Goal: Book appointment/travel/reservation

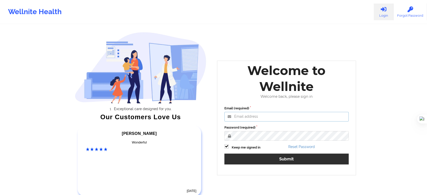
type input "wajeeha@wellnite.com"
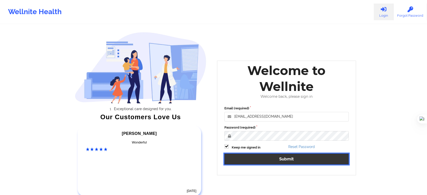
click at [260, 161] on button "Submit" at bounding box center [286, 159] width 124 height 11
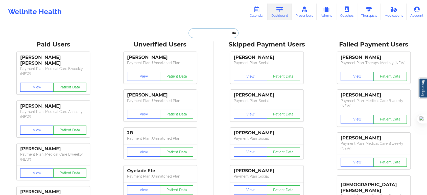
click at [222, 34] on input "text" at bounding box center [213, 33] width 50 height 10
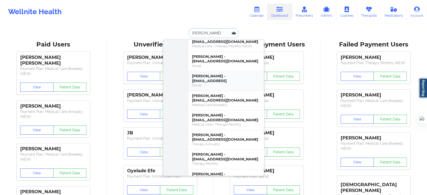
scroll to position [628, 0]
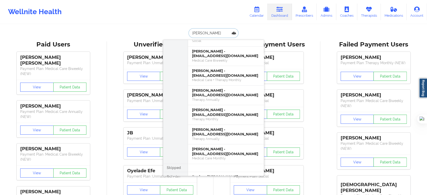
drag, startPoint x: 210, startPoint y: 32, endPoint x: 172, endPoint y: 32, distance: 37.9
click at [172, 32] on div "desir Paid Unverified Desiree Fuller - desiree.fuller90@gmail.com Social Desire…" at bounding box center [213, 33] width 101 height 10
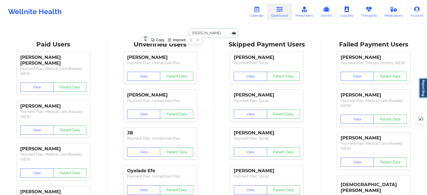
paste input "NEVAEH DESIR"
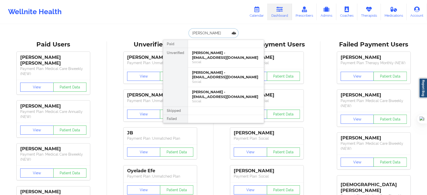
scroll to position [0, 0]
type input "NEVAEH DESIR"
click at [225, 91] on div "Nevaeh Desir - nevaehdesir@icloud.com" at bounding box center [226, 94] width 68 height 9
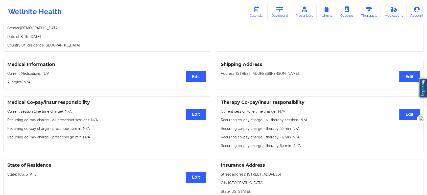
scroll to position [84, 0]
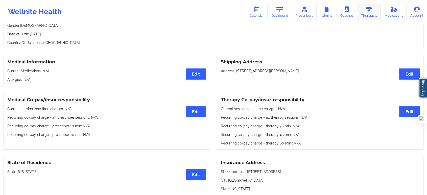
click at [366, 12] on link "Therapists" at bounding box center [368, 12] width 23 height 17
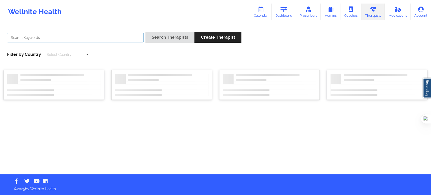
click at [81, 38] on input "text" at bounding box center [75, 38] width 137 height 10
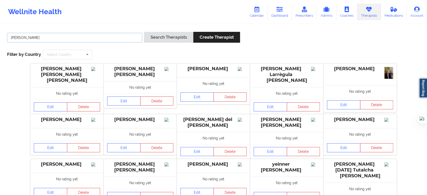
type input "kathleen cronin"
click at [144, 32] on button "Search Therapists" at bounding box center [168, 37] width 49 height 11
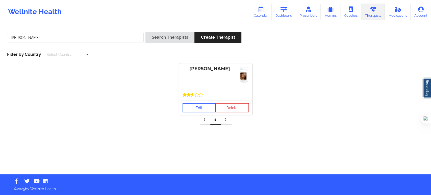
click at [198, 107] on link "Edit" at bounding box center [199, 107] width 33 height 9
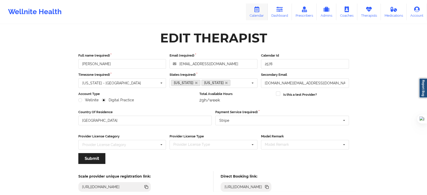
click at [260, 9] on icon at bounding box center [256, 10] width 7 height 6
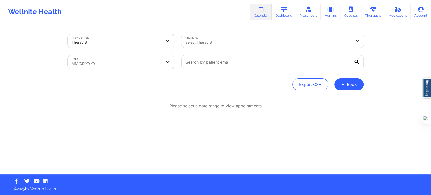
click at [233, 46] on div "Select Therapist" at bounding box center [266, 41] width 170 height 14
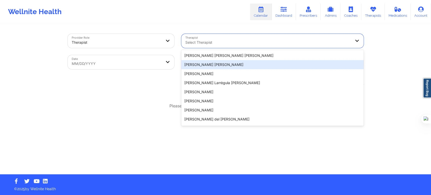
drag, startPoint x: 144, startPoint y: 87, endPoint x: 184, endPoint y: 85, distance: 39.7
click at [144, 87] on div "Export CSV + Book" at bounding box center [216, 84] width 296 height 12
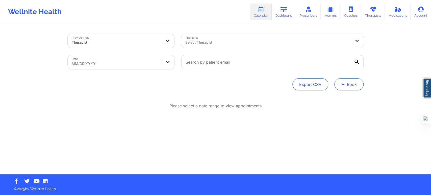
click at [345, 84] on span "+" at bounding box center [343, 84] width 4 height 3
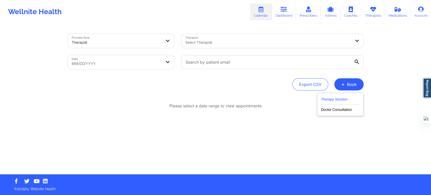
click at [333, 96] on button "Therapy Session" at bounding box center [340, 100] width 39 height 8
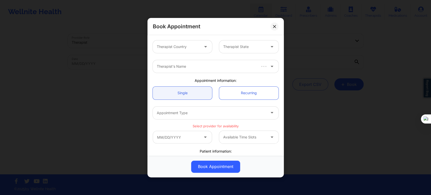
click at [192, 47] on div at bounding box center [178, 47] width 43 height 6
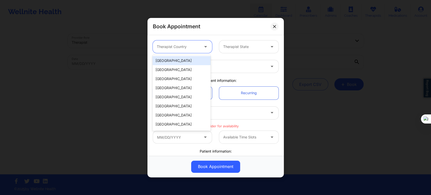
click at [185, 63] on div "[GEOGRAPHIC_DATA]" at bounding box center [182, 60] width 58 height 9
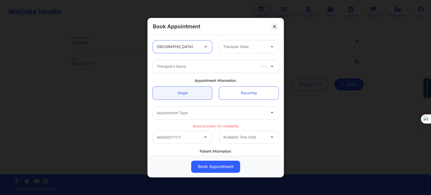
click at [232, 49] on div at bounding box center [244, 47] width 43 height 6
type input "flo"
click at [232, 62] on div "[US_STATE]" at bounding box center [247, 60] width 58 height 9
click at [202, 66] on div at bounding box center [211, 66] width 109 height 6
type input "kathleen cronin"
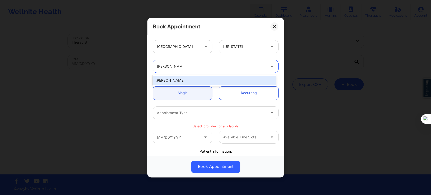
click at [207, 81] on div "Kathleen Cronin" at bounding box center [214, 80] width 123 height 9
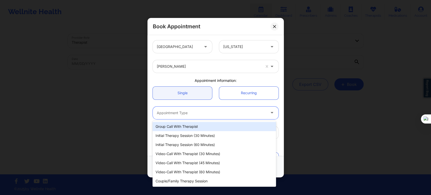
click at [199, 113] on div at bounding box center [211, 113] width 109 height 6
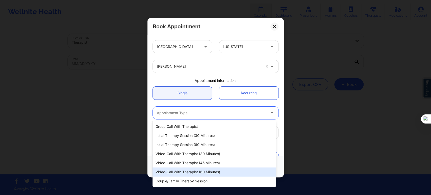
click at [202, 173] on div "Video-Call with Therapist (60 minutes)" at bounding box center [214, 171] width 123 height 9
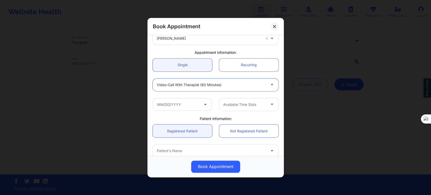
scroll to position [56, 0]
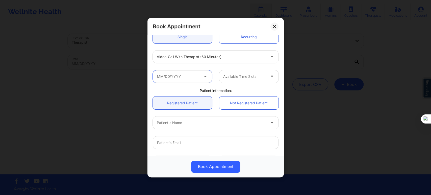
click at [188, 76] on input "text" at bounding box center [182, 76] width 59 height 13
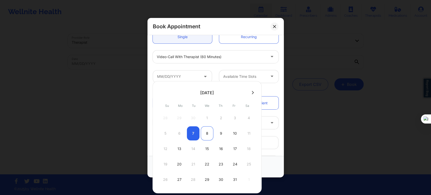
click at [207, 132] on div "8" at bounding box center [207, 133] width 13 height 14
type input "10/08/2025"
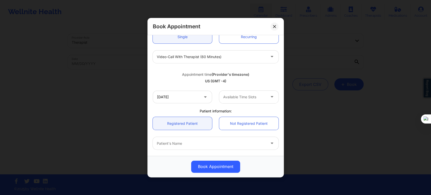
click at [237, 96] on div at bounding box center [244, 97] width 43 height 6
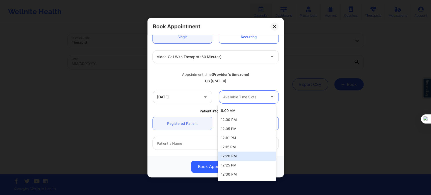
scroll to position [28, 0]
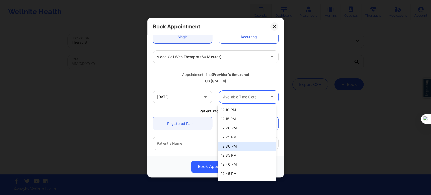
click at [233, 148] on div "12:30 PM" at bounding box center [247, 146] width 58 height 9
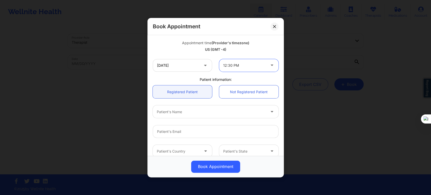
scroll to position [112, 0]
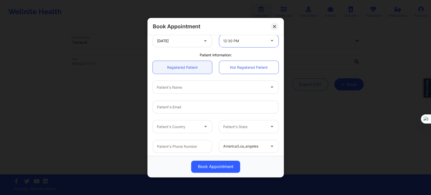
click at [177, 91] on div "Patient's Name" at bounding box center [210, 87] width 114 height 13
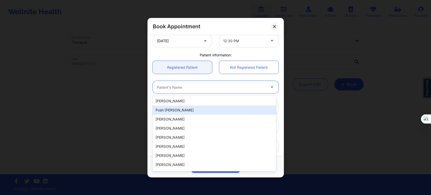
paste input "NEVAEH DESIR"
type input "NEVAEH DESIR"
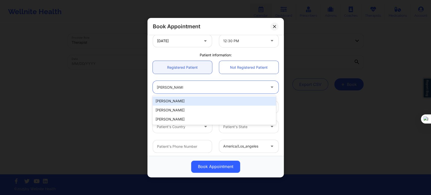
click at [181, 101] on div "Nevaeh Desir" at bounding box center [214, 100] width 123 height 9
type input "vaehdesir@gmail.com"
type input "+1786-368-2889"
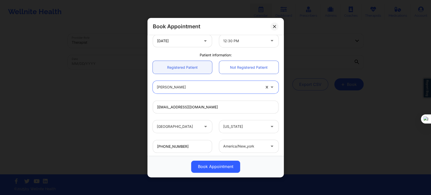
scroll to position [140, 0]
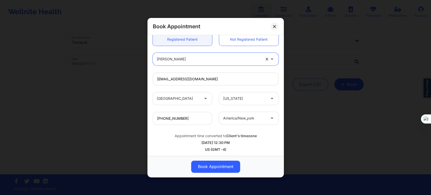
click at [186, 61] on div at bounding box center [209, 59] width 104 height 6
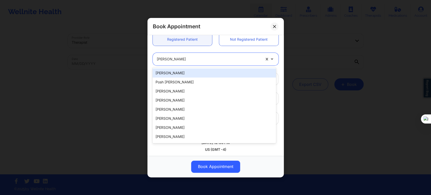
paste input "NEVAEH DESIR"
type input "NEVAEH DESIR"
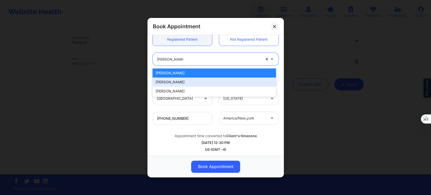
click at [181, 82] on div "Nevaeh Desir" at bounding box center [214, 82] width 123 height 9
type input "joynd26@gmail.com"
type input "7863682889"
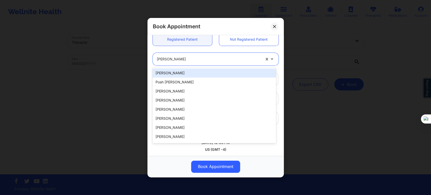
click at [189, 60] on div at bounding box center [209, 59] width 104 height 6
paste input "NEVAEH DESIR"
type input "NEVAEH DESIR"
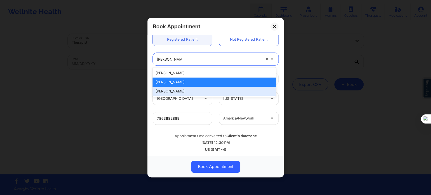
click at [176, 90] on div "Nevaeh Desir" at bounding box center [214, 91] width 123 height 9
type input "nevaehdesir@icloud.com"
type input "+1786-368-2889"
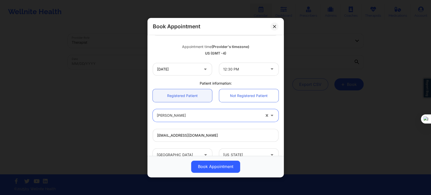
scroll to position [84, 0]
click at [238, 72] on div "12:30 PM" at bounding box center [244, 68] width 43 height 13
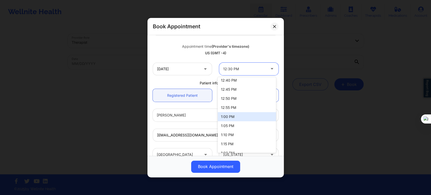
click at [238, 116] on div "1:00 PM" at bounding box center [247, 116] width 58 height 9
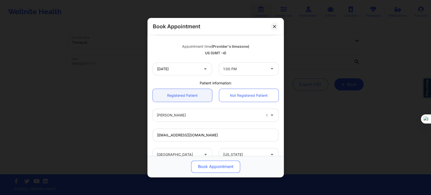
click at [216, 169] on button "Book Appointment" at bounding box center [215, 166] width 49 height 12
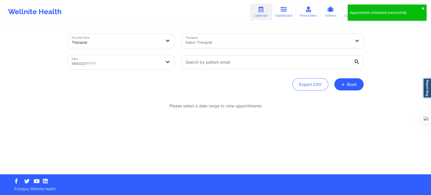
click at [353, 93] on div "Provider Role Therapist Therapist Select Therapist Date MM/DD/YYYY Export CSV +…" at bounding box center [215, 100] width 303 height 150
click at [344, 88] on button "+ Book" at bounding box center [348, 84] width 29 height 12
click at [342, 97] on button "Therapy Session" at bounding box center [340, 100] width 39 height 8
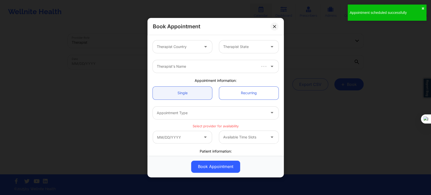
click at [177, 51] on div "Therapist Country" at bounding box center [176, 46] width 47 height 13
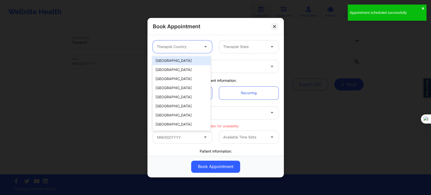
click at [176, 60] on div "[GEOGRAPHIC_DATA]" at bounding box center [182, 60] width 58 height 9
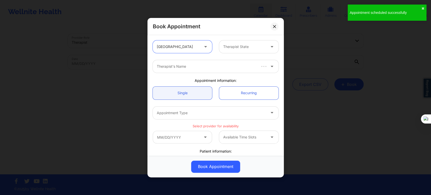
click at [232, 52] on div "Therapist State" at bounding box center [242, 46] width 47 height 13
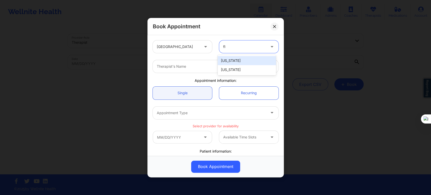
type input "flo"
click at [242, 58] on div "[US_STATE]" at bounding box center [247, 60] width 58 height 9
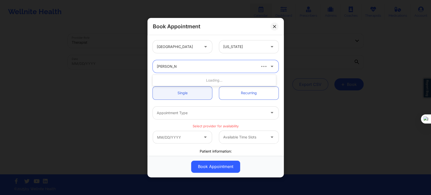
type input "Kathleen cron"
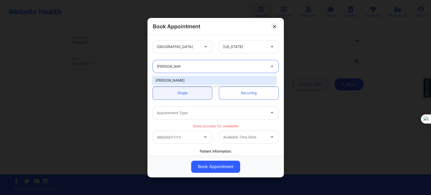
click at [202, 81] on div "Kathleen Cronin" at bounding box center [214, 80] width 123 height 9
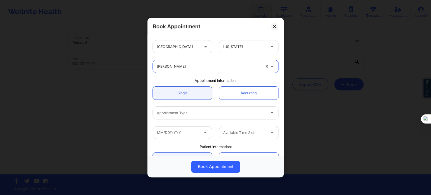
click at [182, 118] on div "Appointment Type" at bounding box center [210, 112] width 114 height 13
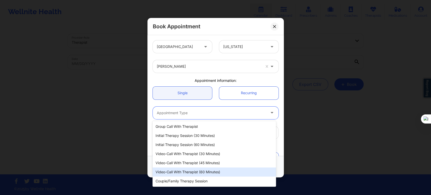
click at [194, 171] on div "Video-Call with Therapist (60 minutes)" at bounding box center [214, 171] width 123 height 9
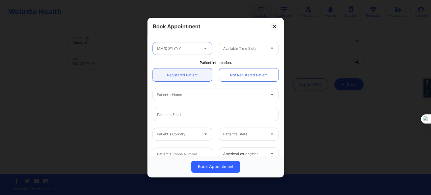
click at [188, 53] on input "text" at bounding box center [182, 48] width 59 height 13
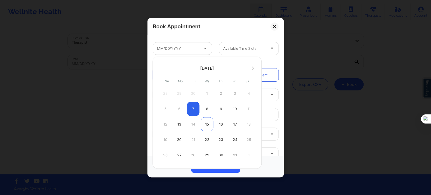
click at [208, 125] on div "15" at bounding box center [207, 124] width 13 height 14
type input "10/15/2025"
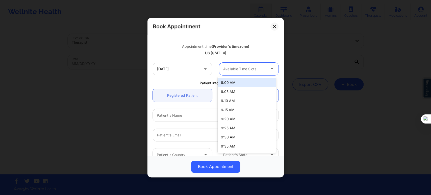
click at [238, 69] on div at bounding box center [244, 69] width 43 height 6
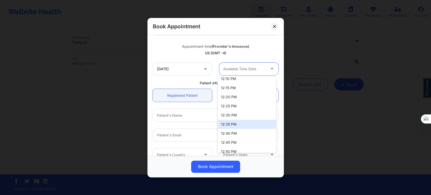
scroll to position [196, 0]
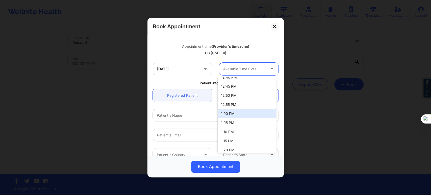
click at [230, 115] on div "1:00 PM" at bounding box center [247, 113] width 58 height 9
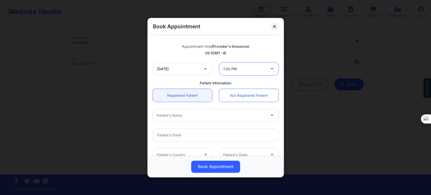
click at [191, 81] on div "Patient information:" at bounding box center [215, 82] width 133 height 5
click at [188, 118] on div at bounding box center [211, 115] width 109 height 6
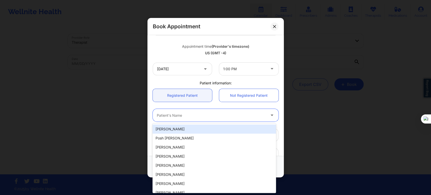
paste input "NEVAEH DESIR"
type input "NEVAEH DESIR"
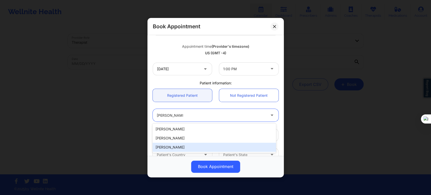
click at [195, 148] on div "Nevaeh Desir" at bounding box center [214, 147] width 123 height 9
type input "nevaehdesir@icloud.com"
type input "+1786-368-2889"
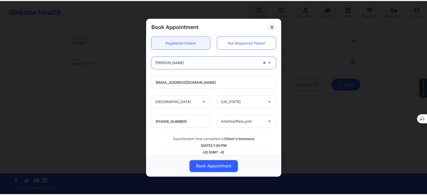
scroll to position [140, 0]
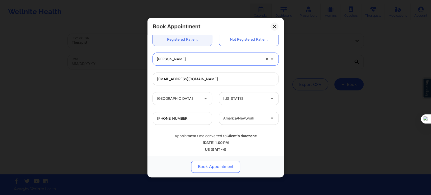
click at [216, 165] on button "Book Appointment" at bounding box center [215, 166] width 49 height 12
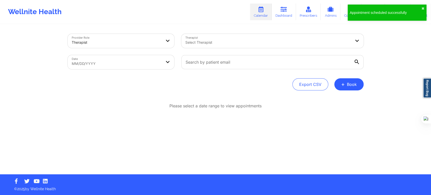
click at [205, 44] on div at bounding box center [268, 42] width 166 height 6
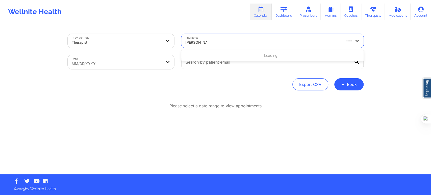
type input "kathleen cron"
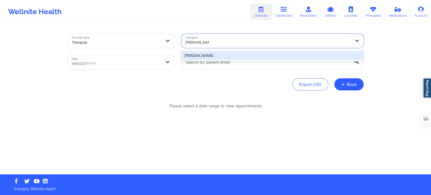
click at [222, 55] on div "Kathleen Cronin" at bounding box center [272, 55] width 182 height 9
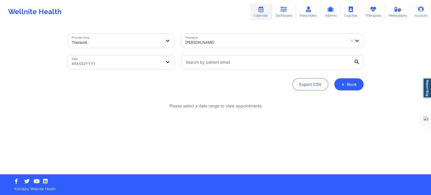
click at [129, 74] on div "Provider Role Therapist Therapist Kathleen Cronin Date MM/DD/YYYY Export CSV + …" at bounding box center [216, 62] width 296 height 57
click at [129, 67] on body "Wellnite Health Calendar Dashboard Prescribers Admins Coaches Therapists Medica…" at bounding box center [215, 97] width 431 height 195
select select "2025-8"
select select "2025-9"
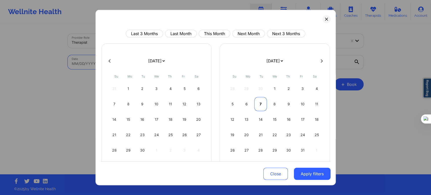
click at [258, 103] on div "7" at bounding box center [260, 104] width 13 height 14
select select "2025-9"
select select "2025-10"
select select "2025-9"
select select "2025-10"
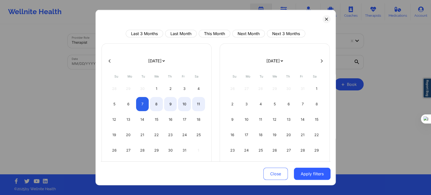
select select "2025-9"
select select "2025-10"
select select "2025-9"
select select "2025-10"
click at [160, 107] on div "8" at bounding box center [156, 104] width 13 height 14
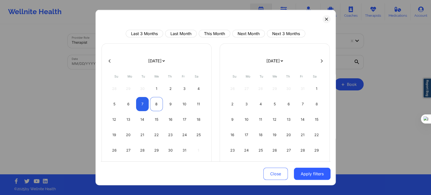
select select "2025-9"
select select "2025-10"
click at [155, 105] on div "8" at bounding box center [156, 104] width 13 height 14
select select "2025-9"
select select "2025-10"
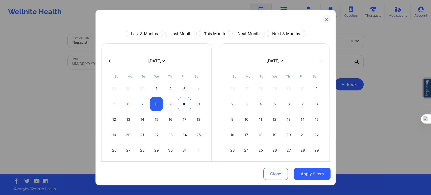
select select "2025-9"
select select "2025-10"
select select "2025-9"
select select "2025-10"
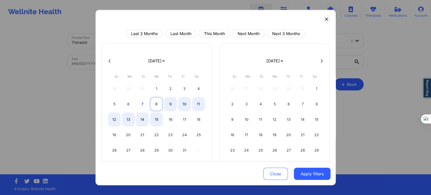
select select "2025-9"
select select "2025-10"
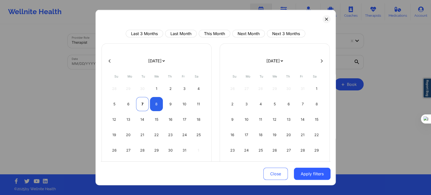
select select "2025-9"
select select "2025-10"
select select "2025-9"
select select "2025-10"
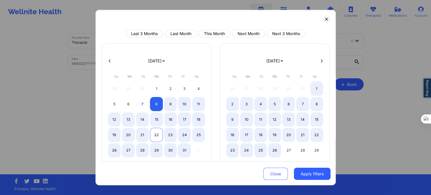
select select "2025-9"
select select "2025-10"
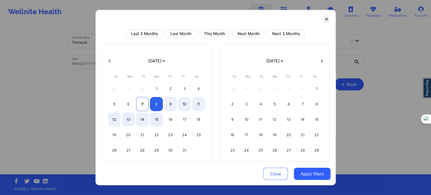
select select "2025-9"
select select "2025-10"
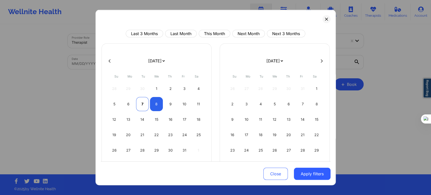
click at [142, 103] on div "7" at bounding box center [142, 104] width 13 height 14
select select "2025-9"
select select "2025-10"
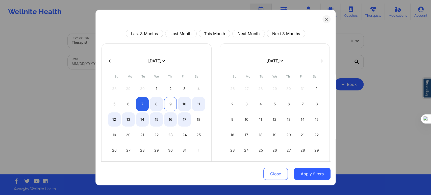
select select "2025-9"
select select "2025-10"
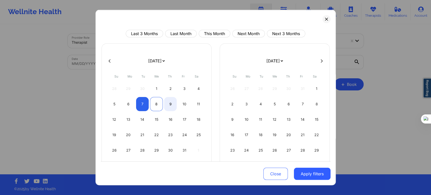
select select "2025-9"
select select "2025-10"
click at [155, 103] on div "8" at bounding box center [156, 104] width 13 height 14
select select "2025-9"
select select "2025-10"
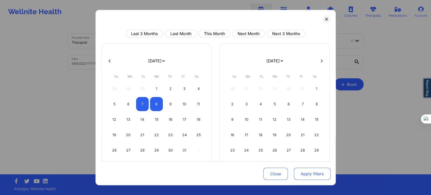
click at [299, 173] on button "Apply filters" at bounding box center [312, 174] width 37 height 12
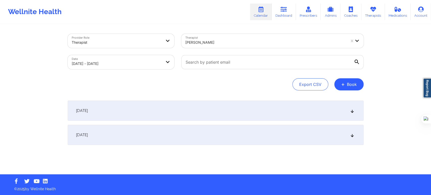
click at [110, 112] on div "October 7, 2025" at bounding box center [216, 111] width 296 height 20
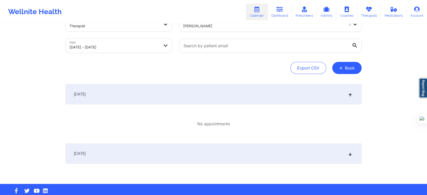
scroll to position [26, 0]
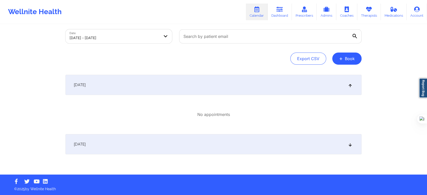
click at [86, 143] on span "October 8, 2025" at bounding box center [80, 144] width 12 height 5
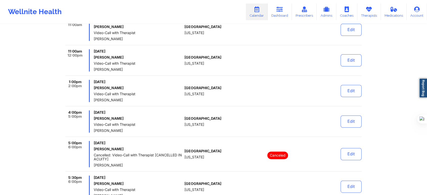
scroll to position [166, 0]
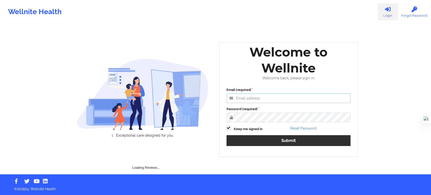
type input "[EMAIL_ADDRESS][DOMAIN_NAME]"
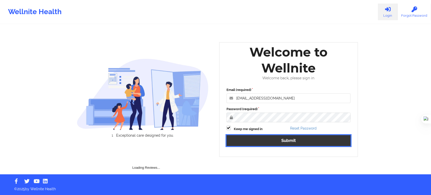
click at [285, 138] on button "Submit" at bounding box center [289, 140] width 124 height 11
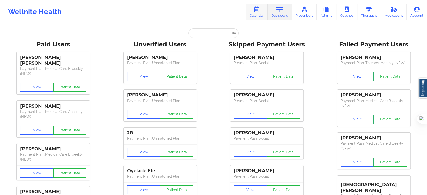
click at [260, 15] on link "Calendar" at bounding box center [257, 12] width 22 height 17
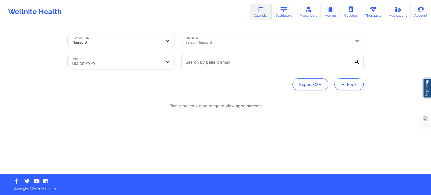
click at [354, 80] on button "+ Book" at bounding box center [348, 84] width 29 height 12
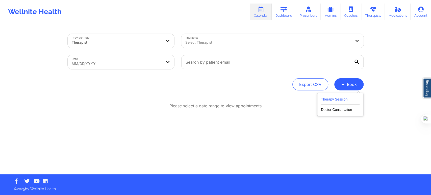
click at [333, 96] on button "Therapy Session" at bounding box center [340, 100] width 39 height 8
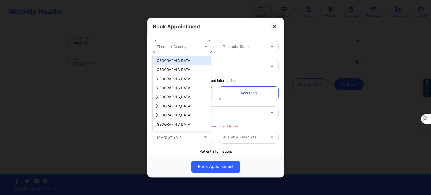
click at [163, 47] on div at bounding box center [178, 47] width 43 height 6
click at [177, 60] on div "United States" at bounding box center [182, 60] width 58 height 9
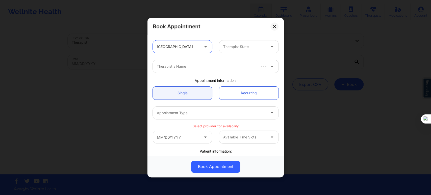
click at [244, 54] on div "option United States, selected. United States Therapist State" at bounding box center [215, 47] width 133 height 20
click at [239, 49] on div at bounding box center [244, 47] width 43 height 6
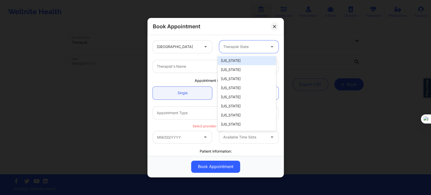
type input "f"
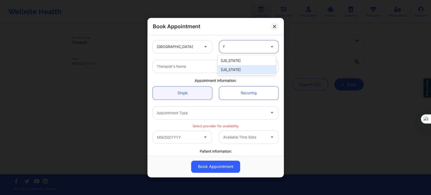
click at [227, 73] on div "Florida" at bounding box center [247, 69] width 58 height 9
click at [203, 64] on div at bounding box center [211, 66] width 109 height 6
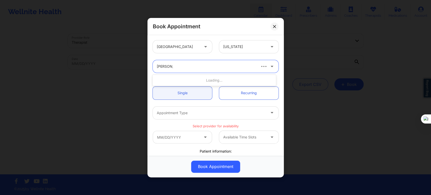
type input "kathleen c"
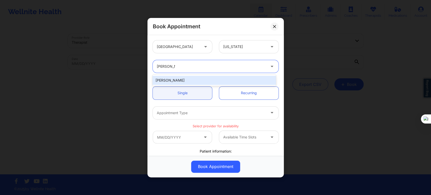
click at [191, 82] on div "Kathleen Cronin" at bounding box center [214, 80] width 123 height 9
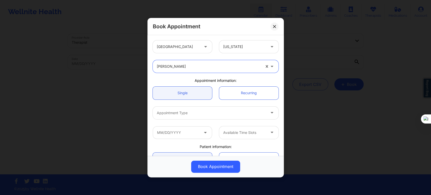
click at [182, 111] on div at bounding box center [211, 113] width 109 height 6
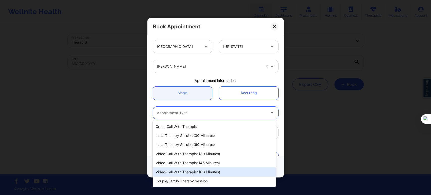
click at [194, 169] on div "Video-Call with Therapist (60 minutes)" at bounding box center [214, 171] width 123 height 9
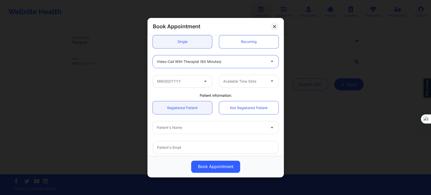
scroll to position [56, 0]
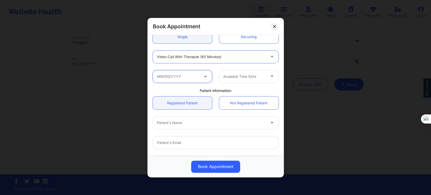
click at [191, 74] on input "text" at bounding box center [182, 76] width 59 height 13
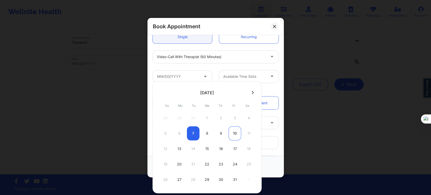
click at [235, 132] on div "10" at bounding box center [235, 133] width 13 height 14
type input "10/10/2025"
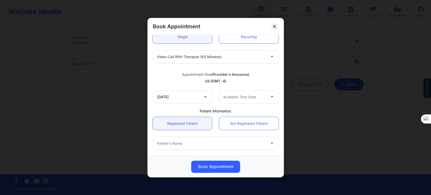
click at [238, 100] on div "Available Time Slots" at bounding box center [242, 96] width 47 height 13
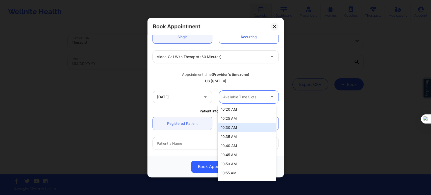
scroll to position [162, 0]
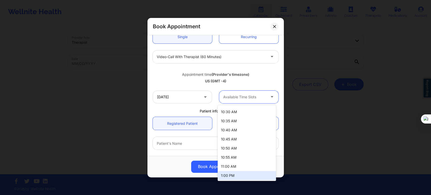
click at [237, 173] on div "1:00 PM" at bounding box center [247, 175] width 58 height 9
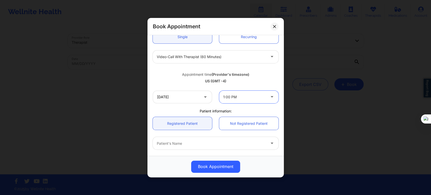
click at [174, 86] on div "Appointment time (Provider's timezone) US (GMT -4)" at bounding box center [215, 76] width 133 height 20
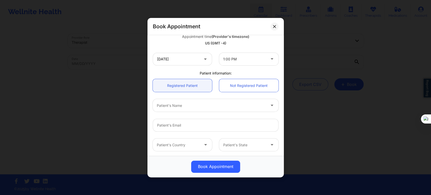
scroll to position [112, 0]
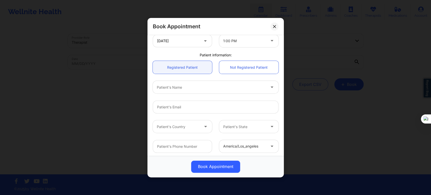
click at [182, 92] on div "Patient's Name" at bounding box center [210, 87] width 114 height 13
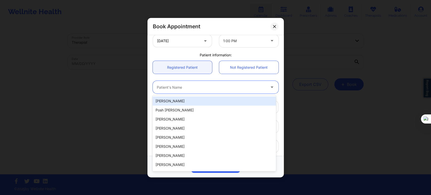
paste input "NEVAEH DESIR"
type input "NEVAEH DESIR"
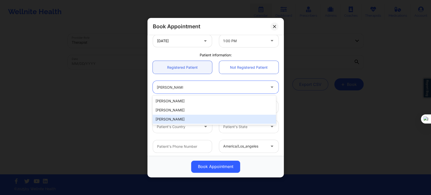
click at [179, 118] on div "Nevaeh Desir" at bounding box center [214, 119] width 123 height 9
type input "nevaehdesir@icloud.com"
type input "+1786-368-2889"
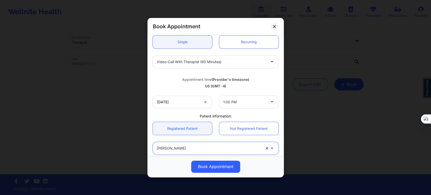
scroll to position [84, 0]
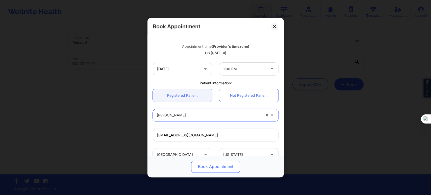
click at [206, 169] on button "Book Appointment" at bounding box center [215, 166] width 49 height 12
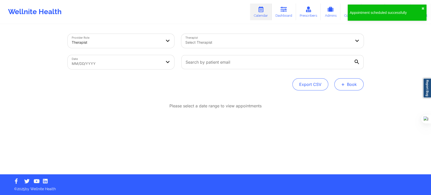
click at [344, 85] on span "+" at bounding box center [343, 84] width 4 height 3
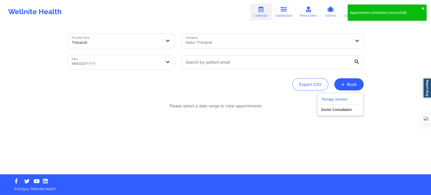
click at [335, 100] on button "Therapy Session" at bounding box center [340, 100] width 39 height 8
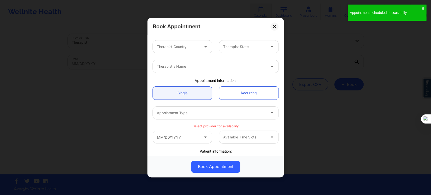
click at [200, 58] on div "Therapist's Name" at bounding box center [215, 67] width 133 height 20
click at [191, 46] on div at bounding box center [178, 47] width 43 height 6
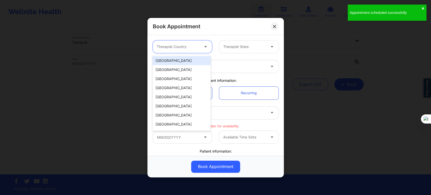
click at [187, 59] on div "[GEOGRAPHIC_DATA]" at bounding box center [182, 60] width 58 height 9
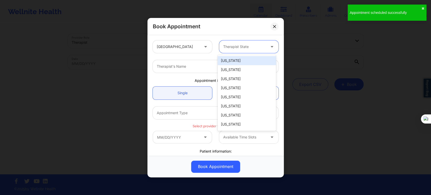
click at [227, 47] on div at bounding box center [244, 47] width 43 height 6
type input "f"
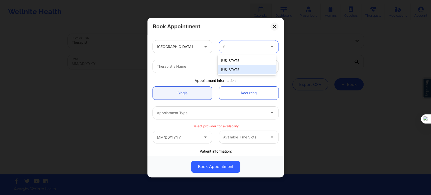
click at [227, 69] on div "[US_STATE]" at bounding box center [247, 69] width 58 height 9
click at [192, 68] on div at bounding box center [211, 66] width 109 height 6
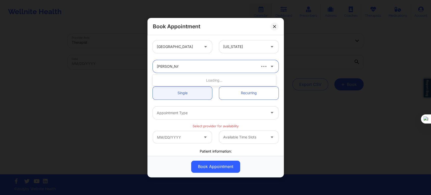
type input "kathleen cron"
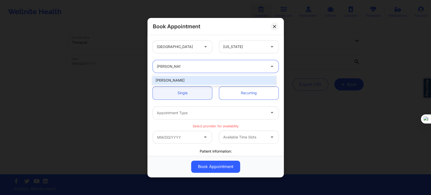
click at [188, 80] on div "Kathleen Cronin" at bounding box center [214, 80] width 123 height 9
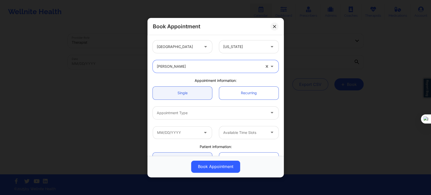
click at [185, 109] on div "Appointment Type" at bounding box center [210, 112] width 114 height 13
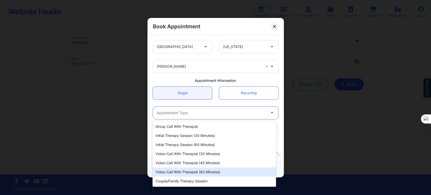
click at [200, 173] on div "Video-Call with Therapist (60 minutes)" at bounding box center [214, 171] width 123 height 9
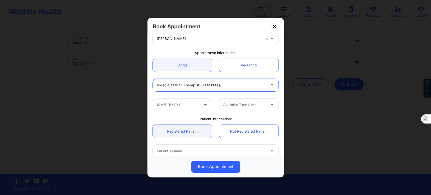
scroll to position [28, 0]
click at [181, 105] on input "text" at bounding box center [182, 104] width 59 height 13
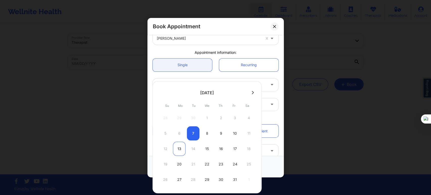
click at [180, 148] on div "13" at bounding box center [179, 149] width 13 height 14
type input "10/13/2025"
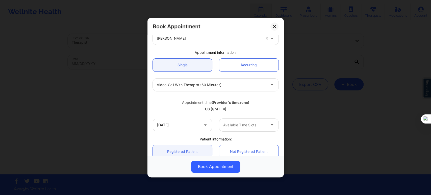
scroll to position [84, 0]
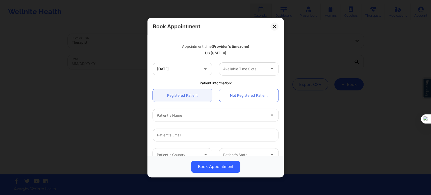
click at [238, 68] on div at bounding box center [244, 69] width 43 height 6
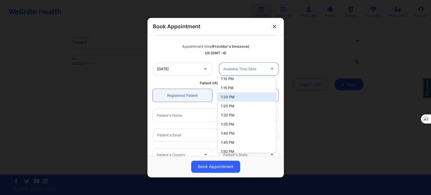
scroll to position [112, 0]
click at [229, 88] on div "1:00 PM" at bounding box center [247, 88] width 58 height 9
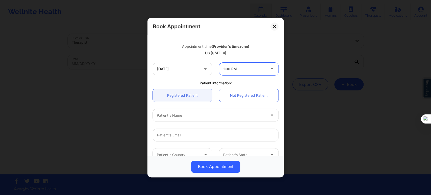
click at [179, 114] on div at bounding box center [211, 115] width 109 height 6
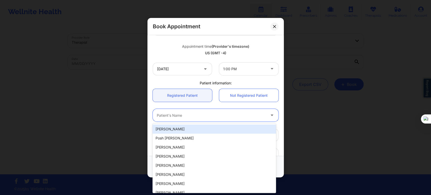
paste input "NEVAEH DESIR"
type input "NEVAEH DESIR"
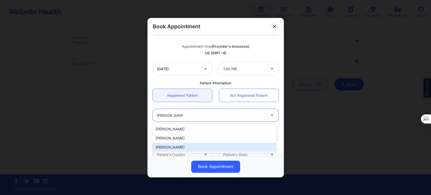
click at [186, 147] on div "Nevaeh Desir" at bounding box center [214, 147] width 123 height 9
type input "nevaehdesir@icloud.com"
type input "+1786-368-2889"
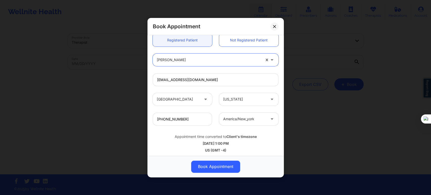
scroll to position [140, 0]
click at [221, 163] on button "Book Appointment" at bounding box center [215, 166] width 49 height 12
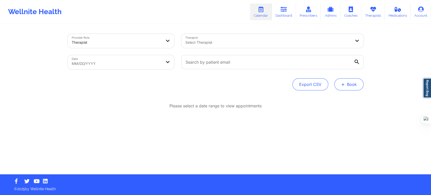
click at [349, 82] on button "+ Book" at bounding box center [348, 84] width 29 height 12
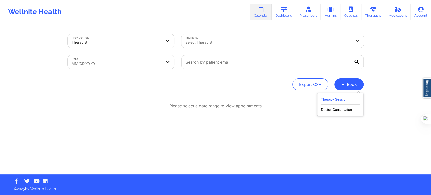
click at [335, 98] on button "Therapy Session" at bounding box center [340, 100] width 39 height 8
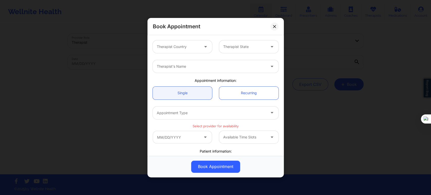
click at [182, 53] on div "Therapist Country Therapist State" at bounding box center [215, 47] width 133 height 20
click at [182, 42] on div "Therapist Country" at bounding box center [176, 46] width 47 height 13
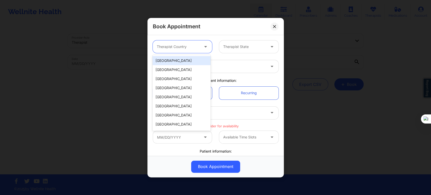
click at [180, 62] on div "[GEOGRAPHIC_DATA]" at bounding box center [182, 60] width 58 height 9
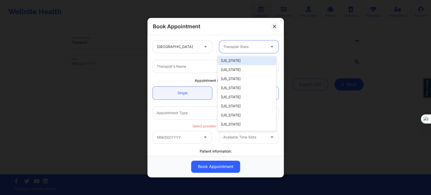
click at [234, 52] on div "Therapist State" at bounding box center [242, 46] width 47 height 13
type input "flo"
click at [232, 59] on div "[US_STATE]" at bounding box center [247, 60] width 58 height 9
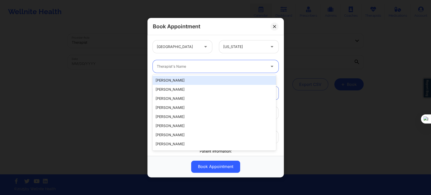
click at [205, 65] on div at bounding box center [211, 66] width 109 height 6
type input "kathleen c"
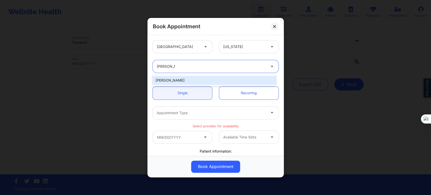
click at [198, 79] on div "Kathleen Cronin" at bounding box center [214, 80] width 123 height 9
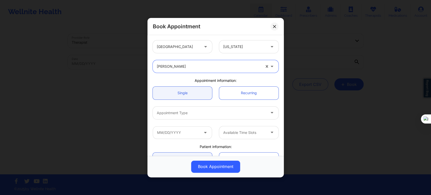
click at [182, 111] on div at bounding box center [211, 113] width 109 height 6
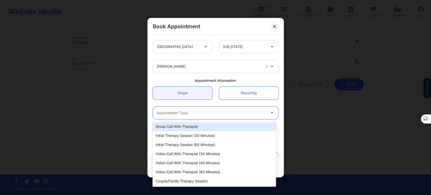
paste input "NEVAEH DESIR"
type input "NEVAEH DESIR"
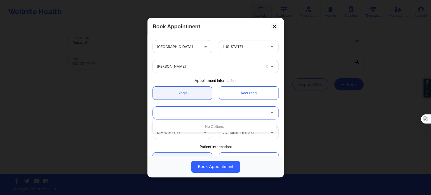
click at [194, 115] on div at bounding box center [211, 113] width 109 height 6
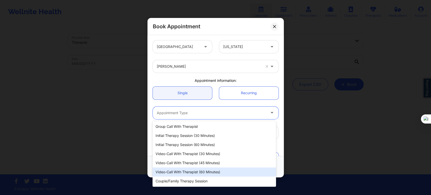
click at [195, 170] on div "Video-Call with Therapist (60 minutes)" at bounding box center [214, 171] width 123 height 9
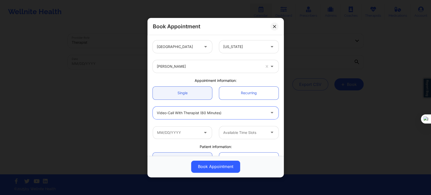
scroll to position [28, 0]
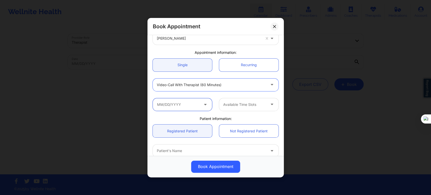
click at [185, 109] on input "text" at bounding box center [182, 104] width 59 height 13
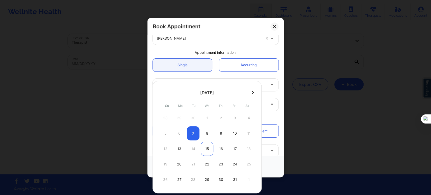
click at [210, 149] on div "15" at bounding box center [207, 149] width 13 height 14
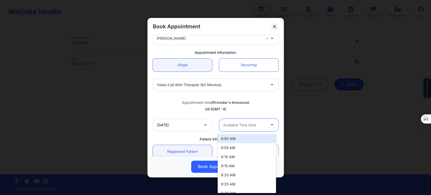
click at [239, 129] on div "Available Time Slots" at bounding box center [242, 124] width 47 height 13
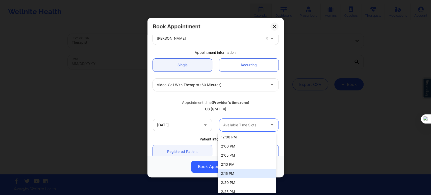
scroll to position [112, 0]
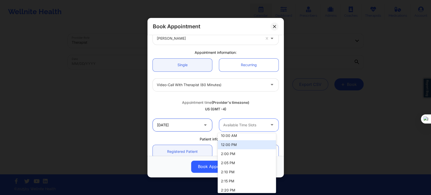
click at [191, 130] on input "10/15/2025" at bounding box center [182, 124] width 59 height 13
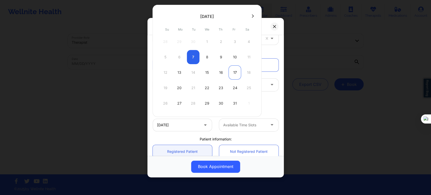
click at [231, 73] on div "17" at bounding box center [235, 72] width 13 height 14
type input "10/17/2025"
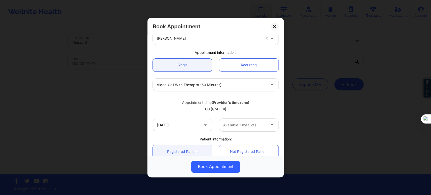
click at [235, 125] on div at bounding box center [244, 125] width 43 height 6
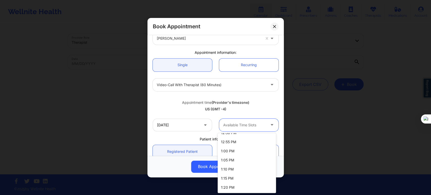
scroll to position [224, 0]
click at [233, 143] on div "1:00 PM" at bounding box center [247, 141] width 58 height 9
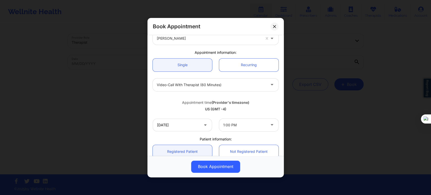
click at [164, 109] on div "US (GMT -4)" at bounding box center [216, 109] width 126 height 5
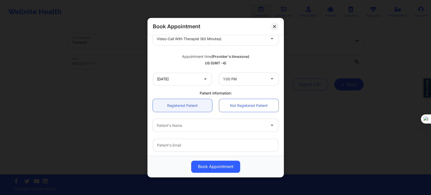
scroll to position [84, 0]
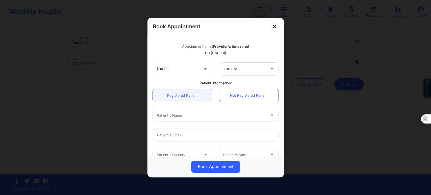
click at [178, 123] on div "Patient's Name" at bounding box center [215, 115] width 133 height 20
click at [183, 118] on div at bounding box center [211, 115] width 109 height 6
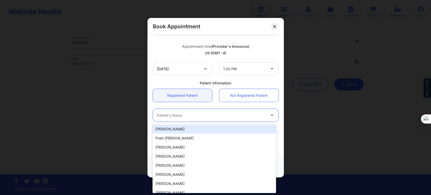
paste input "NEVAEH DESIR"
type input "NEVAEH DESIR"
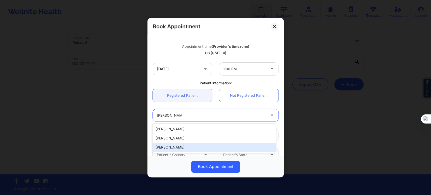
click at [183, 146] on div "Nevaeh Desir" at bounding box center [214, 147] width 123 height 9
type input "nevaehdesir@icloud.com"
type input "+1786-368-2889"
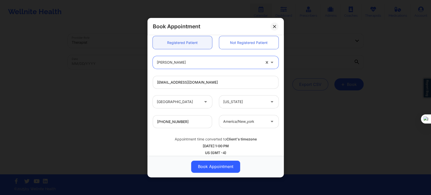
scroll to position [140, 0]
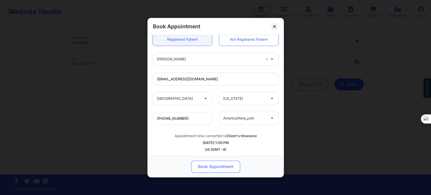
click at [217, 163] on button "Book Appointment" at bounding box center [215, 166] width 49 height 12
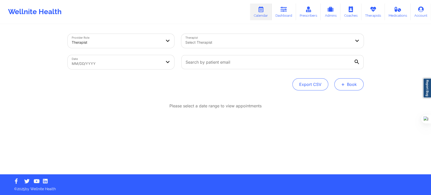
click at [345, 84] on span "+" at bounding box center [343, 84] width 4 height 3
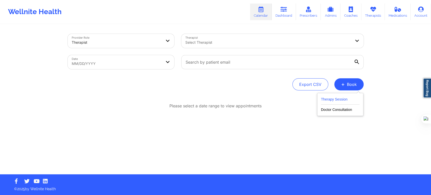
click at [336, 97] on button "Therapy Session" at bounding box center [340, 100] width 39 height 8
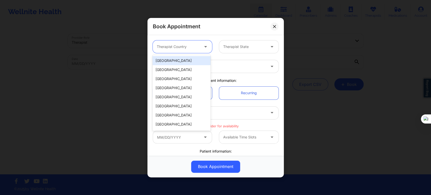
click at [178, 45] on div at bounding box center [178, 47] width 43 height 6
click at [172, 61] on div "United States" at bounding box center [182, 60] width 58 height 9
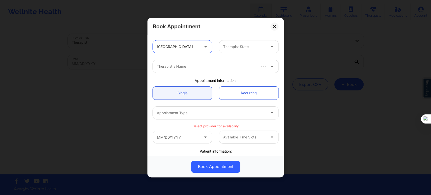
click at [251, 49] on div at bounding box center [244, 47] width 43 height 6
type input "flo"
click at [241, 62] on div "[US_STATE]" at bounding box center [247, 60] width 58 height 9
click at [229, 66] on div at bounding box center [211, 66] width 109 height 6
type input "kathleen cro"
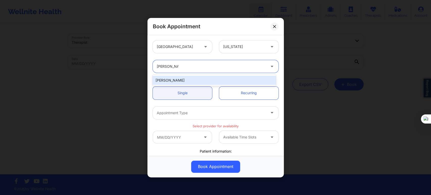
click at [196, 80] on div "Kathleen Cronin" at bounding box center [214, 80] width 123 height 9
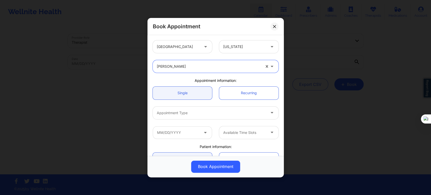
click at [188, 117] on div "Appointment Type" at bounding box center [210, 112] width 114 height 13
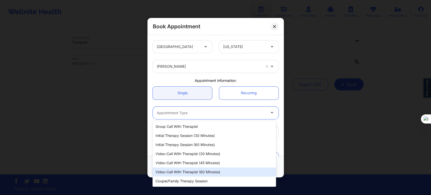
click at [200, 172] on div "Video-Call with Therapist (60 minutes)" at bounding box center [214, 171] width 123 height 9
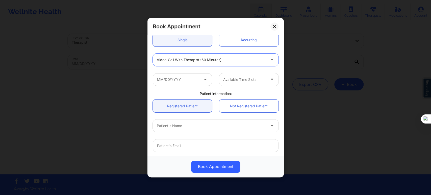
scroll to position [56, 0]
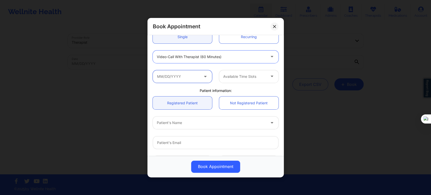
click at [184, 75] on input "text" at bounding box center [182, 76] width 59 height 13
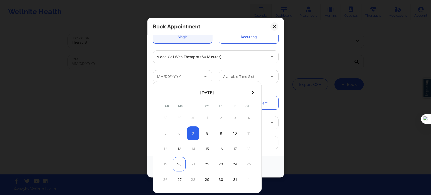
click at [179, 164] on div "20" at bounding box center [179, 164] width 13 height 14
type input "10/20/2025"
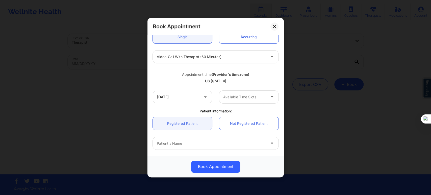
click at [240, 102] on div "Available Time Slots" at bounding box center [242, 96] width 47 height 13
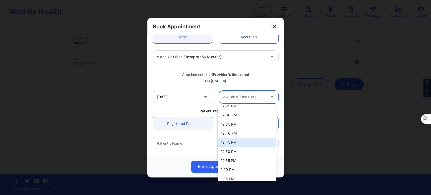
scroll to position [168, 0]
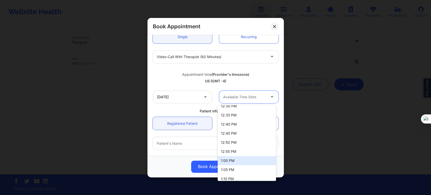
click at [235, 161] on div "1:00 PM" at bounding box center [247, 160] width 58 height 9
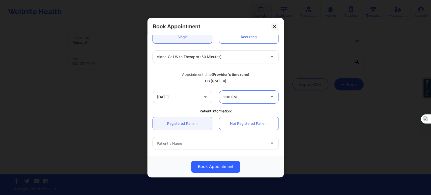
click at [177, 141] on div at bounding box center [211, 143] width 109 height 6
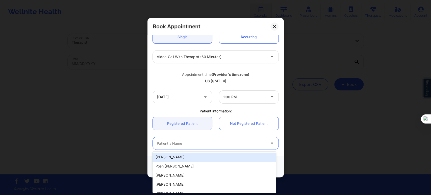
paste input "NEVAEH DESIR"
type input "NEVAEH DESIR"
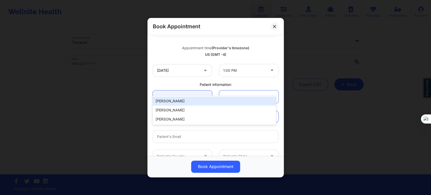
scroll to position [112, 0]
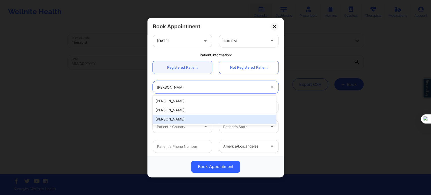
click at [178, 118] on div "Nevaeh Desir" at bounding box center [214, 119] width 123 height 9
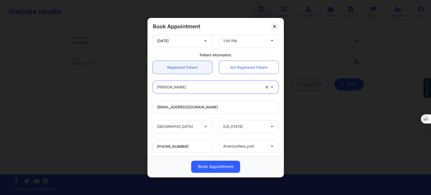
type input "nevaehdesir@icloud.com"
type input "+1786-368-2889"
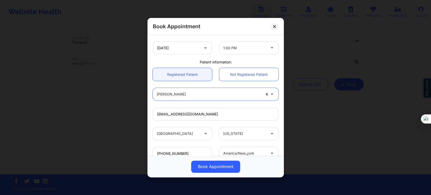
scroll to position [141, 0]
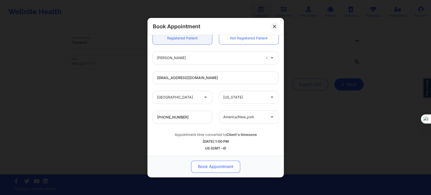
click at [208, 163] on button "Book Appointment" at bounding box center [215, 166] width 49 height 12
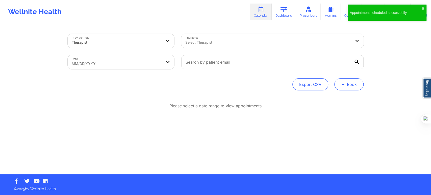
click at [350, 86] on button "+ Book" at bounding box center [348, 84] width 29 height 12
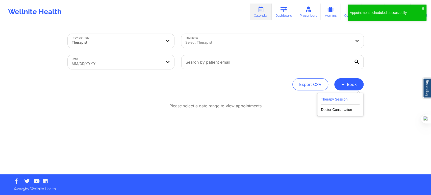
click at [325, 99] on button "Therapy Session" at bounding box center [340, 100] width 39 height 8
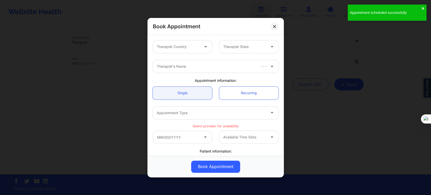
click at [158, 40] on div "Therapist Country Therapist State" at bounding box center [215, 47] width 133 height 20
click at [183, 48] on div at bounding box center [178, 47] width 43 height 6
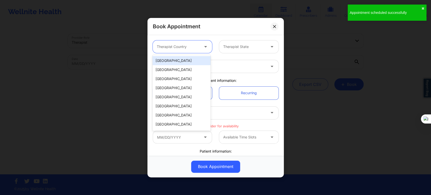
click at [182, 58] on div "United States" at bounding box center [182, 60] width 58 height 9
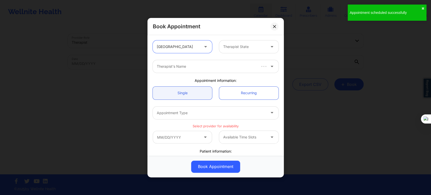
click at [223, 46] on input "text" at bounding box center [223, 46] width 1 height 5
type input "flo"
click at [231, 61] on div "Florida" at bounding box center [247, 60] width 58 height 9
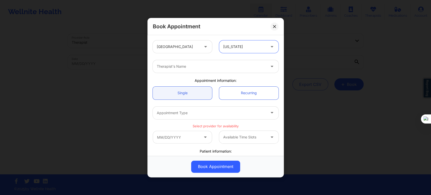
click at [197, 65] on div at bounding box center [211, 66] width 109 height 6
type input "kathleen cr"
click at [197, 71] on div at bounding box center [205, 66] width 104 height 13
type input "kathleen cronin"
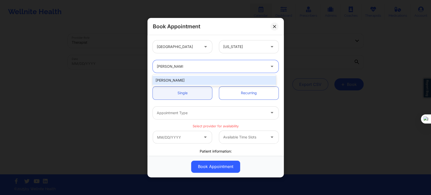
click at [198, 79] on div "Kathleen Cronin" at bounding box center [214, 80] width 123 height 9
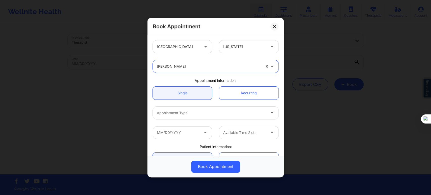
click at [186, 116] on div "Appointment Type" at bounding box center [210, 112] width 114 height 13
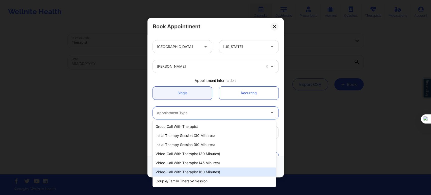
click at [200, 173] on div "Video-Call with Therapist (60 minutes)" at bounding box center [214, 171] width 123 height 9
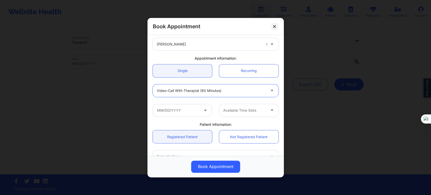
scroll to position [56, 0]
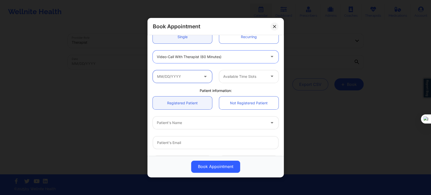
click at [190, 79] on input "text" at bounding box center [182, 76] width 59 height 13
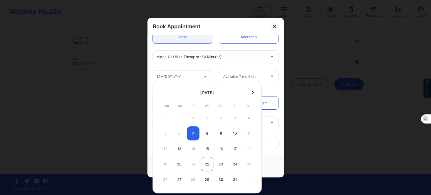
click at [208, 163] on div "22" at bounding box center [207, 164] width 13 height 14
type input "10/22/2025"
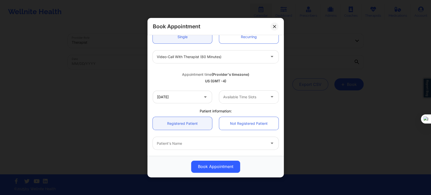
click at [233, 95] on div at bounding box center [244, 97] width 43 height 6
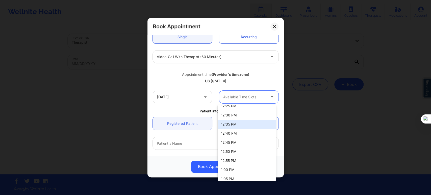
scroll to position [196, 0]
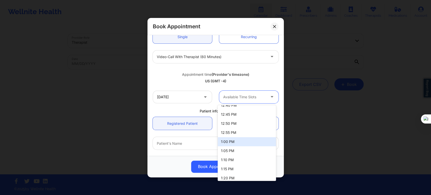
click at [231, 144] on div "1:00 PM" at bounding box center [247, 141] width 58 height 9
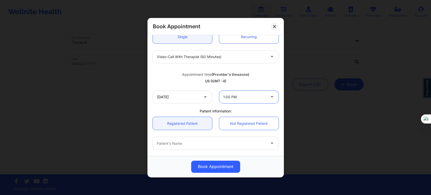
click at [194, 143] on div at bounding box center [211, 143] width 109 height 6
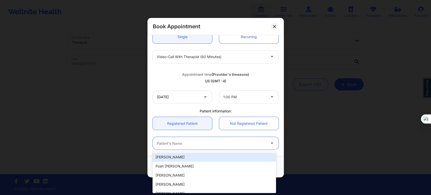
paste input "NEVAEH DESIR"
type input "NEVAEH DESIR"
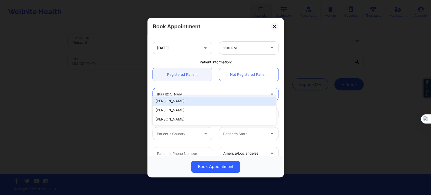
scroll to position [112, 0]
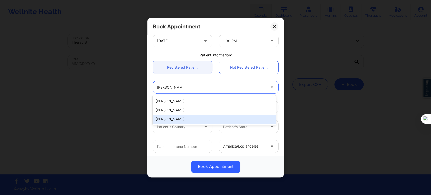
click at [175, 116] on div "Nevaeh Desir" at bounding box center [214, 119] width 123 height 9
type input "nevaehdesir@icloud.com"
type input "+1786-368-2889"
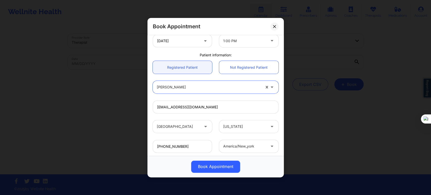
scroll to position [141, 0]
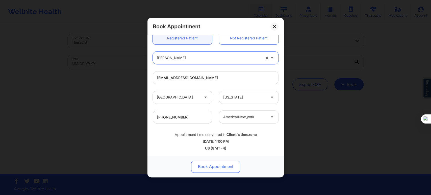
click at [218, 165] on button "Book Appointment" at bounding box center [215, 166] width 49 height 12
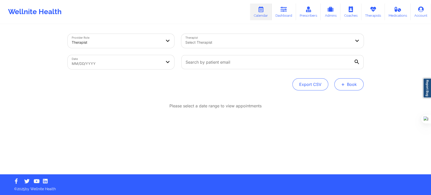
click at [345, 82] on button "+ Book" at bounding box center [348, 84] width 29 height 12
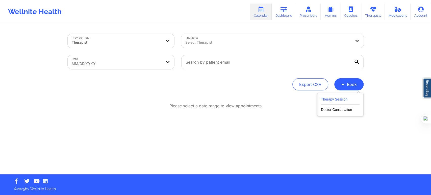
click at [341, 98] on button "Therapy Session" at bounding box center [340, 100] width 39 height 8
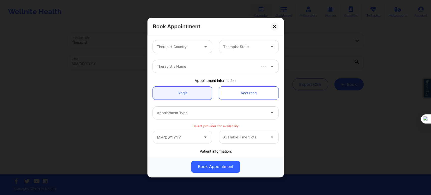
click at [192, 44] on div at bounding box center [178, 47] width 43 height 6
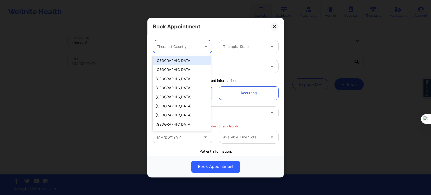
click at [186, 60] on div "United States" at bounding box center [182, 60] width 58 height 9
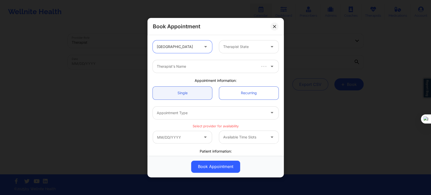
click at [223, 49] on div at bounding box center [244, 47] width 43 height 6
type input "flo"
type input "kathleen cronin"
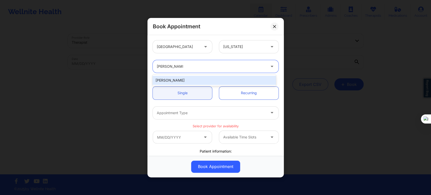
click at [204, 79] on div "Kathleen Cronin" at bounding box center [214, 80] width 123 height 9
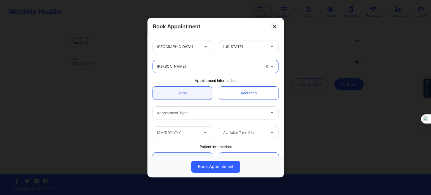
click at [182, 114] on div at bounding box center [211, 113] width 109 height 6
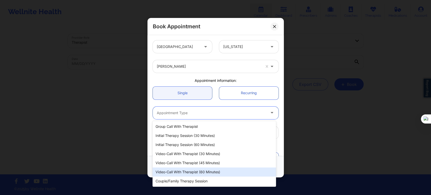
click at [196, 171] on div "Video-Call with Therapist (60 minutes)" at bounding box center [214, 171] width 123 height 9
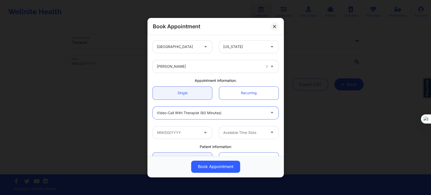
scroll to position [56, 0]
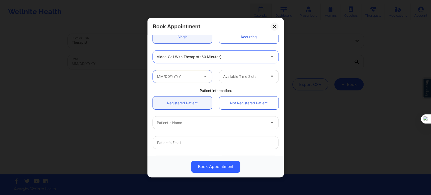
click at [187, 76] on input "text" at bounding box center [182, 76] width 59 height 13
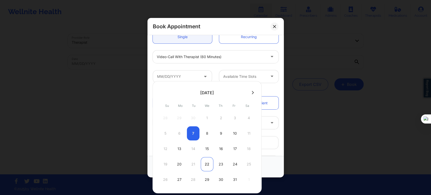
click at [209, 164] on div "22" at bounding box center [207, 164] width 13 height 14
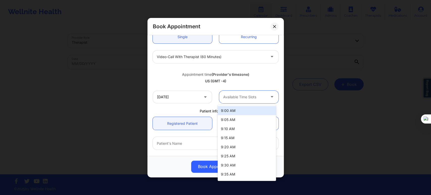
click at [240, 96] on div at bounding box center [244, 97] width 43 height 6
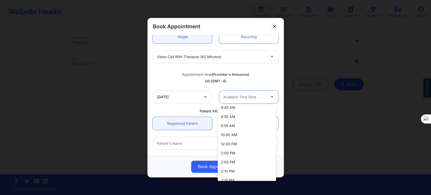
scroll to position [84, 0]
click at [186, 90] on div "10/22/2025 63 results available. Use Up and Down to choose options, press Enter…" at bounding box center [215, 97] width 133 height 20
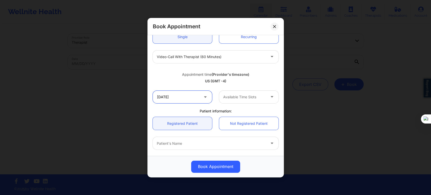
click at [190, 97] on input "10/22/2025" at bounding box center [182, 96] width 59 height 13
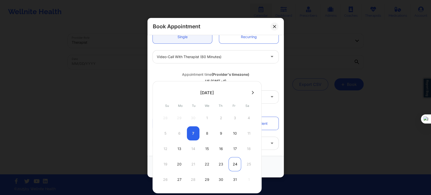
click at [236, 163] on div "24" at bounding box center [235, 164] width 13 height 14
type input "10/24/2025"
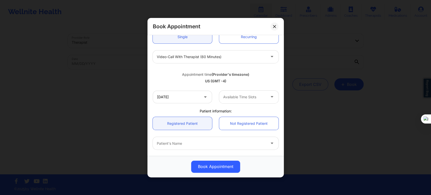
click at [250, 101] on div "Available Time Slots" at bounding box center [242, 96] width 47 height 13
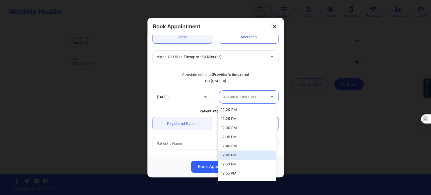
scroll to position [393, 0]
click at [238, 155] on div "1:00 PM" at bounding box center [247, 154] width 58 height 9
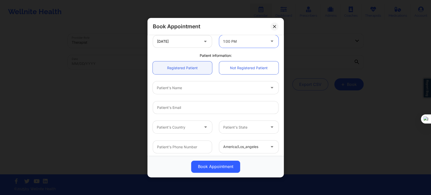
scroll to position [112, 0]
click at [172, 91] on div "Patient's Name" at bounding box center [210, 87] width 114 height 13
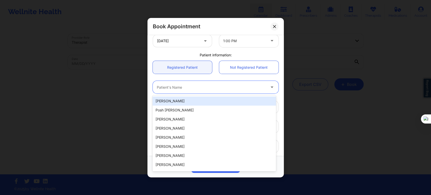
paste input "NEVAEH DESIR ("
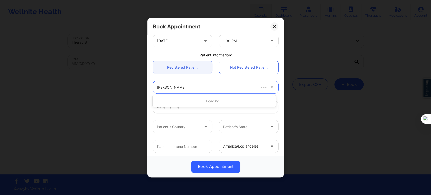
type input "NEVAEH DESIR"
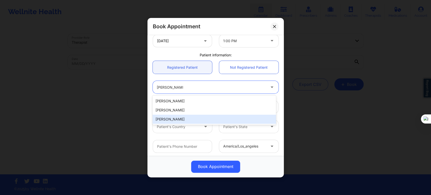
click at [182, 119] on div "Nevaeh Desir" at bounding box center [214, 119] width 123 height 9
type input "nevaehdesir@icloud.com"
type input "+1786-368-2889"
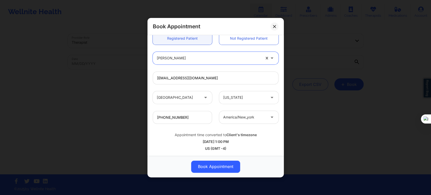
scroll to position [141, 0]
click at [222, 169] on button "Book Appointment" at bounding box center [215, 166] width 49 height 12
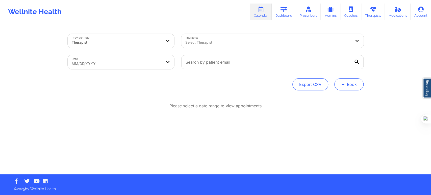
click at [356, 86] on button "+ Book" at bounding box center [348, 84] width 29 height 12
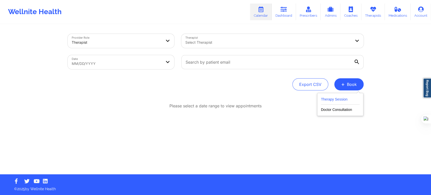
click at [331, 98] on button "Therapy Session" at bounding box center [340, 100] width 39 height 8
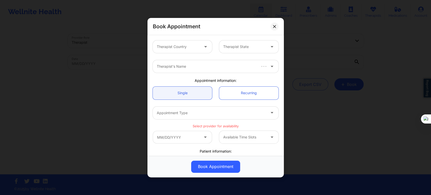
click at [193, 43] on div "Therapist Country" at bounding box center [176, 46] width 47 height 13
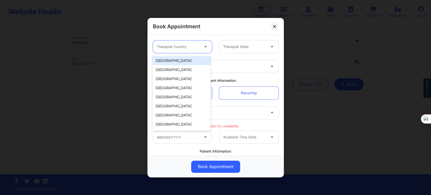
click at [188, 56] on div "United States" at bounding box center [182, 60] width 58 height 9
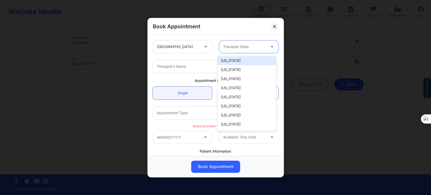
click at [241, 52] on div "Therapist State" at bounding box center [242, 46] width 47 height 13
type input "flor"
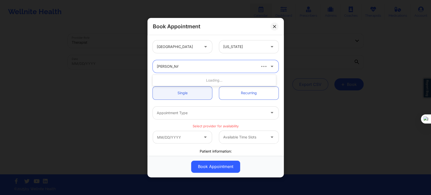
type input "kathleen cron"
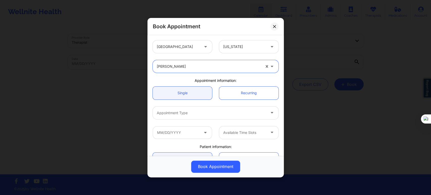
click at [208, 110] on div at bounding box center [211, 113] width 109 height 6
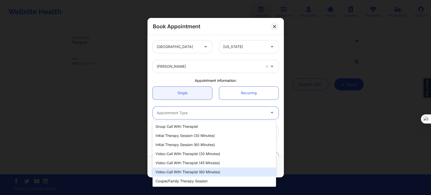
click at [206, 170] on div "Video-Call with Therapist (60 minutes)" at bounding box center [214, 171] width 123 height 9
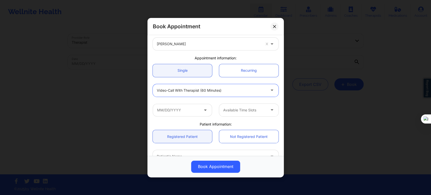
scroll to position [56, 0]
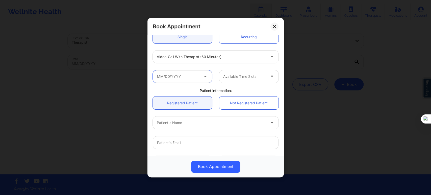
click at [196, 78] on input "text" at bounding box center [182, 76] width 59 height 13
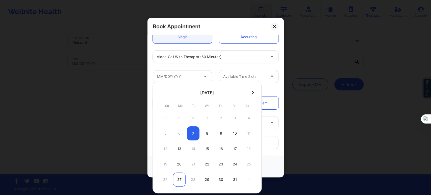
click at [180, 179] on div "27" at bounding box center [179, 180] width 13 height 14
type input "10/27/2025"
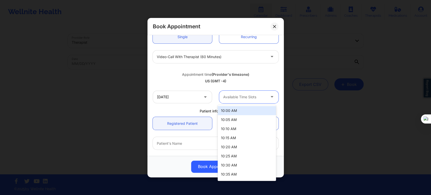
click at [231, 102] on div "Available Time Slots" at bounding box center [242, 96] width 47 height 13
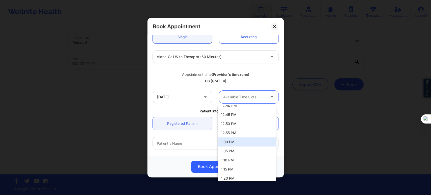
scroll to position [309, 0]
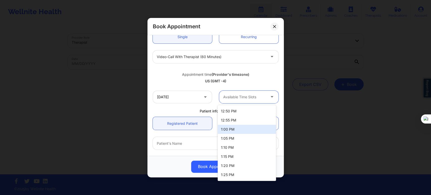
click at [231, 133] on div "1:00 PM" at bounding box center [247, 129] width 58 height 9
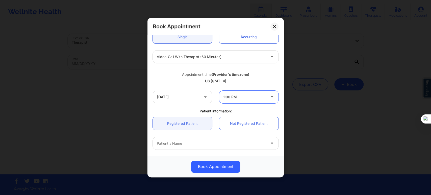
click at [186, 143] on div at bounding box center [211, 143] width 109 height 6
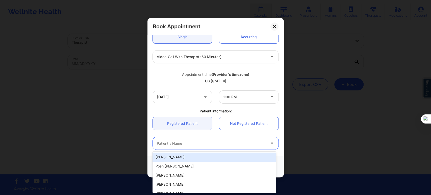
paste input "NEVAEH DESIR ("
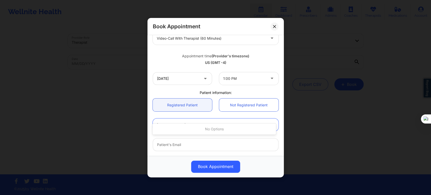
scroll to position [84, 0]
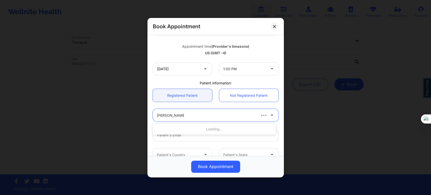
type input "NEVAEH DESIR"
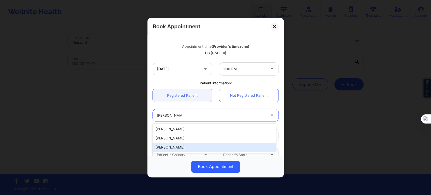
click at [175, 146] on div "Nevaeh Desir" at bounding box center [214, 147] width 123 height 9
type input "nevaehdesir@icloud.com"
type input "+1786-368-2889"
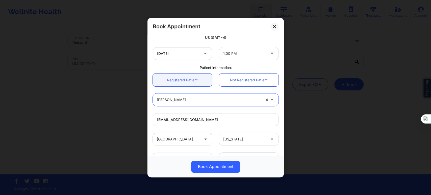
scroll to position [112, 0]
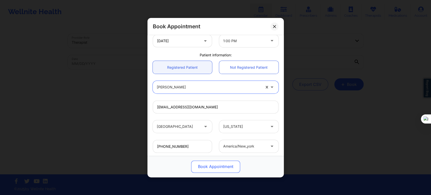
click at [208, 167] on button "Book Appointment" at bounding box center [215, 166] width 49 height 12
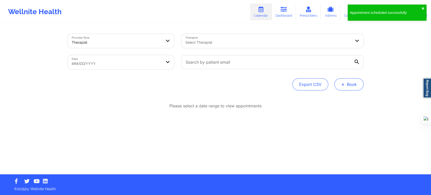
click at [338, 87] on button "+ Book" at bounding box center [348, 84] width 29 height 12
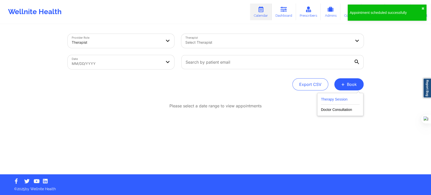
click at [335, 96] on button "Therapy Session" at bounding box center [340, 100] width 39 height 8
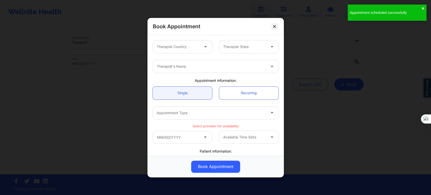
click at [178, 41] on div "Therapist Country" at bounding box center [176, 46] width 47 height 13
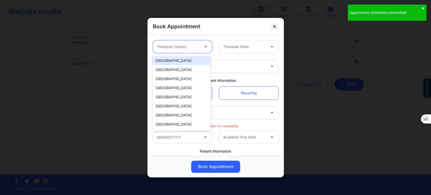
click at [179, 57] on div "United States" at bounding box center [182, 60] width 58 height 9
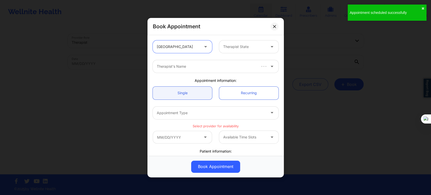
click at [223, 44] on div at bounding box center [244, 47] width 43 height 6
type input "flo"
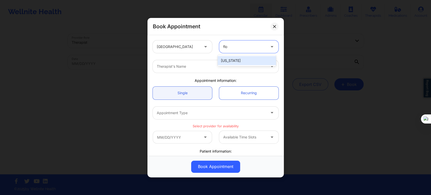
click at [226, 62] on div "Florida" at bounding box center [247, 60] width 58 height 9
click at [207, 63] on div "Therapist's Name" at bounding box center [210, 66] width 114 height 13
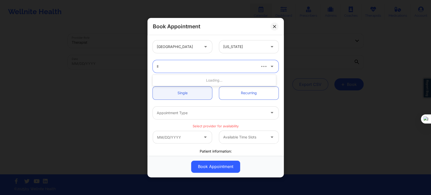
type input "l"
type input "kathleen cronin"
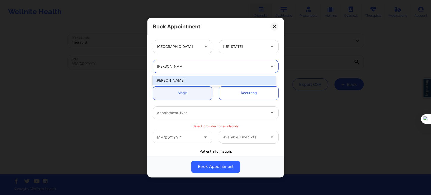
click at [200, 80] on div "Kathleen Cronin" at bounding box center [214, 80] width 123 height 9
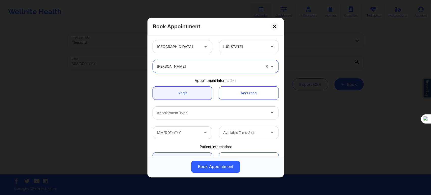
click at [191, 120] on div "Appointment Type" at bounding box center [215, 113] width 133 height 20
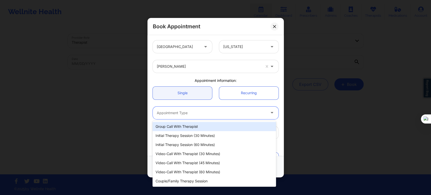
click at [191, 115] on div at bounding box center [211, 113] width 109 height 6
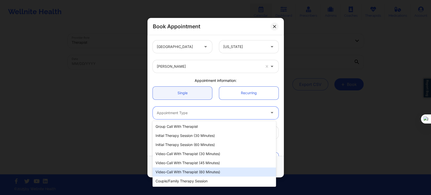
click at [208, 175] on div "Video-Call with Therapist (60 minutes)" at bounding box center [214, 171] width 123 height 9
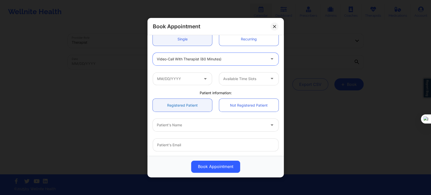
scroll to position [56, 0]
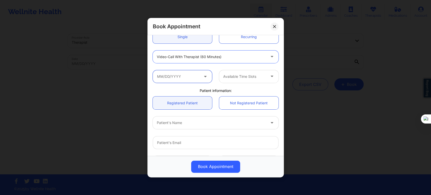
click at [185, 75] on input "text" at bounding box center [182, 76] width 59 height 13
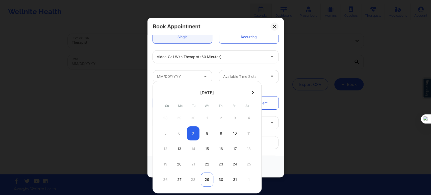
click at [206, 179] on div "29" at bounding box center [207, 180] width 13 height 14
type input "10/29/2025"
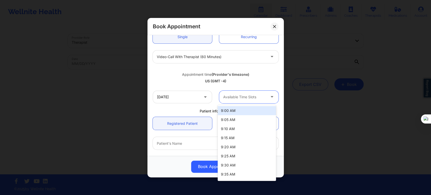
click at [235, 98] on div at bounding box center [244, 97] width 43 height 6
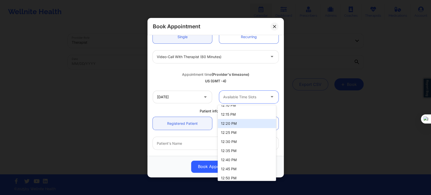
scroll to position [168, 0]
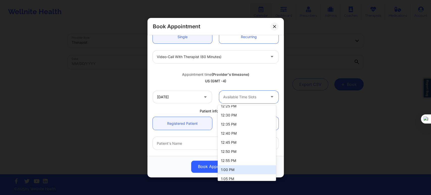
click at [233, 168] on div "1:00 PM" at bounding box center [247, 169] width 58 height 9
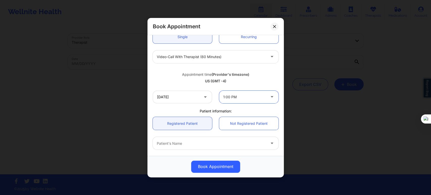
scroll to position [112, 0]
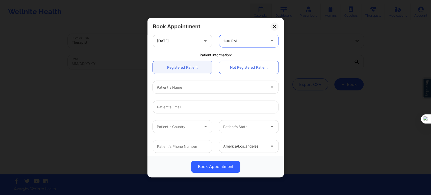
click at [181, 87] on div at bounding box center [211, 87] width 109 height 6
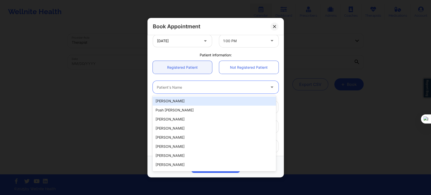
paste input "NEVAEH DESIR"
type input "NEVAEH DESIR"
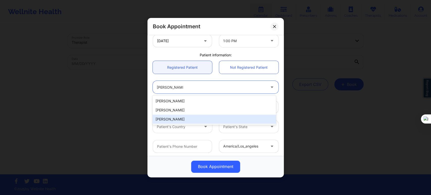
click at [179, 118] on div "Nevaeh Desir" at bounding box center [214, 119] width 123 height 9
type input "nevaehdesir@icloud.com"
type input "+1786-368-2889"
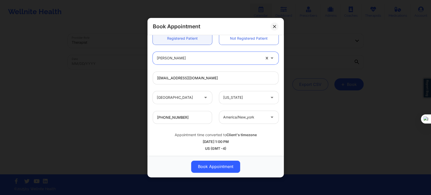
scroll to position [141, 0]
click at [215, 165] on button "Book Appointment" at bounding box center [215, 166] width 49 height 12
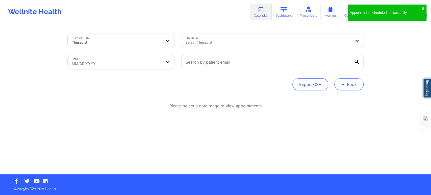
click at [345, 83] on button "+ Book" at bounding box center [348, 84] width 29 height 12
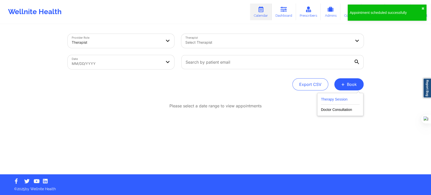
click at [324, 100] on button "Therapy Session" at bounding box center [340, 100] width 39 height 8
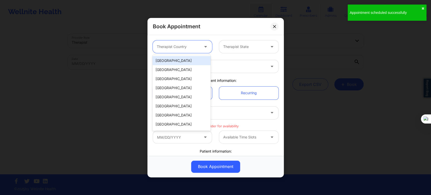
click at [190, 50] on div "Therapist Country" at bounding box center [176, 46] width 47 height 13
click at [184, 64] on div "United States" at bounding box center [182, 60] width 58 height 9
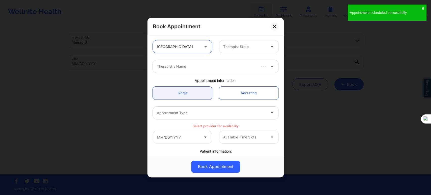
click at [228, 49] on div at bounding box center [244, 47] width 43 height 6
type input "flor"
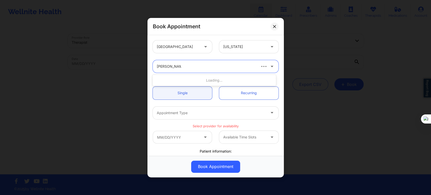
type input "kathleen cronin"
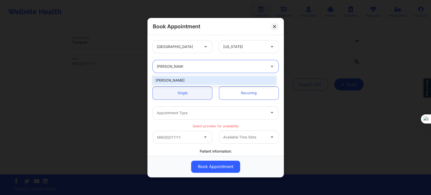
click at [185, 81] on div "Kathleen Cronin" at bounding box center [214, 80] width 123 height 9
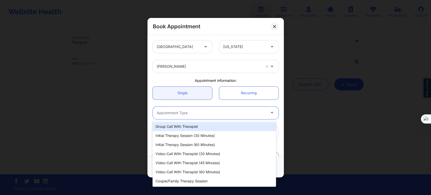
click at [192, 111] on div at bounding box center [211, 113] width 109 height 6
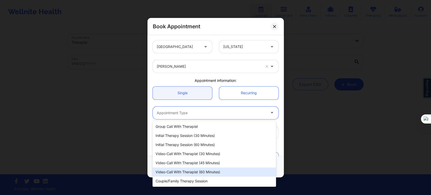
click at [204, 170] on div "Video-Call with Therapist (60 minutes)" at bounding box center [214, 171] width 123 height 9
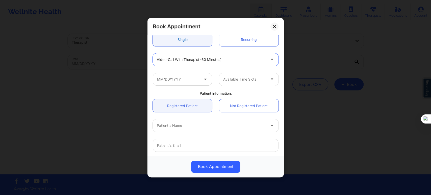
scroll to position [56, 0]
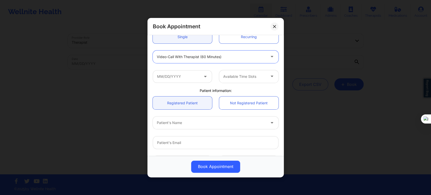
click at [191, 84] on div "Available Time Slots" at bounding box center [215, 76] width 133 height 20
click at [191, 77] on input "text" at bounding box center [182, 76] width 59 height 13
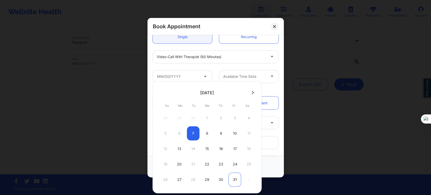
click at [231, 178] on div "31" at bounding box center [235, 180] width 13 height 14
type input "10/31/2025"
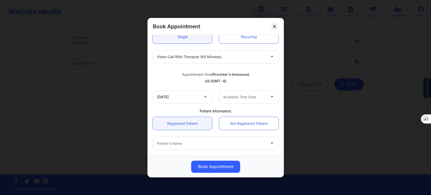
click at [237, 94] on div at bounding box center [244, 97] width 43 height 6
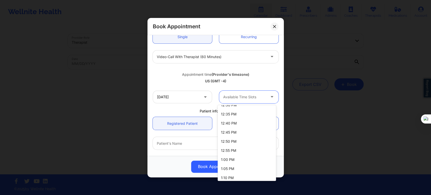
scroll to position [196, 0]
click at [229, 142] on div "1:00 PM" at bounding box center [247, 141] width 58 height 9
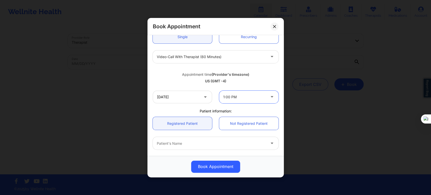
click at [192, 147] on div "Patient's Name" at bounding box center [210, 143] width 114 height 13
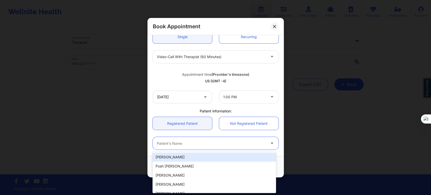
paste input "NEVAEH DESIR"
type input "NEVAEH DESIR"
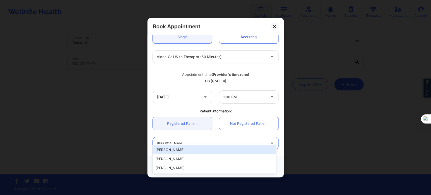
scroll to position [84, 0]
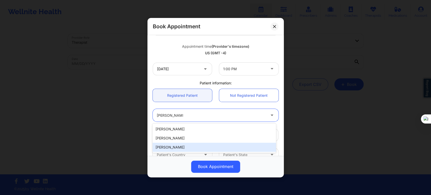
click at [182, 149] on div "Nevaeh Desir" at bounding box center [214, 147] width 123 height 9
type input "nevaehdesir@icloud.com"
type input "+1786-368-2889"
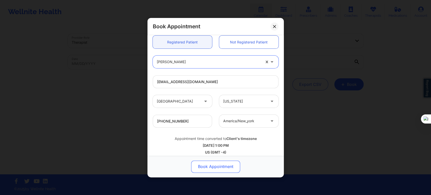
scroll to position [141, 0]
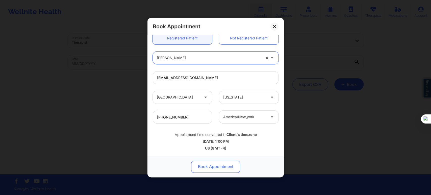
click at [222, 168] on button "Book Appointment" at bounding box center [215, 166] width 49 height 12
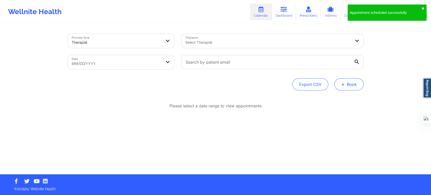
click at [345, 86] on button "+ Book" at bounding box center [348, 84] width 29 height 12
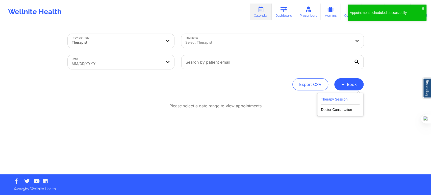
click at [339, 98] on button "Therapy Session" at bounding box center [340, 100] width 39 height 8
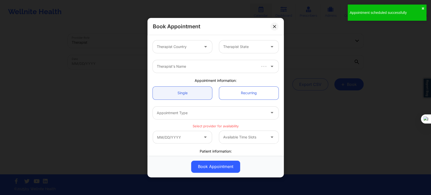
click at [189, 50] on div at bounding box center [178, 47] width 43 height 6
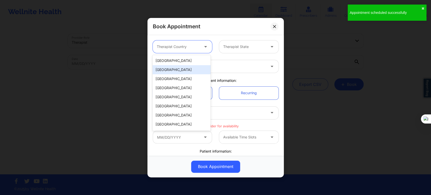
click at [184, 65] on div "Spain" at bounding box center [182, 69] width 58 height 9
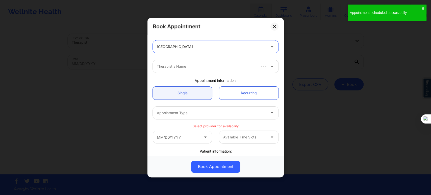
click at [190, 48] on div at bounding box center [211, 47] width 109 height 6
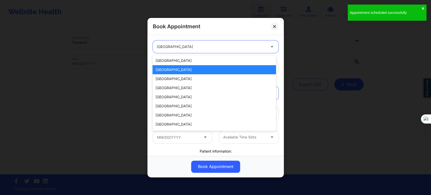
click at [179, 66] on div "Spain" at bounding box center [214, 69] width 123 height 9
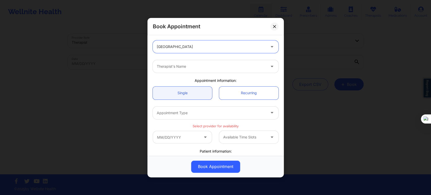
click at [181, 61] on div "Therapist's Name" at bounding box center [210, 66] width 114 height 13
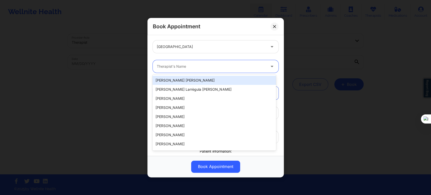
click at [182, 49] on div at bounding box center [211, 47] width 109 height 6
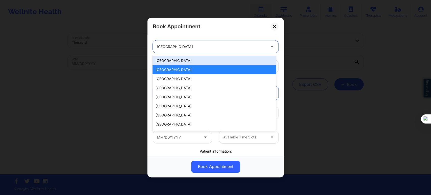
click at [177, 60] on div "United States" at bounding box center [214, 60] width 123 height 9
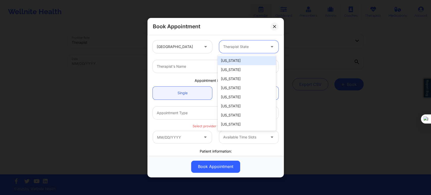
click at [223, 48] on input "text" at bounding box center [223, 46] width 1 height 5
type input "flo"
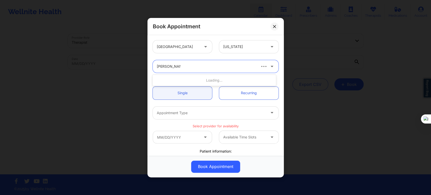
type input "kathleen cronin"
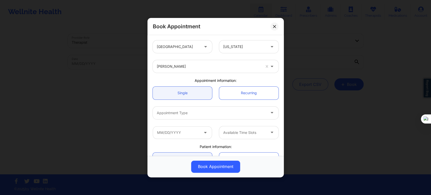
click at [196, 120] on div "Appointment Type" at bounding box center [215, 113] width 133 height 20
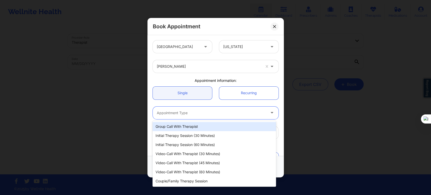
click at [199, 117] on div "Appointment Type" at bounding box center [210, 112] width 114 height 13
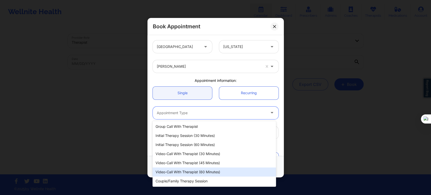
click at [211, 173] on div "Video-Call with Therapist (60 minutes)" at bounding box center [214, 171] width 123 height 9
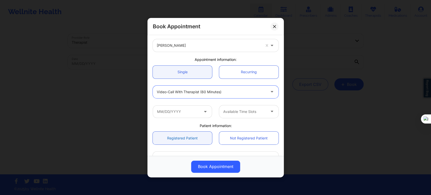
scroll to position [56, 0]
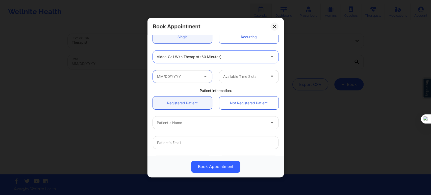
click at [183, 77] on input "text" at bounding box center [182, 76] width 59 height 13
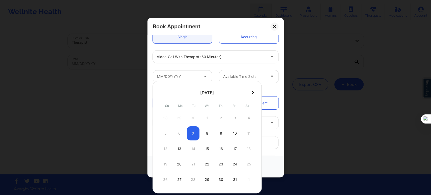
click at [253, 94] on button at bounding box center [252, 92] width 5 height 4
click at [183, 133] on div "3" at bounding box center [179, 133] width 13 height 14
type input "11/03/2025"
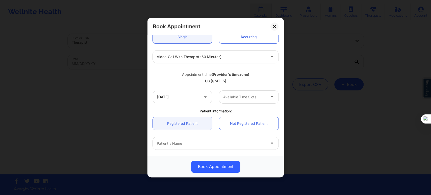
click at [231, 100] on div "Available Time Slots" at bounding box center [242, 96] width 47 height 13
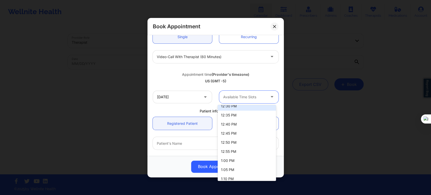
scroll to position [196, 0]
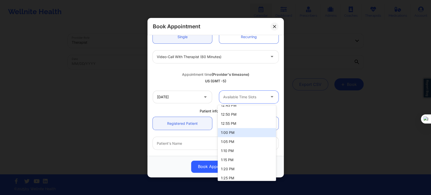
click at [239, 133] on div "1:00 PM" at bounding box center [247, 132] width 58 height 9
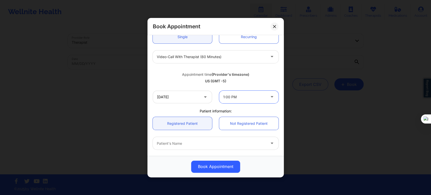
click at [198, 144] on div at bounding box center [211, 143] width 109 height 6
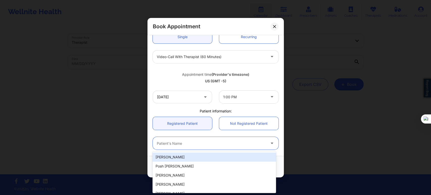
paste input "NEVAEH DESIR"
type input "NEVAEH DESIR"
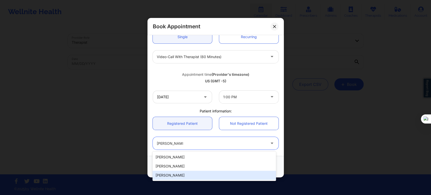
click at [188, 174] on div "Nevaeh Desir" at bounding box center [214, 175] width 123 height 9
type input "nevaehdesir@icloud.com"
type input "+1786-368-2889"
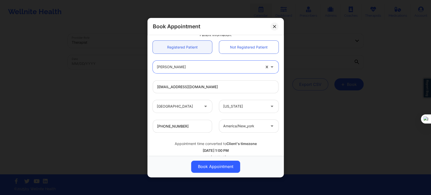
scroll to position [141, 0]
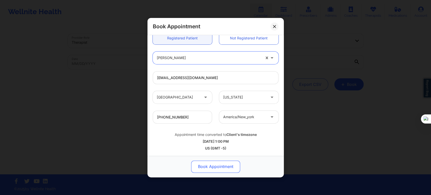
click at [216, 164] on button "Book Appointment" at bounding box center [215, 166] width 49 height 12
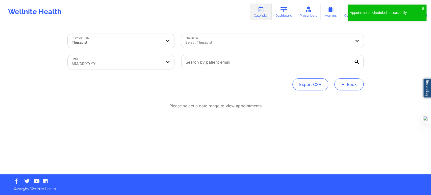
click at [345, 86] on span "+" at bounding box center [343, 84] width 4 height 3
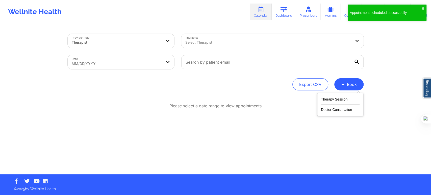
click at [329, 95] on div "Therapy Session Doctor Consultation" at bounding box center [340, 104] width 46 height 23
click at [329, 96] on button "Therapy Session" at bounding box center [340, 100] width 39 height 8
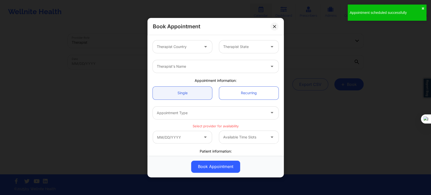
click at [181, 51] on div "Therapist Country" at bounding box center [176, 46] width 47 height 13
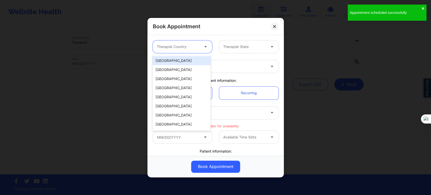
click at [180, 60] on div "United States" at bounding box center [182, 60] width 58 height 9
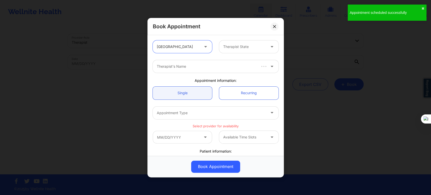
click at [244, 50] on div "Therapist State" at bounding box center [242, 46] width 47 height 13
type input "flo"
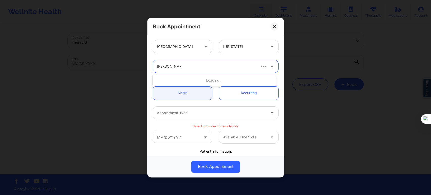
type input "kathleen cronin"
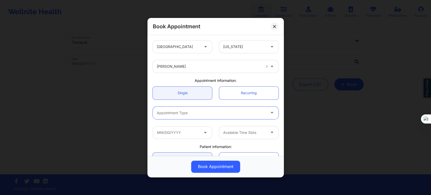
type input "v"
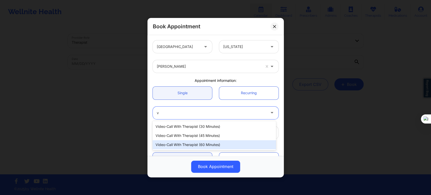
click at [212, 143] on div "Video-Call with Therapist (60 minutes)" at bounding box center [214, 144] width 123 height 9
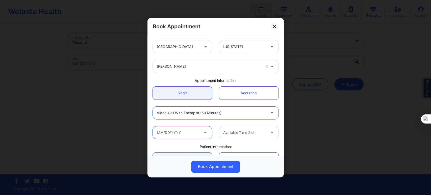
click at [188, 136] on input "text" at bounding box center [182, 132] width 59 height 13
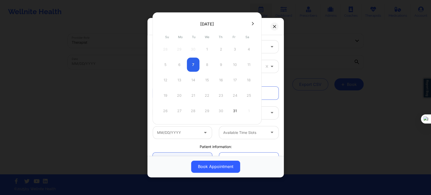
click at [252, 24] on icon at bounding box center [253, 23] width 2 height 3
click at [208, 63] on div "5" at bounding box center [207, 65] width 13 height 14
type input "11/05/2025"
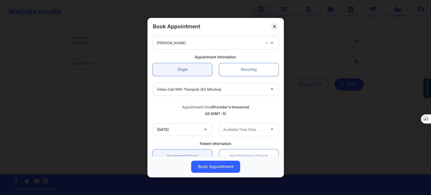
scroll to position [56, 0]
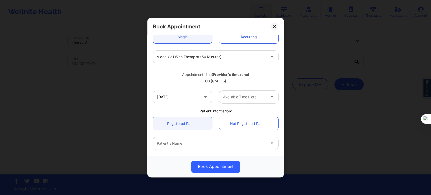
click at [239, 99] on div at bounding box center [244, 97] width 43 height 6
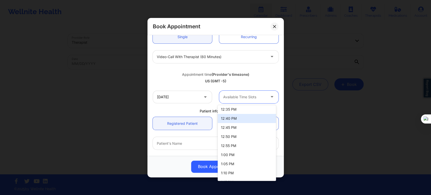
scroll to position [196, 0]
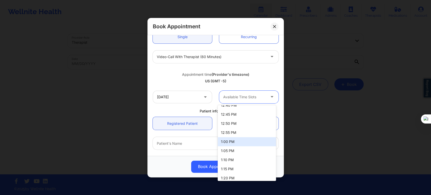
click at [232, 145] on div "1:00 PM" at bounding box center [247, 141] width 58 height 9
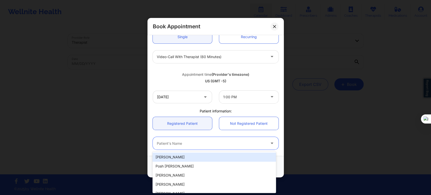
click at [210, 145] on div at bounding box center [211, 143] width 109 height 6
paste input "NEVAEH DESIR"
type input "NEVAEH DESIR"
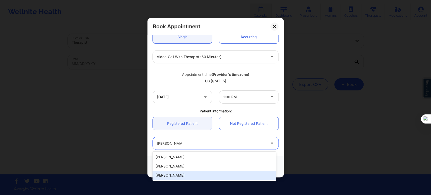
click at [186, 172] on div "Nevaeh Desir" at bounding box center [214, 175] width 123 height 9
type input "nevaehdesir@icloud.com"
type input "+1786-368-2889"
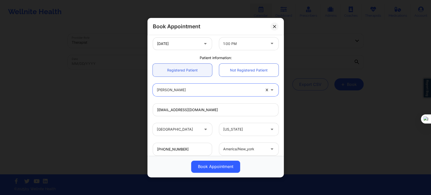
scroll to position [140, 0]
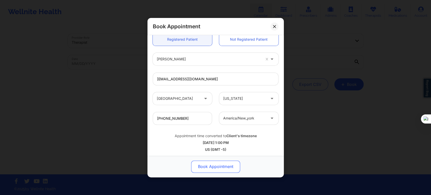
click at [221, 165] on button "Book Appointment" at bounding box center [215, 166] width 49 height 12
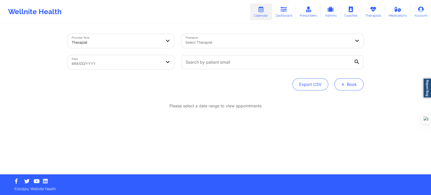
click at [353, 86] on button "+ Book" at bounding box center [348, 84] width 29 height 12
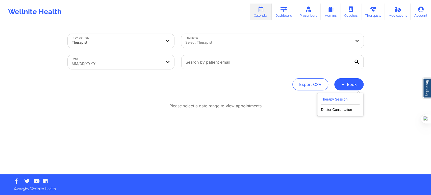
click at [338, 98] on button "Therapy Session" at bounding box center [340, 100] width 39 height 8
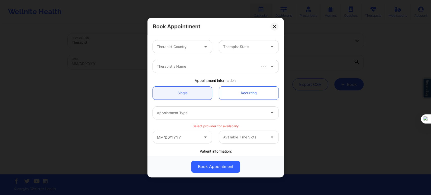
click at [183, 50] on div "Therapist Country" at bounding box center [176, 46] width 47 height 13
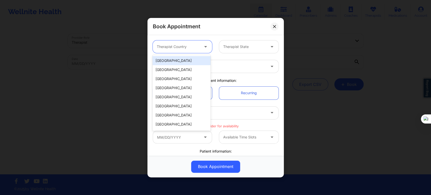
click at [181, 64] on div "United States" at bounding box center [182, 60] width 58 height 9
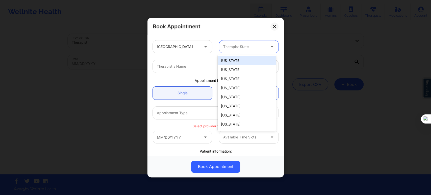
click at [229, 51] on div "Therapist State" at bounding box center [242, 46] width 47 height 13
type input "flo"
click at [226, 58] on div "Florida" at bounding box center [247, 60] width 58 height 9
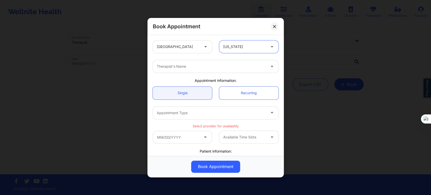
click at [209, 64] on div at bounding box center [211, 66] width 109 height 6
type input "kathleen cronin"
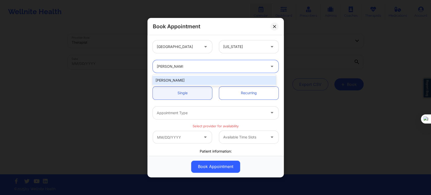
click at [192, 82] on div "Kathleen Cronin" at bounding box center [214, 80] width 123 height 9
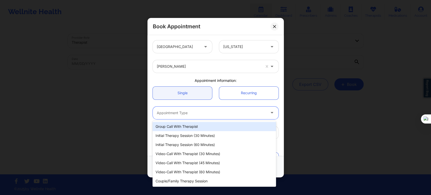
click at [188, 111] on div at bounding box center [211, 113] width 109 height 6
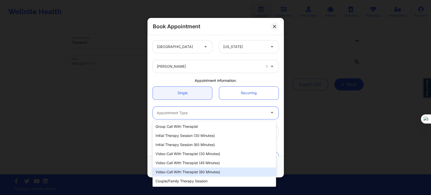
click at [206, 174] on div "Video-Call with Therapist (60 minutes)" at bounding box center [214, 171] width 123 height 9
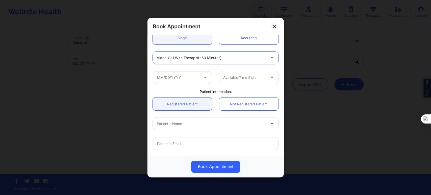
scroll to position [56, 0]
click at [193, 80] on input "text" at bounding box center [182, 76] width 59 height 13
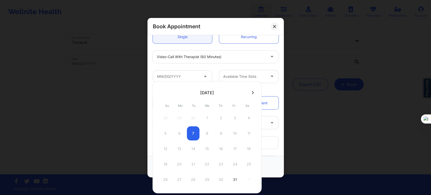
click at [252, 94] on icon at bounding box center [253, 93] width 2 height 4
click at [209, 133] on div "5" at bounding box center [207, 133] width 13 height 14
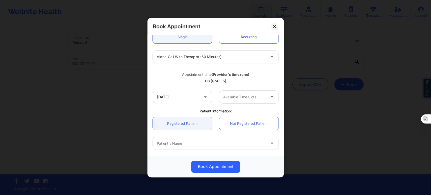
click at [246, 99] on div at bounding box center [244, 97] width 43 height 6
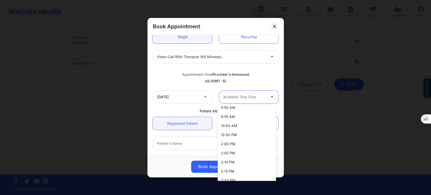
scroll to position [84, 0]
click at [190, 96] on input "11/05/2025" at bounding box center [182, 96] width 59 height 13
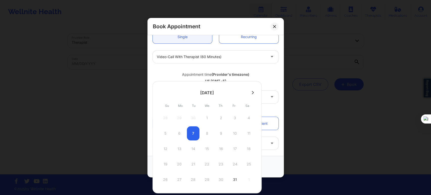
click at [253, 94] on button at bounding box center [252, 92] width 5 height 4
click at [233, 133] on div "7" at bounding box center [235, 133] width 13 height 14
type input "11/07/2025"
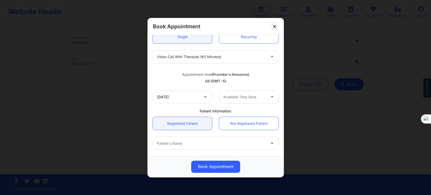
click at [240, 96] on div at bounding box center [244, 97] width 43 height 6
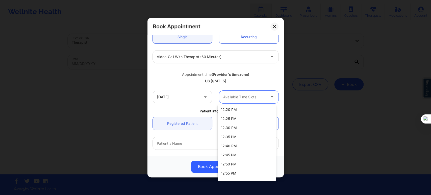
scroll to position [393, 0]
click at [239, 153] on div "1:00 PM" at bounding box center [247, 154] width 58 height 9
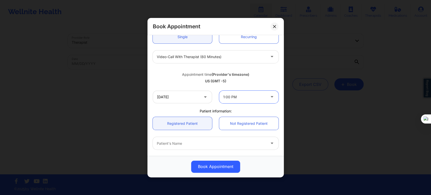
click at [182, 138] on div "Patient's Name" at bounding box center [210, 143] width 114 height 13
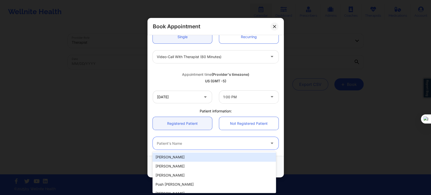
paste input "NEVAEH DESIR"
type input "NEVAEH DESIR"
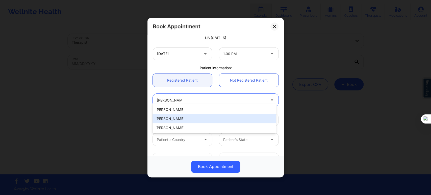
scroll to position [112, 0]
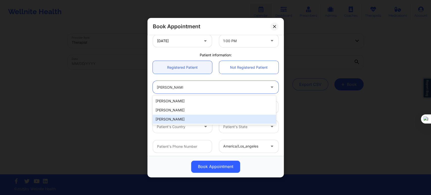
click at [182, 120] on div "Nevaeh Desir" at bounding box center [214, 119] width 123 height 9
type input "nevaehdesir@icloud.com"
type input "+1786-368-2889"
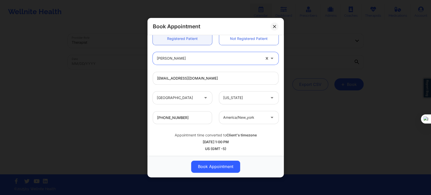
scroll to position [141, 0]
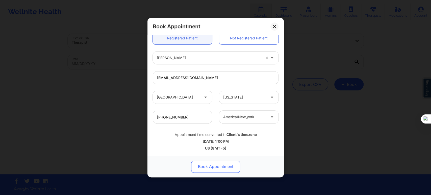
click at [219, 165] on button "Book Appointment" at bounding box center [215, 166] width 49 height 12
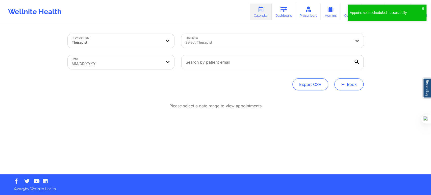
click at [349, 84] on button "+ Book" at bounding box center [348, 84] width 29 height 12
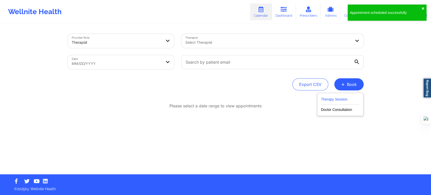
click at [335, 96] on button "Therapy Session" at bounding box center [340, 100] width 39 height 8
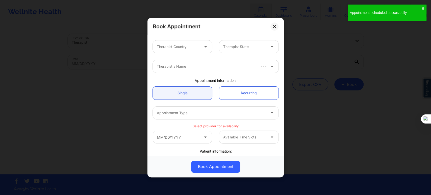
click at [166, 50] on div "Therapist Country" at bounding box center [176, 46] width 47 height 13
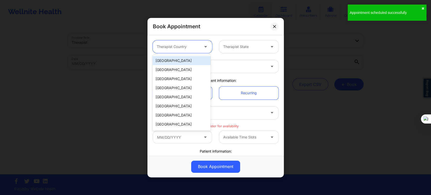
click at [174, 62] on div "United States" at bounding box center [182, 60] width 58 height 9
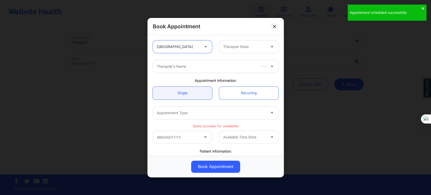
click at [238, 49] on div at bounding box center [244, 47] width 43 height 6
type input "flo"
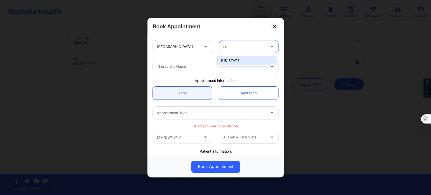
click at [221, 62] on div "Florida" at bounding box center [247, 60] width 58 height 9
click at [213, 64] on div at bounding box center [211, 66] width 109 height 6
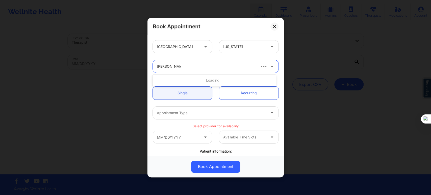
type input "kathleen cronin"
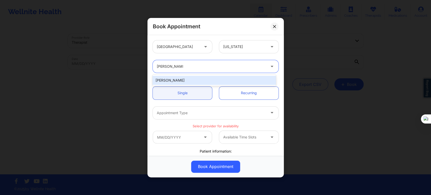
click at [203, 81] on div "Kathleen Cronin" at bounding box center [214, 80] width 123 height 9
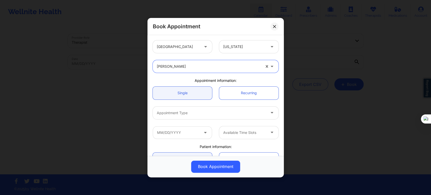
click at [194, 106] on div "Appointment Type" at bounding box center [210, 112] width 114 height 13
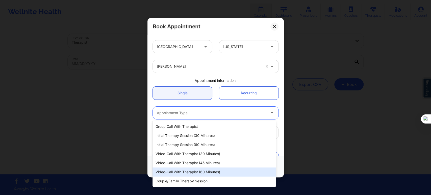
click at [208, 171] on div "Video-Call with Therapist (60 minutes)" at bounding box center [214, 171] width 123 height 9
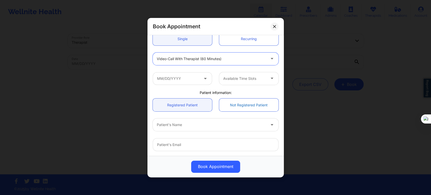
scroll to position [56, 0]
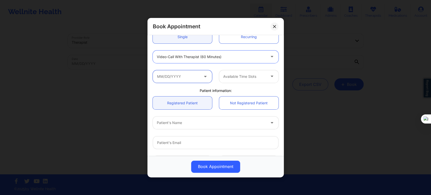
click at [194, 78] on input "text" at bounding box center [182, 76] width 59 height 13
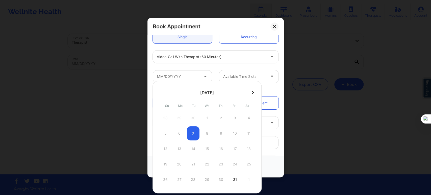
click at [250, 95] on div at bounding box center [207, 93] width 109 height 8
click at [252, 93] on icon at bounding box center [253, 93] width 2 height 4
click at [182, 144] on div "10" at bounding box center [179, 149] width 13 height 14
type input "11/10/2025"
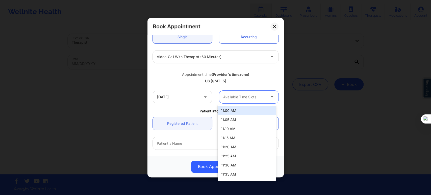
click at [236, 100] on div at bounding box center [244, 97] width 43 height 6
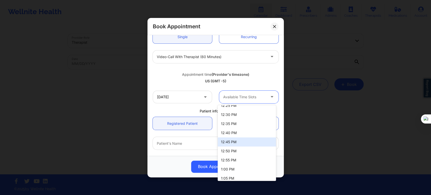
scroll to position [168, 0]
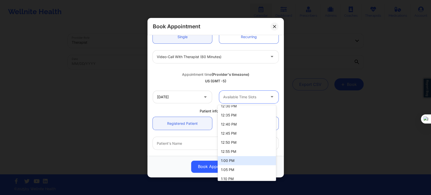
click at [232, 161] on div "1:00 PM" at bounding box center [247, 160] width 58 height 9
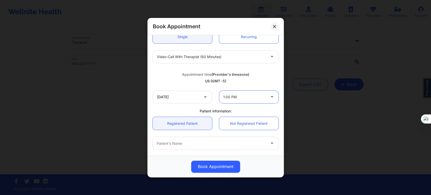
click at [180, 145] on div at bounding box center [211, 143] width 109 height 6
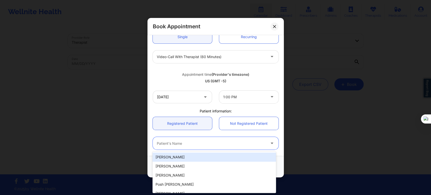
paste input "NEVAEH DESIR"
type input "NEVAEH DESIR"
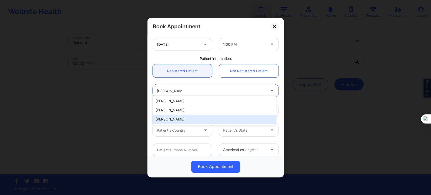
scroll to position [112, 0]
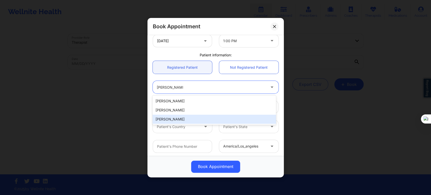
click at [179, 119] on div "Nevaeh Desir" at bounding box center [214, 119] width 123 height 9
type input "nevaehdesir@icloud.com"
type input "+1786-368-2889"
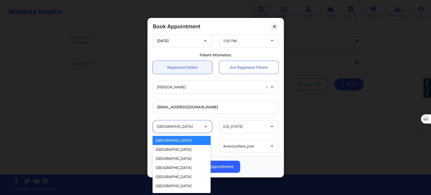
click at [177, 126] on div at bounding box center [178, 127] width 43 height 6
click at [185, 128] on div at bounding box center [178, 127] width 43 height 6
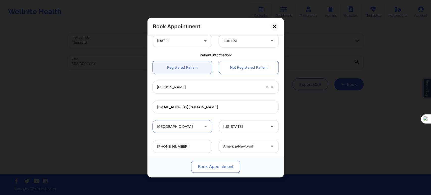
click at [223, 169] on button "Book Appointment" at bounding box center [215, 166] width 49 height 12
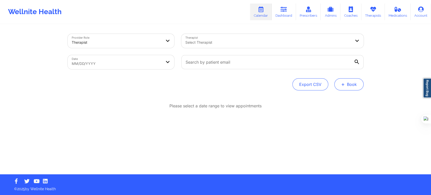
click at [352, 86] on button "+ Book" at bounding box center [348, 84] width 29 height 12
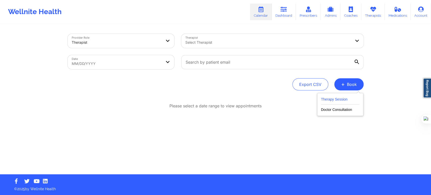
click at [342, 99] on button "Therapy Session" at bounding box center [340, 100] width 39 height 8
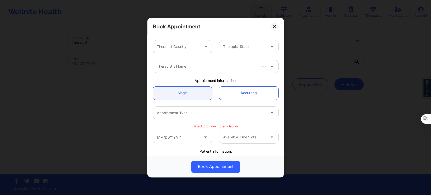
click at [181, 47] on div at bounding box center [178, 47] width 43 height 6
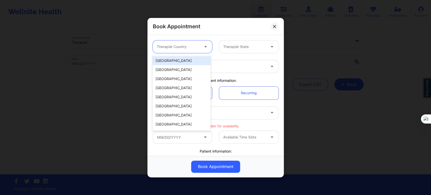
click at [182, 61] on div "United States" at bounding box center [182, 60] width 58 height 9
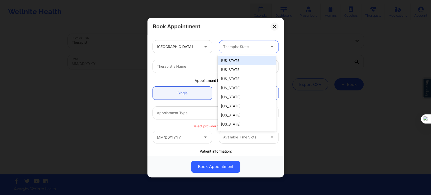
click at [219, 46] on div "Therapist State" at bounding box center [242, 46] width 47 height 13
type input "flo"
click at [231, 62] on div "Florida" at bounding box center [247, 60] width 58 height 9
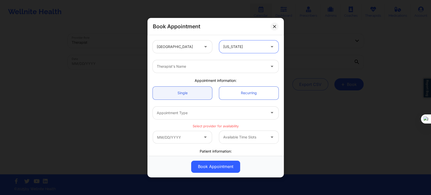
click at [207, 68] on div at bounding box center [211, 66] width 109 height 6
type input "kathleen cr"
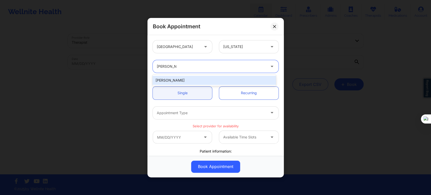
click at [212, 80] on div "Kathleen Cronin" at bounding box center [214, 80] width 123 height 9
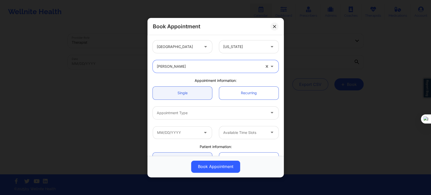
click at [188, 113] on div at bounding box center [211, 113] width 109 height 6
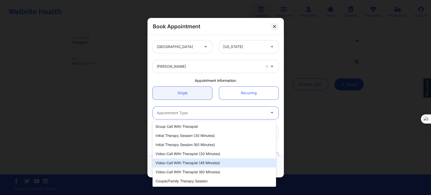
click at [198, 172] on div "Video-Call with Therapist (60 minutes)" at bounding box center [214, 171] width 123 height 9
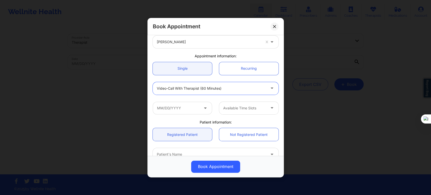
scroll to position [56, 0]
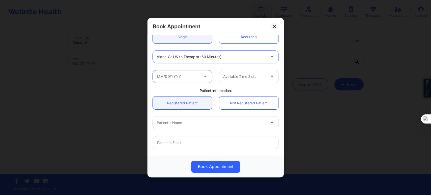
click at [180, 71] on input "text" at bounding box center [182, 76] width 59 height 13
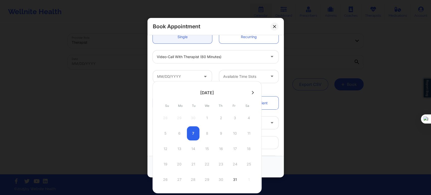
click at [252, 92] on icon at bounding box center [253, 93] width 2 height 4
click at [230, 133] on div "7" at bounding box center [235, 133] width 13 height 14
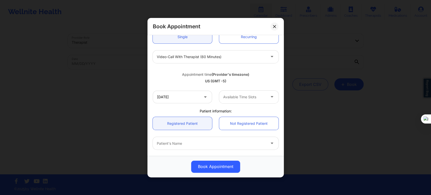
click at [237, 97] on div at bounding box center [244, 97] width 43 height 6
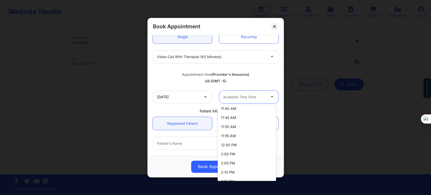
scroll to position [309, 0]
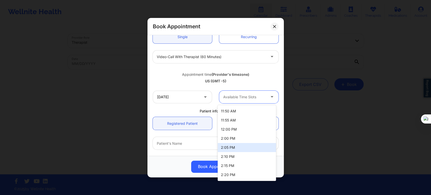
click at [187, 109] on div "Patient information:" at bounding box center [215, 110] width 133 height 5
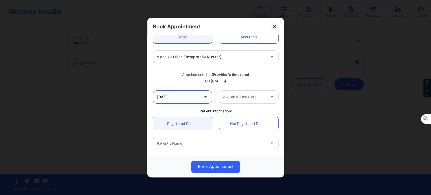
click at [186, 99] on input "11/07/2025" at bounding box center [182, 96] width 59 height 13
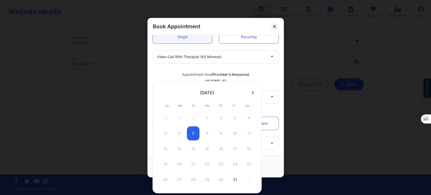
click at [252, 94] on icon at bounding box center [253, 92] width 2 height 3
click at [181, 150] on div "10" at bounding box center [179, 149] width 13 height 14
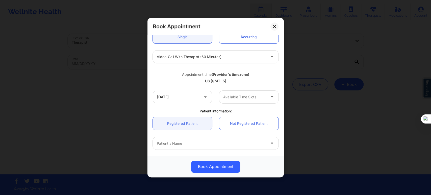
click at [235, 95] on div at bounding box center [244, 97] width 43 height 6
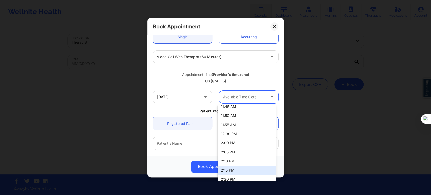
scroll to position [78, 0]
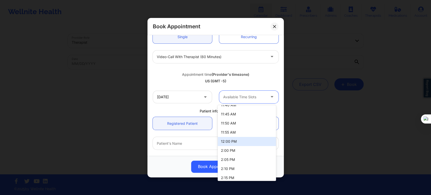
click at [204, 98] on icon at bounding box center [205, 96] width 5 height 4
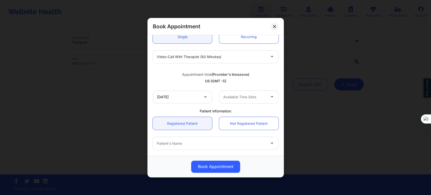
click at [204, 98] on icon at bounding box center [205, 96] width 5 height 4
click at [200, 99] on input "11/10/2025" at bounding box center [182, 96] width 59 height 13
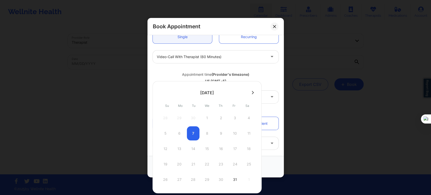
click at [252, 91] on icon at bounding box center [253, 93] width 2 height 4
click at [180, 149] on div "10" at bounding box center [179, 149] width 13 height 14
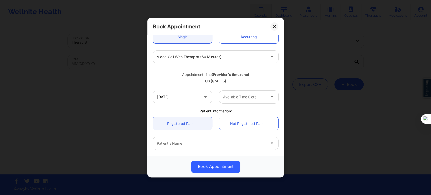
click at [228, 99] on div at bounding box center [244, 97] width 43 height 6
click at [183, 100] on input "11/10/2025" at bounding box center [182, 96] width 59 height 13
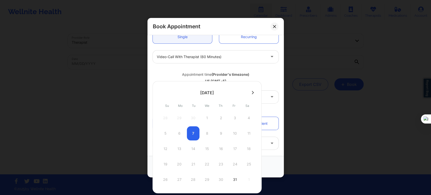
click at [253, 94] on button at bounding box center [252, 92] width 5 height 4
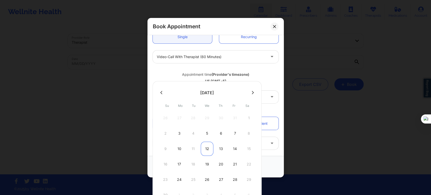
click at [209, 151] on div "12" at bounding box center [207, 149] width 13 height 14
type input "11/12/2025"
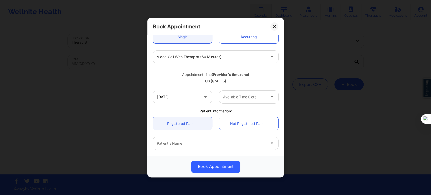
click at [244, 94] on div at bounding box center [244, 97] width 43 height 6
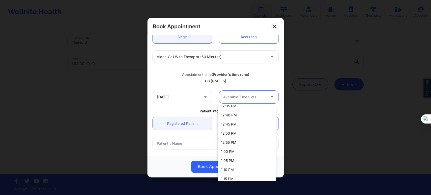
scroll to position [196, 0]
click at [235, 141] on div "1:00 PM" at bounding box center [247, 141] width 58 height 9
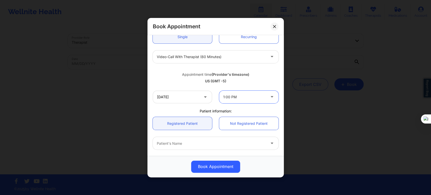
click at [187, 144] on div at bounding box center [211, 143] width 109 height 6
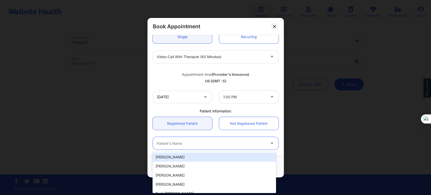
paste input "Marcie J Lakin"
type input "Marcie J Lakin"
click at [183, 141] on div at bounding box center [211, 143] width 109 height 6
paste input "NEVAEH DESIR"
type input "NEVAEH DESIR"
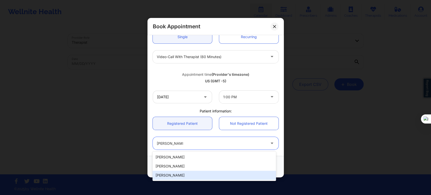
click at [186, 173] on div "Nevaeh Desir" at bounding box center [214, 175] width 123 height 9
type input "nevaehdesir@icloud.com"
type input "+1786-368-2889"
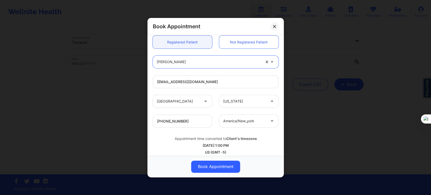
scroll to position [140, 0]
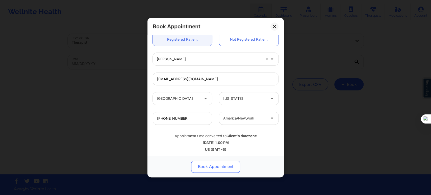
click at [213, 165] on button "Book Appointment" at bounding box center [215, 166] width 49 height 12
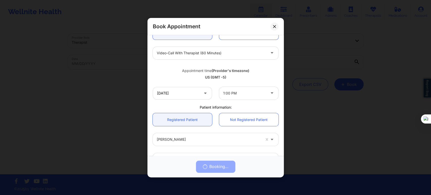
scroll to position [56, 0]
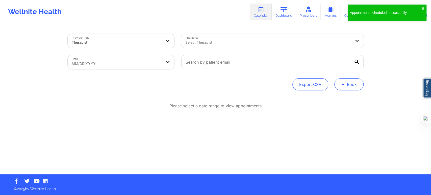
click at [342, 83] on span "+" at bounding box center [343, 84] width 4 height 3
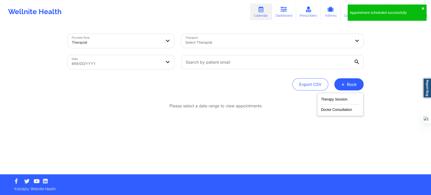
click at [336, 94] on div "Therapy Session Doctor Consultation" at bounding box center [340, 104] width 46 height 23
click at [335, 97] on button "Therapy Session" at bounding box center [340, 100] width 39 height 8
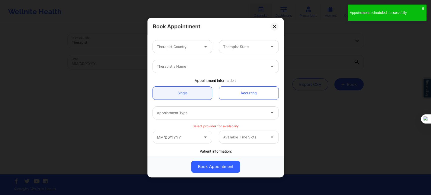
click at [179, 47] on div at bounding box center [178, 47] width 43 height 6
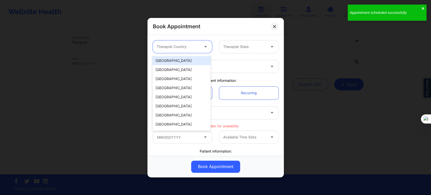
click at [183, 59] on div "United States" at bounding box center [182, 60] width 58 height 9
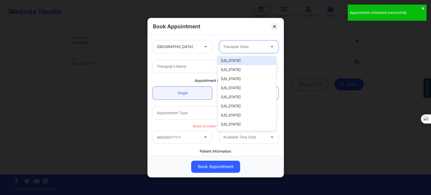
click at [231, 48] on div at bounding box center [244, 47] width 43 height 6
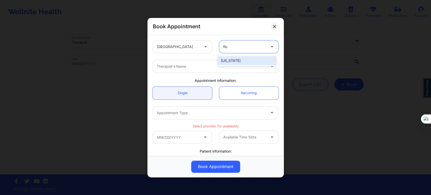
type input "flor"
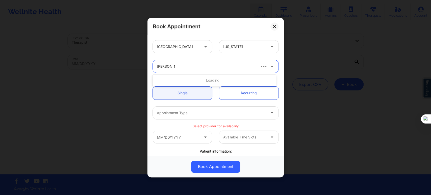
type input "kathleen cr"
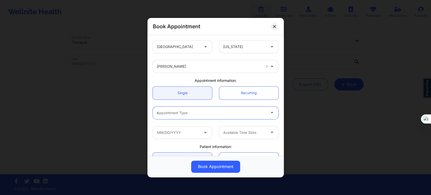
type input "vi"
click at [192, 134] on input "text" at bounding box center [182, 132] width 59 height 13
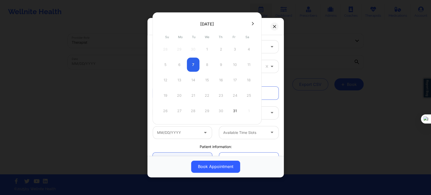
click at [252, 25] on icon at bounding box center [253, 24] width 2 height 4
click at [235, 77] on div "14" at bounding box center [235, 80] width 13 height 14
type input "11/14/2025"
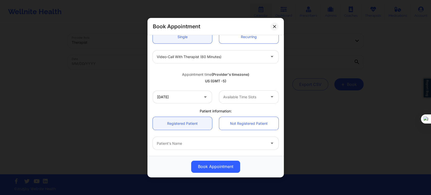
click at [240, 98] on div at bounding box center [244, 97] width 43 height 6
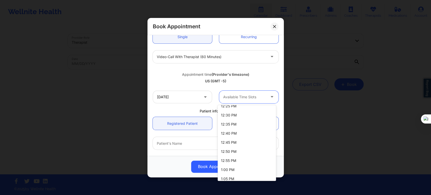
scroll to position [196, 0]
click at [241, 139] on div "1:00 PM" at bounding box center [247, 141] width 58 height 9
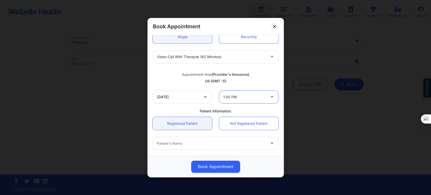
click at [188, 147] on div "Patient's Name" at bounding box center [210, 143] width 114 height 13
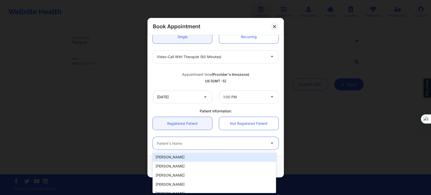
paste input "NEVAEH DESIR"
type input "NEVAEH DESIR"
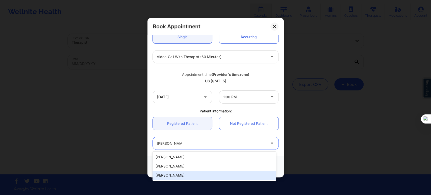
click at [181, 176] on div "Nevaeh Desir" at bounding box center [214, 175] width 123 height 9
type input "nevaehdesir@icloud.com"
type input "+1786-368-2889"
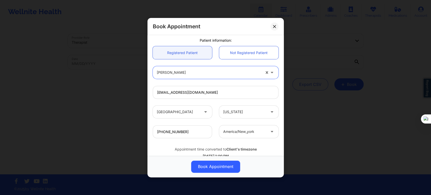
scroll to position [140, 0]
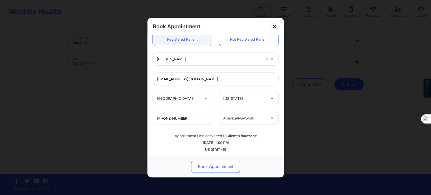
click at [212, 162] on button "Book Appointment" at bounding box center [215, 166] width 49 height 12
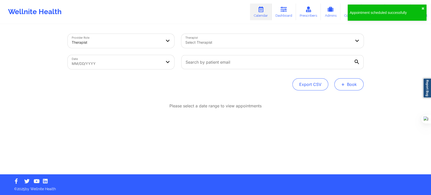
click at [353, 86] on button "+ Book" at bounding box center [348, 84] width 29 height 12
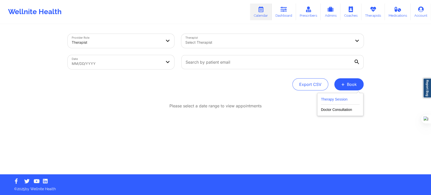
click at [335, 100] on button "Therapy Session" at bounding box center [340, 100] width 39 height 8
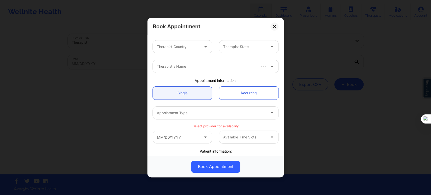
click at [186, 49] on div at bounding box center [178, 47] width 43 height 6
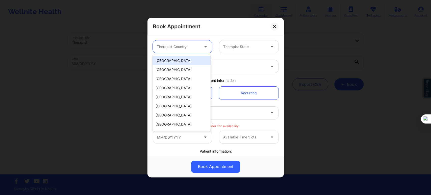
click at [183, 61] on div "United States" at bounding box center [182, 60] width 58 height 9
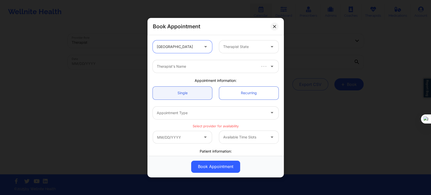
click at [224, 47] on div at bounding box center [244, 47] width 43 height 6
type input "flor"
type input "kathleen cronin"
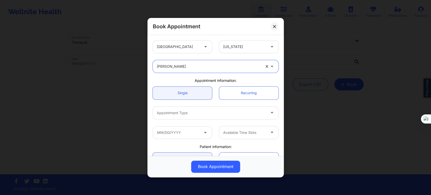
click at [220, 113] on div at bounding box center [211, 113] width 109 height 6
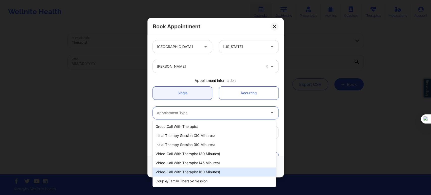
click at [214, 175] on div "Video-Call with Therapist (60 minutes)" at bounding box center [214, 171] width 123 height 9
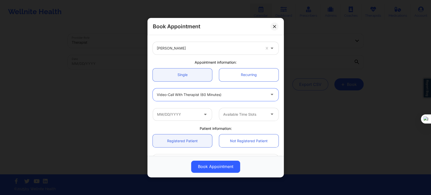
scroll to position [56, 0]
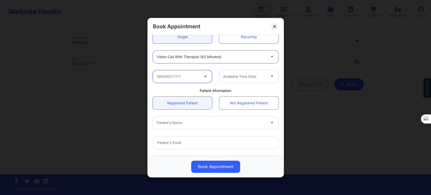
click at [190, 76] on input "text" at bounding box center [182, 76] width 59 height 13
click at [194, 78] on input "text" at bounding box center [182, 76] width 59 height 13
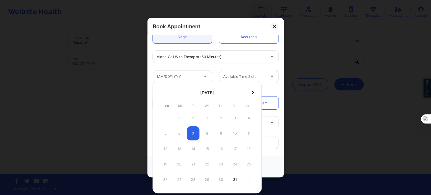
click at [253, 93] on button at bounding box center [252, 92] width 5 height 4
click at [236, 147] on div "14" at bounding box center [235, 149] width 13 height 14
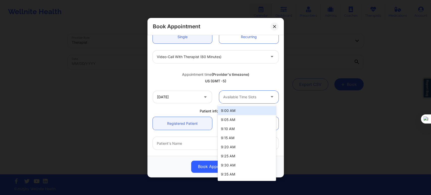
click at [234, 94] on div at bounding box center [244, 97] width 43 height 6
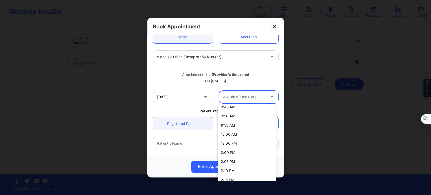
scroll to position [84, 0]
click at [183, 97] on input "11/14/2025" at bounding box center [182, 96] width 59 height 13
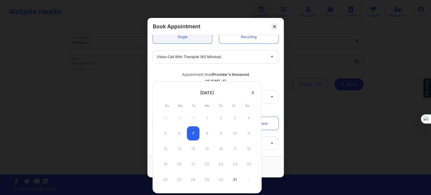
click at [250, 92] on button at bounding box center [252, 92] width 5 height 4
click at [178, 162] on div "17" at bounding box center [179, 164] width 13 height 14
type input "11/17/2025"
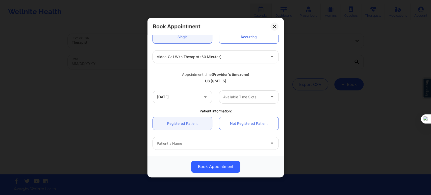
click at [240, 98] on div at bounding box center [244, 97] width 43 height 6
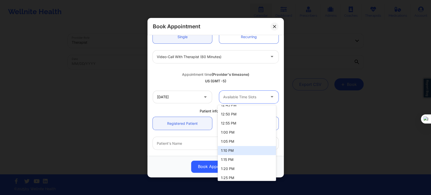
scroll to position [196, 0]
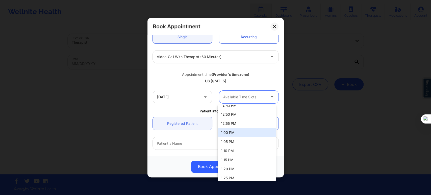
click at [237, 133] on div "1:00 PM" at bounding box center [247, 132] width 58 height 9
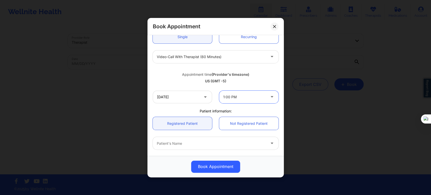
click at [210, 148] on div "Patient's Name" at bounding box center [210, 143] width 114 height 13
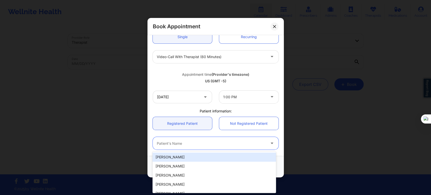
paste input "NEVAEH DESIR"
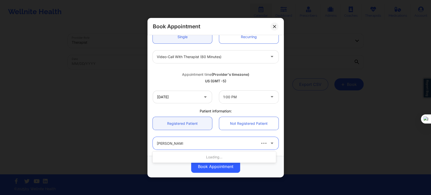
paste input "NEVAEH DESIR"
type input "NEVAEH DESIR"
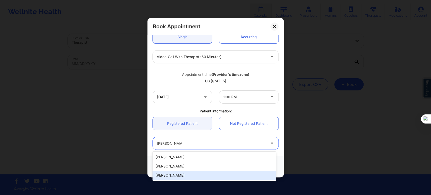
click at [190, 177] on div "Nevaeh Desir" at bounding box center [214, 175] width 123 height 9
type input "nevaehdesir@icloud.com"
type input "+1786-368-2889"
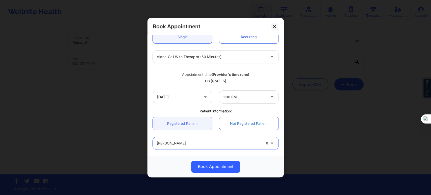
scroll to position [112, 0]
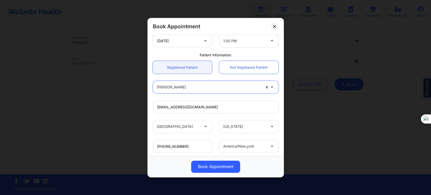
click at [210, 157] on div "Book Appointment" at bounding box center [216, 166] width 136 height 21
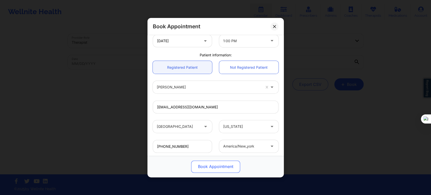
click at [212, 166] on button "Book Appointment" at bounding box center [215, 166] width 49 height 12
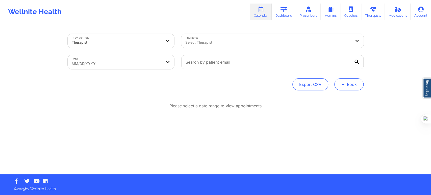
click at [345, 84] on span "+" at bounding box center [343, 84] width 4 height 3
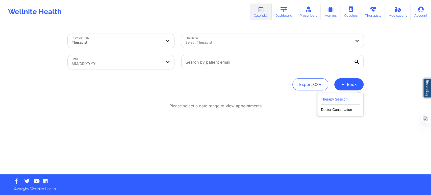
click at [336, 97] on button "Therapy Session" at bounding box center [340, 100] width 39 height 8
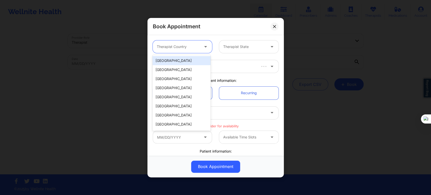
click at [189, 48] on div at bounding box center [178, 47] width 43 height 6
click at [185, 59] on div "United States" at bounding box center [182, 60] width 58 height 9
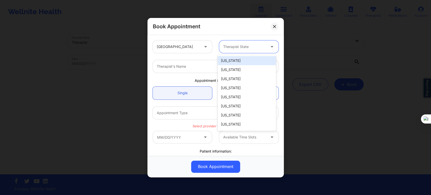
click at [232, 48] on div at bounding box center [244, 47] width 43 height 6
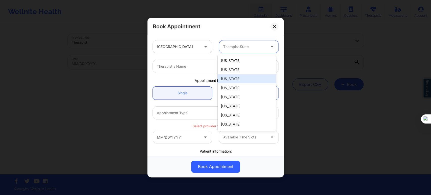
type input "f"
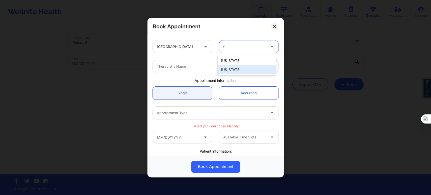
click at [231, 69] on div "Florida" at bounding box center [247, 69] width 58 height 9
click at [202, 65] on div at bounding box center [211, 66] width 109 height 6
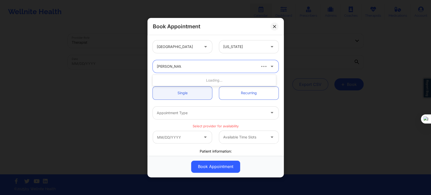
type input "kathleen cronin"
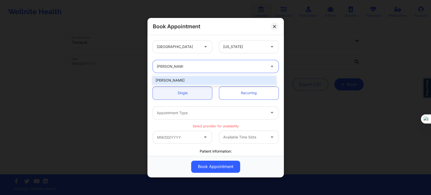
click at [212, 80] on div "Kathleen Cronin" at bounding box center [214, 80] width 123 height 9
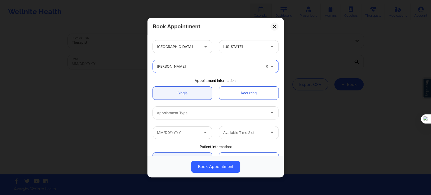
click at [196, 114] on div at bounding box center [211, 113] width 109 height 6
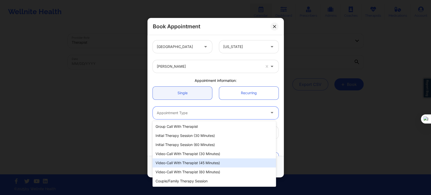
click at [202, 169] on div "Video-Call with Therapist (60 minutes)" at bounding box center [214, 171] width 123 height 9
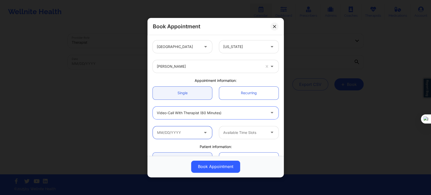
click at [178, 137] on input "text" at bounding box center [182, 132] width 59 height 13
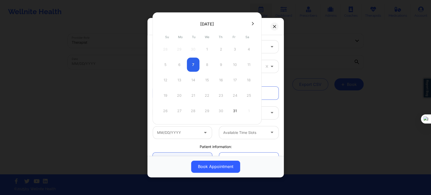
click at [252, 25] on icon at bounding box center [253, 24] width 2 height 4
click at [233, 79] on div "14" at bounding box center [235, 80] width 13 height 14
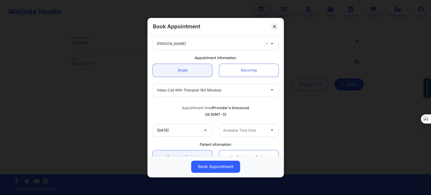
scroll to position [56, 0]
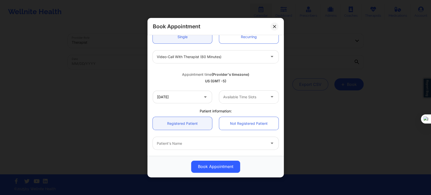
click at [241, 99] on div at bounding box center [244, 97] width 43 height 6
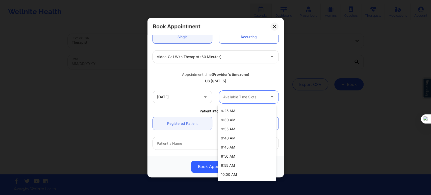
scroll to position [112, 0]
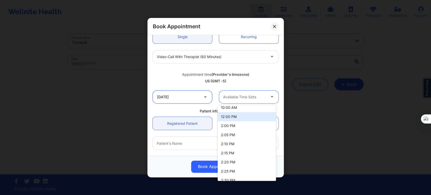
click at [190, 99] on input "11/14/2025" at bounding box center [182, 96] width 59 height 13
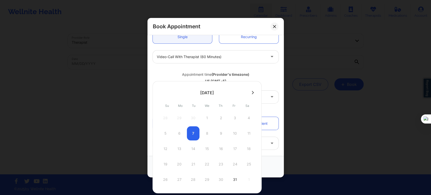
click at [254, 92] on div at bounding box center [207, 93] width 109 height 8
click at [253, 92] on button at bounding box center [252, 92] width 5 height 4
click at [180, 163] on div "17" at bounding box center [179, 164] width 13 height 14
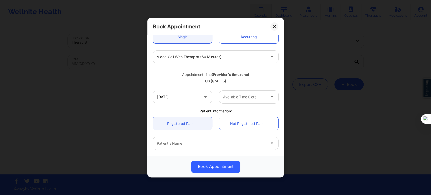
click at [236, 100] on div at bounding box center [244, 97] width 43 height 6
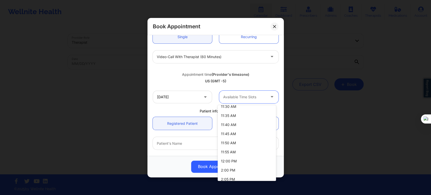
scroll to position [84, 0]
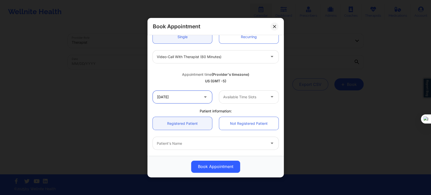
click at [188, 99] on input "11/17/2025" at bounding box center [182, 96] width 59 height 13
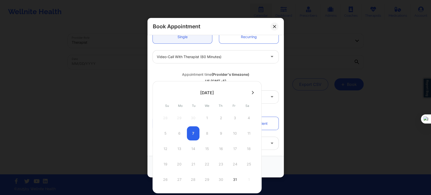
click at [252, 91] on icon at bounding box center [253, 93] width 2 height 4
click at [207, 163] on div "19" at bounding box center [207, 164] width 13 height 14
type input "11/19/2025"
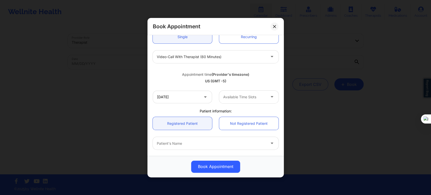
click at [247, 100] on div at bounding box center [244, 97] width 43 height 6
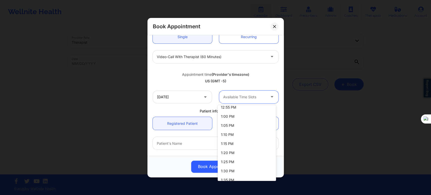
scroll to position [224, 0]
click at [233, 115] on div "1:00 PM" at bounding box center [247, 113] width 58 height 9
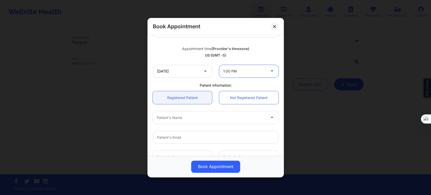
scroll to position [112, 0]
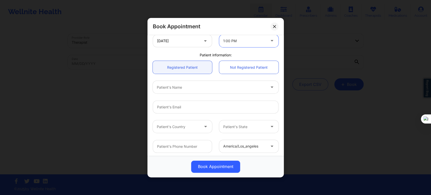
click at [188, 87] on div at bounding box center [211, 87] width 109 height 6
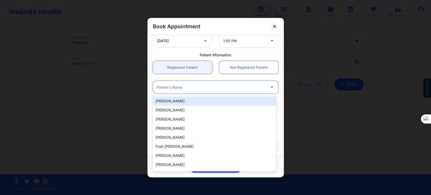
paste input "NEVAEH DESIR"
type input "NEVAEH DESIR"
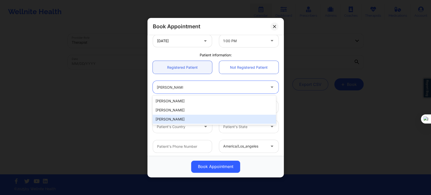
click at [186, 116] on div "Nevaeh Desir" at bounding box center [214, 119] width 123 height 9
type input "nevaehdesir@icloud.com"
type input "+1786-368-2889"
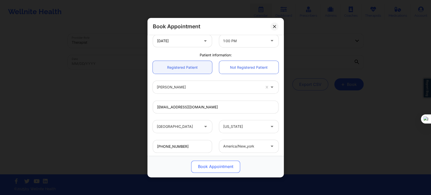
click at [205, 172] on button "Book Appointment" at bounding box center [215, 166] width 49 height 12
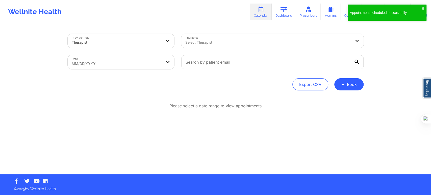
click at [298, 149] on div "Provider Role Therapist Therapist Select Therapist Date MM/DD/YYYY Export CSV +…" at bounding box center [215, 100] width 303 height 150
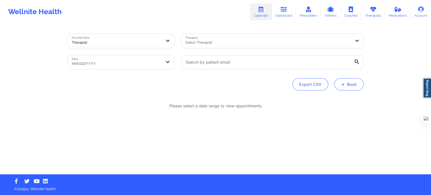
click at [344, 84] on span "+" at bounding box center [343, 84] width 4 height 3
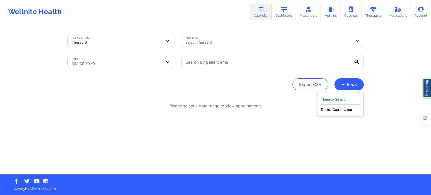
click at [334, 99] on button "Therapy Session" at bounding box center [340, 100] width 39 height 8
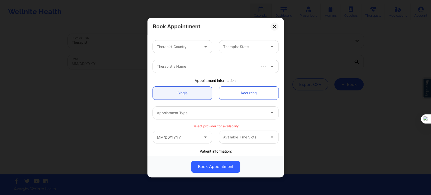
click at [165, 42] on div "Therapist Country" at bounding box center [176, 46] width 47 height 13
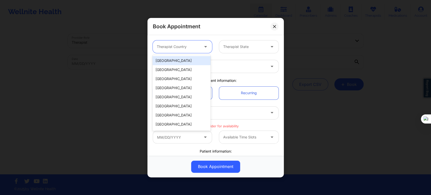
click at [177, 62] on div "United States" at bounding box center [182, 60] width 58 height 9
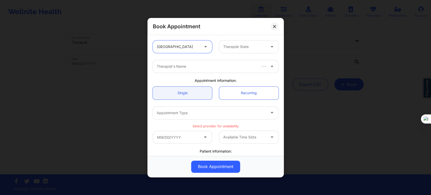
click at [236, 48] on div at bounding box center [244, 47] width 43 height 6
type input "flor"
type input "kathleen cronin"
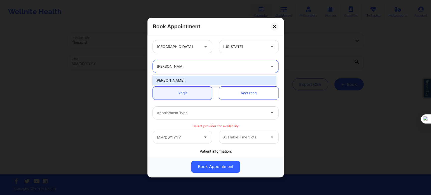
click at [218, 81] on div "Kathleen Cronin" at bounding box center [214, 80] width 123 height 9
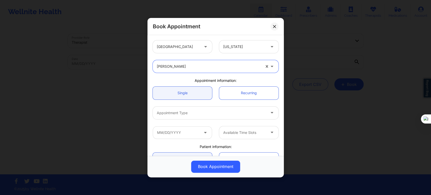
click at [204, 114] on div at bounding box center [211, 113] width 109 height 6
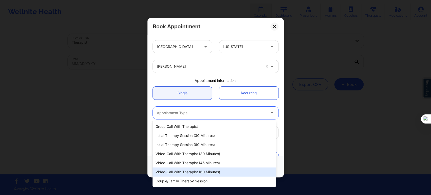
click at [202, 169] on div "Video-Call with Therapist (60 minutes)" at bounding box center [214, 171] width 123 height 9
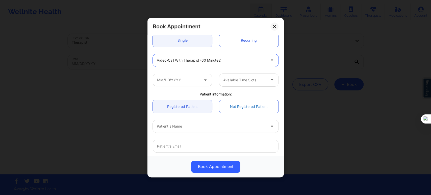
scroll to position [56, 0]
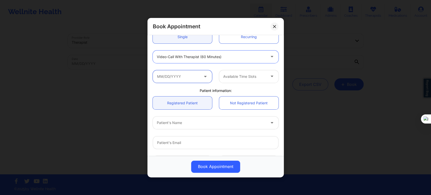
click at [191, 77] on input "text" at bounding box center [182, 76] width 59 height 13
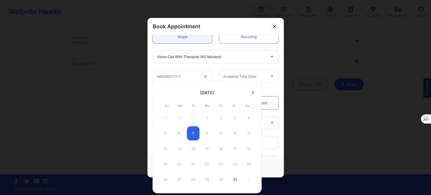
click at [252, 92] on icon at bounding box center [253, 93] width 2 height 4
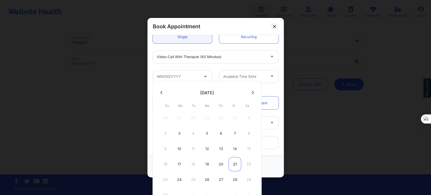
click at [234, 163] on div "21" at bounding box center [235, 164] width 13 height 14
type input "11/21/2025"
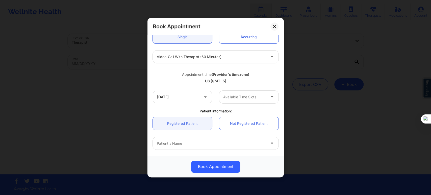
click at [238, 94] on div at bounding box center [244, 97] width 43 height 6
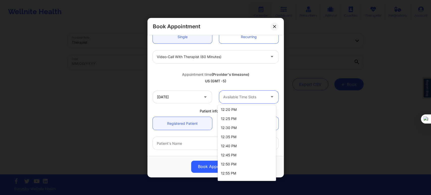
scroll to position [393, 0]
click at [240, 151] on div "1:00 PM" at bounding box center [247, 154] width 58 height 9
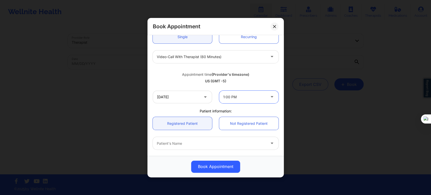
click at [179, 136] on div "Patient's Name" at bounding box center [215, 143] width 133 height 20
click at [181, 141] on div at bounding box center [211, 143] width 109 height 6
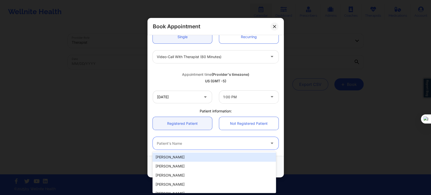
paste input "NEVAEH DESIR"
type input "NEVAEH DESIR"
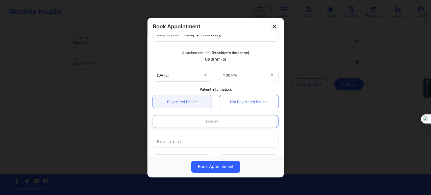
scroll to position [112, 0]
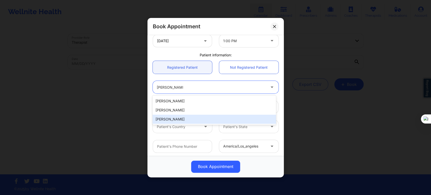
click at [198, 118] on div "Nevaeh Desir" at bounding box center [214, 119] width 123 height 9
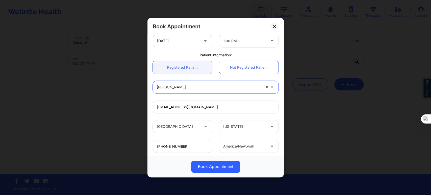
type input "nevaehdesir@icloud.com"
type input "+1786-368-2889"
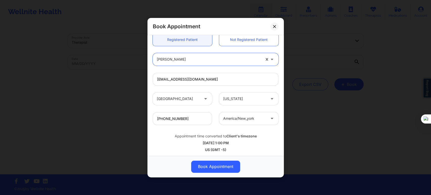
scroll to position [141, 0]
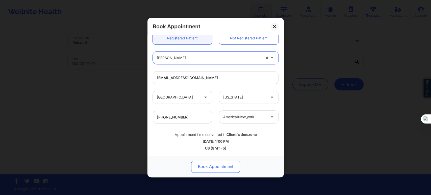
click at [217, 161] on button "Book Appointment" at bounding box center [215, 166] width 49 height 12
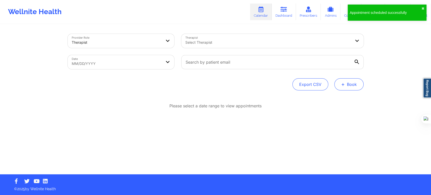
click at [350, 90] on button "+ Book" at bounding box center [348, 84] width 29 height 12
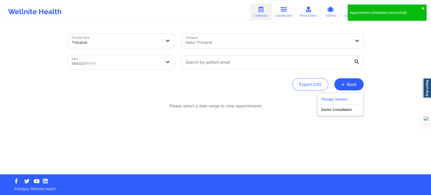
click at [330, 96] on button "Therapy Session" at bounding box center [340, 100] width 39 height 8
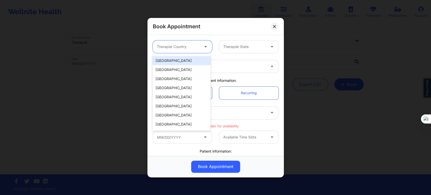
click at [187, 51] on div "Therapist Country" at bounding box center [176, 46] width 47 height 13
click at [184, 62] on div "United States" at bounding box center [182, 60] width 58 height 9
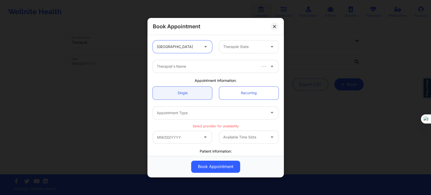
click at [236, 46] on div at bounding box center [244, 47] width 43 height 6
type input "flo"
type input "kathleen cro"
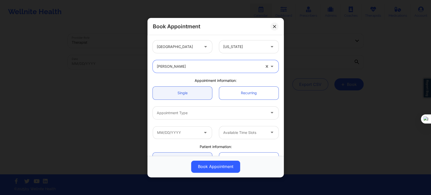
click at [183, 115] on div at bounding box center [211, 113] width 109 height 6
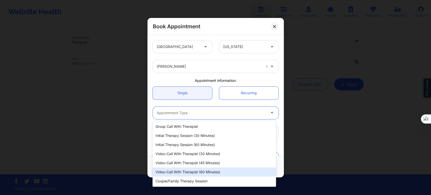
click at [212, 170] on div "Video-Call with Therapist (60 minutes)" at bounding box center [214, 171] width 123 height 9
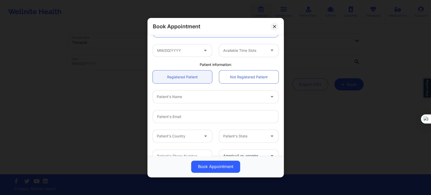
scroll to position [84, 0]
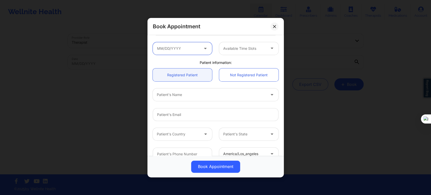
click at [167, 50] on input "text" at bounding box center [182, 48] width 59 height 13
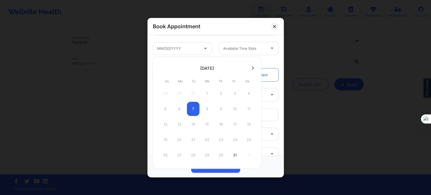
click at [253, 68] on button at bounding box center [252, 68] width 5 height 4
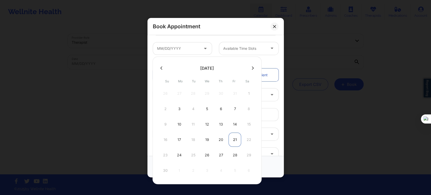
click at [234, 140] on div "21" at bounding box center [235, 140] width 13 height 14
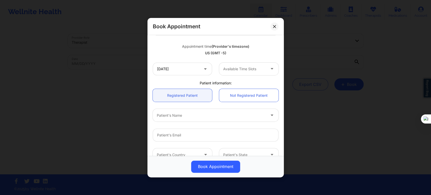
click at [246, 73] on div "Available Time Slots" at bounding box center [242, 68] width 47 height 13
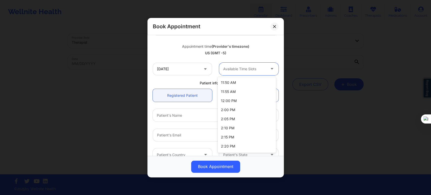
scroll to position [309, 0]
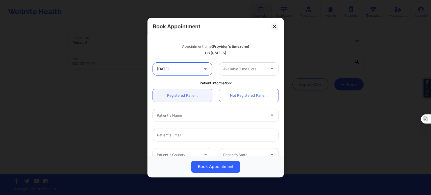
click at [178, 68] on input "11/21/2025" at bounding box center [182, 68] width 59 height 13
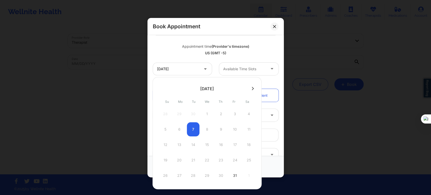
click at [254, 90] on div at bounding box center [207, 89] width 109 height 8
click at [253, 88] on button at bounding box center [252, 88] width 5 height 4
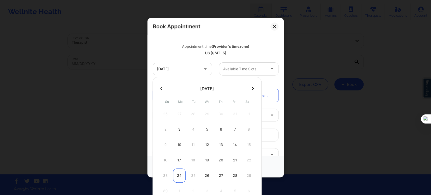
click at [178, 176] on div "24" at bounding box center [179, 175] width 13 height 14
type input "11/24/2025"
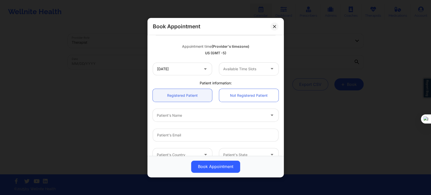
click at [252, 74] on div "Available Time Slots" at bounding box center [242, 68] width 47 height 13
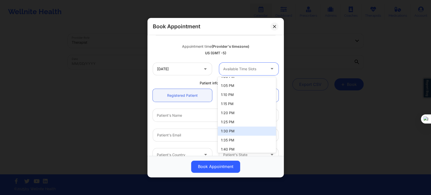
scroll to position [196, 0]
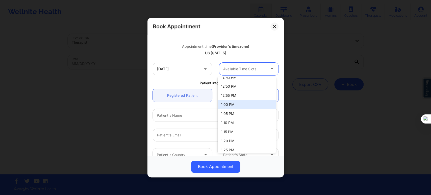
click at [236, 104] on div "1:00 PM" at bounding box center [247, 104] width 58 height 9
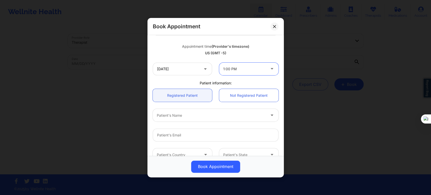
click at [176, 116] on div at bounding box center [211, 115] width 109 height 6
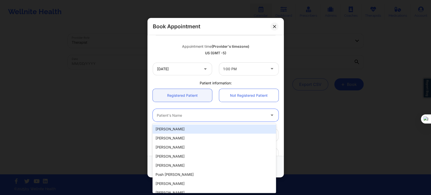
paste input "NEVAEH DESIR"
type input "NEVAEH DESIR"
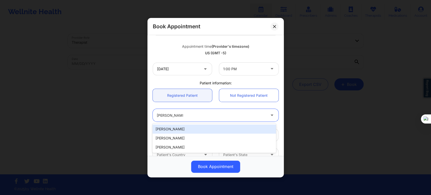
click at [190, 130] on div "Nevaeh Desir" at bounding box center [214, 129] width 123 height 9
type input "vaehdesir@gmail.com"
type input "+1786-368-2889"
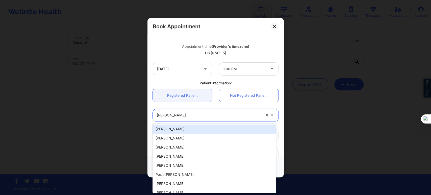
click at [192, 115] on div at bounding box center [209, 115] width 104 height 6
paste input "NEVAEH DESIR"
type input "NEVAEH DESIR"
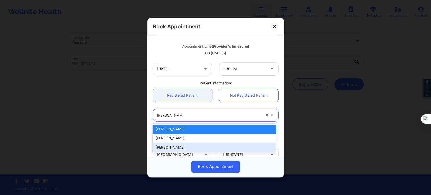
click at [183, 150] on div "Nevaeh Desir" at bounding box center [214, 147] width 123 height 9
type input "nevaehdesir@icloud.com"
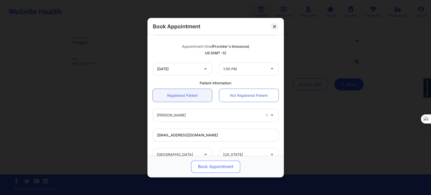
click at [207, 165] on button "Book Appointment" at bounding box center [215, 166] width 49 height 12
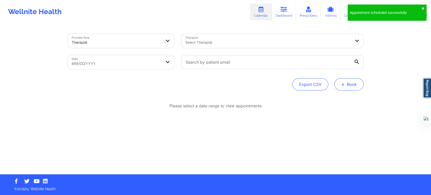
click at [352, 84] on button "+ Book" at bounding box center [348, 84] width 29 height 12
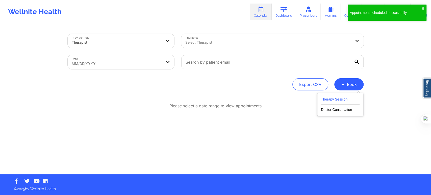
click at [328, 99] on button "Therapy Session" at bounding box center [340, 100] width 39 height 8
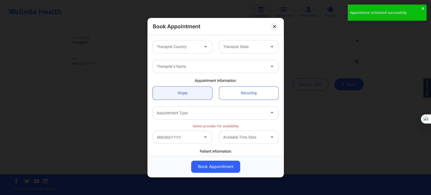
click at [175, 51] on div "Therapist Country" at bounding box center [176, 46] width 47 height 13
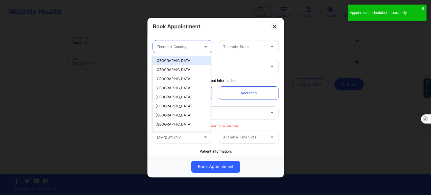
click at [173, 58] on div "United States" at bounding box center [182, 60] width 58 height 9
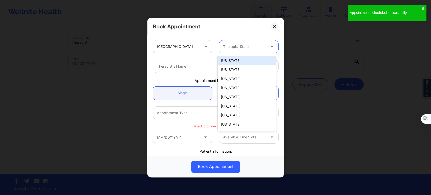
click at [230, 44] on div at bounding box center [244, 47] width 43 height 6
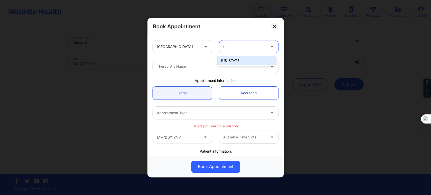
type input "flo"
click at [186, 66] on div at bounding box center [211, 66] width 109 height 6
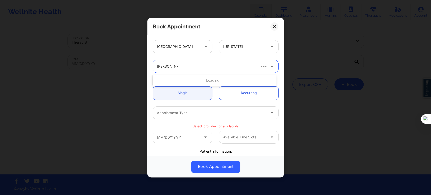
type input "kathleen cron"
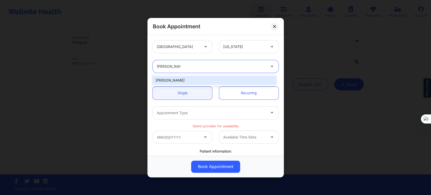
click at [197, 80] on div "Kathleen Cronin" at bounding box center [214, 80] width 123 height 9
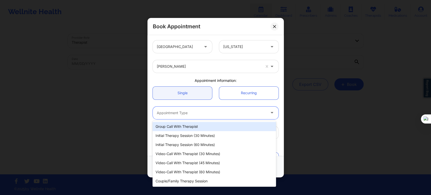
click at [192, 112] on div at bounding box center [211, 113] width 109 height 6
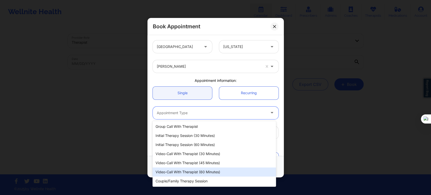
click at [205, 172] on div "Video-Call with Therapist (60 minutes)" at bounding box center [214, 171] width 123 height 9
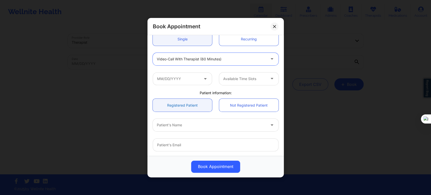
scroll to position [56, 0]
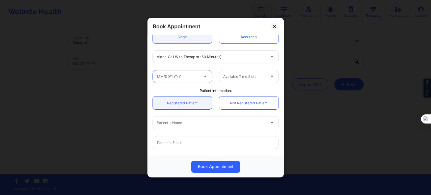
click at [182, 78] on input "text" at bounding box center [182, 76] width 59 height 13
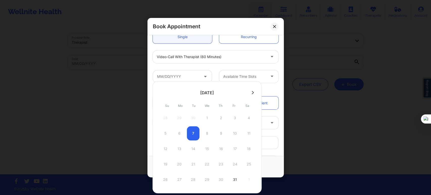
click at [251, 96] on div at bounding box center [207, 93] width 109 height 8
click at [252, 94] on icon at bounding box center [253, 93] width 2 height 4
click at [208, 181] on div "26" at bounding box center [207, 180] width 13 height 14
type input "11/26/2025"
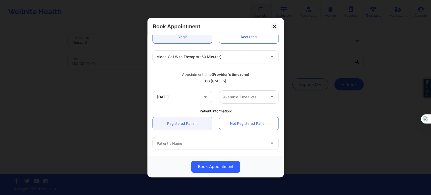
click at [252, 98] on div at bounding box center [244, 97] width 43 height 6
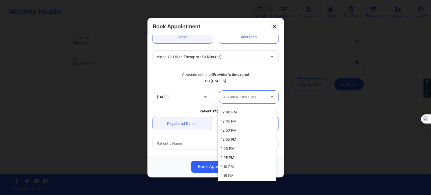
scroll to position [224, 0]
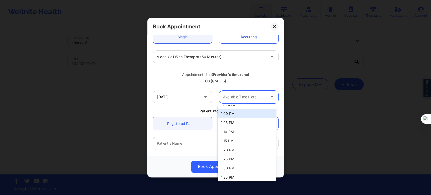
click at [237, 115] on div "1:00 PM" at bounding box center [247, 113] width 58 height 9
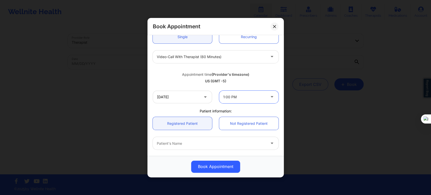
click at [191, 143] on div at bounding box center [211, 143] width 109 height 6
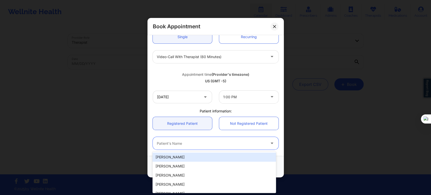
paste input "NEVAEH DESIR"
type input "NEVAEH DESIR"
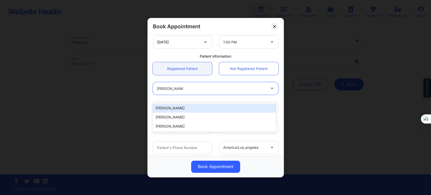
scroll to position [112, 0]
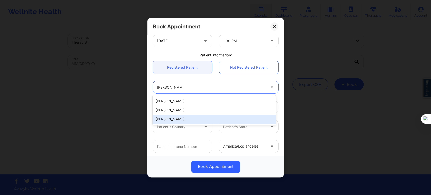
click at [179, 118] on div "Nevaeh Desir" at bounding box center [214, 119] width 123 height 9
type input "nevaehdesir@icloud.com"
type input "+1786-368-2889"
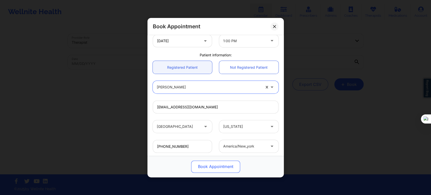
click at [216, 168] on button "Book Appointment" at bounding box center [215, 166] width 49 height 12
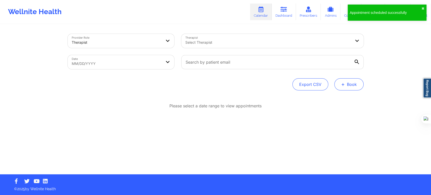
click at [341, 86] on button "+ Book" at bounding box center [348, 84] width 29 height 12
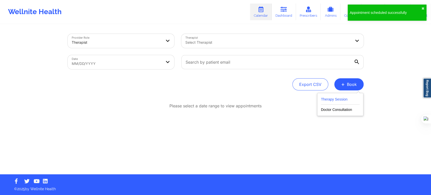
click at [332, 96] on button "Therapy Session" at bounding box center [340, 100] width 39 height 8
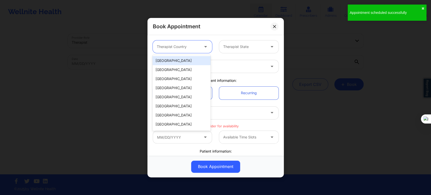
click at [164, 42] on div "Therapist Country" at bounding box center [176, 46] width 47 height 13
click at [177, 62] on div "United States" at bounding box center [182, 60] width 58 height 9
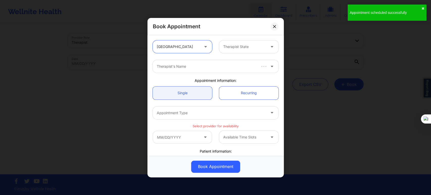
click at [224, 48] on div at bounding box center [244, 47] width 43 height 6
type input "flo"
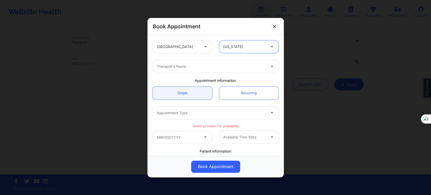
type input "q"
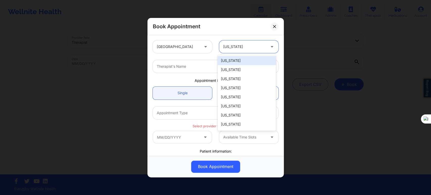
type input "f"
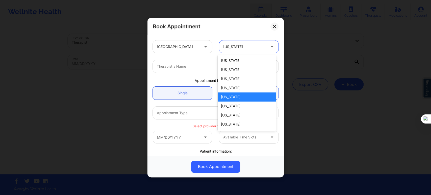
click at [235, 49] on div at bounding box center [244, 47] width 43 height 6
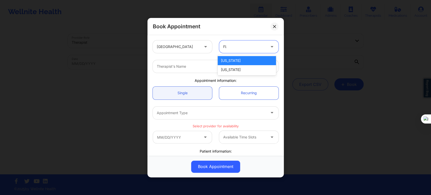
type input "FLO"
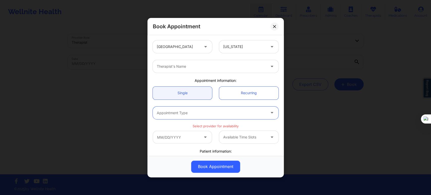
click at [216, 70] on div "Therapist's Name" at bounding box center [210, 66] width 114 height 13
type input "kathleen cronin"
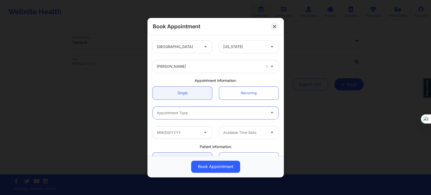
type input "v"
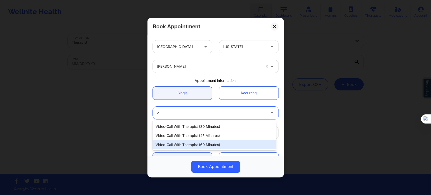
click at [215, 146] on div "Video-Call with Therapist (60 minutes)" at bounding box center [214, 144] width 123 height 9
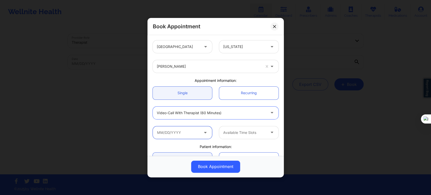
click at [176, 132] on input "text" at bounding box center [182, 132] width 59 height 13
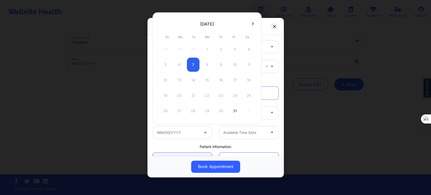
click at [250, 25] on button at bounding box center [252, 23] width 5 height 4
click at [208, 108] on div "26" at bounding box center [207, 111] width 13 height 14
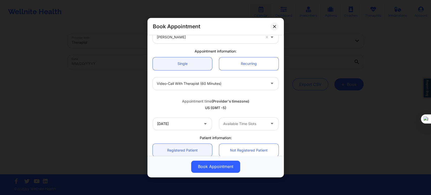
scroll to position [56, 0]
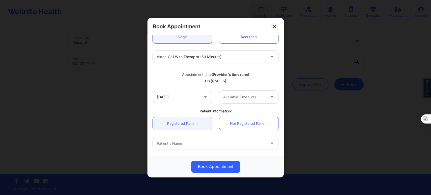
click at [239, 101] on div "Available Time Slots" at bounding box center [242, 96] width 47 height 13
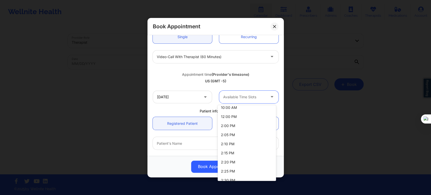
scroll to position [196, 0]
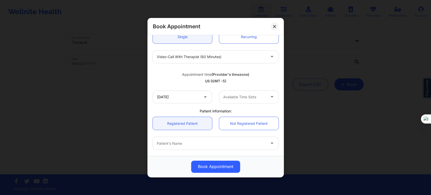
click at [187, 84] on div "Appointment time (Provider's timezone) US (GMT -5)" at bounding box center [215, 76] width 133 height 20
click at [188, 96] on input "11/26/2025" at bounding box center [182, 96] width 59 height 13
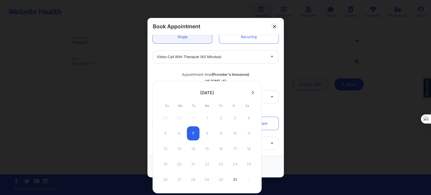
click at [250, 93] on button at bounding box center [252, 92] width 5 height 4
click at [233, 180] on div "28" at bounding box center [235, 180] width 13 height 14
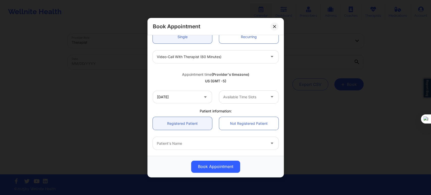
click at [227, 96] on div at bounding box center [244, 97] width 43 height 6
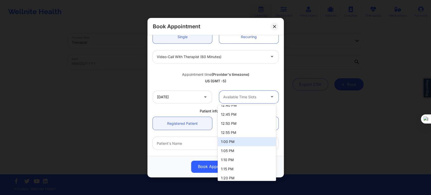
click at [239, 141] on div "1:00 PM" at bounding box center [247, 141] width 58 height 9
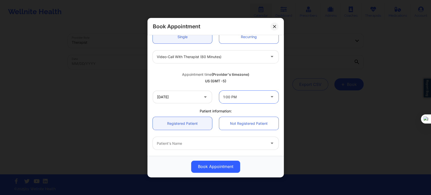
click at [197, 143] on div at bounding box center [211, 143] width 109 height 6
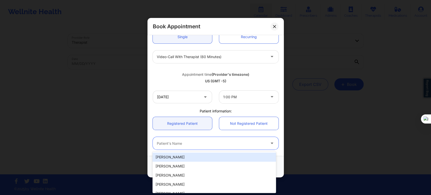
paste input "NEVAEH DESIR"
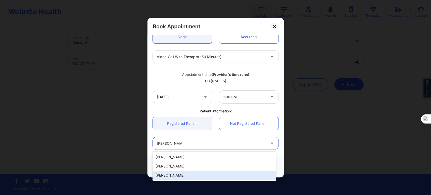
click at [181, 174] on div "Nevaeh Desir" at bounding box center [214, 175] width 123 height 9
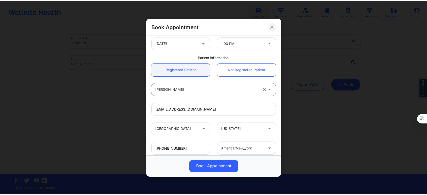
scroll to position [112, 0]
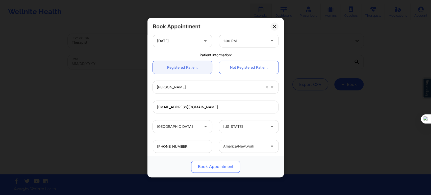
click at [203, 167] on button "Book Appointment" at bounding box center [215, 166] width 49 height 12
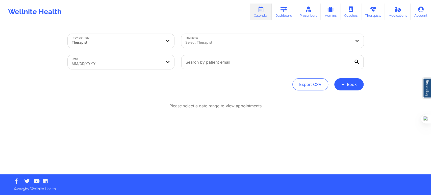
drag, startPoint x: 243, startPoint y: 46, endPoint x: 230, endPoint y: 50, distance: 13.2
click at [243, 46] on div "Select Therapist" at bounding box center [266, 41] width 170 height 14
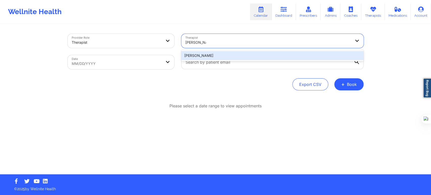
click at [233, 56] on div "Nicole Angel" at bounding box center [272, 55] width 182 height 9
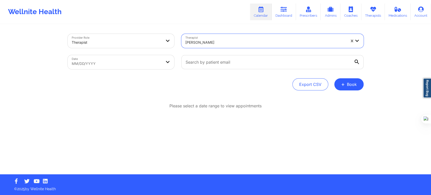
click at [133, 72] on div "Date MM/DD/YYYY" at bounding box center [121, 62] width 114 height 21
click at [136, 68] on body "Wellnite Health Calendar Dashboard Prescribers Admins Coaches Therapists Medica…" at bounding box center [215, 97] width 431 height 195
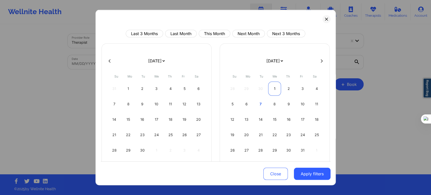
click at [271, 88] on div "1" at bounding box center [274, 89] width 13 height 14
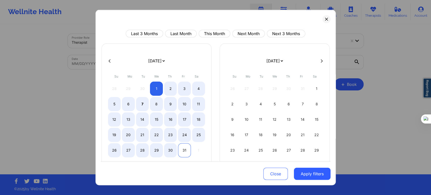
click at [183, 151] on div "31" at bounding box center [184, 150] width 13 height 14
click at [305, 174] on button "Apply filters" at bounding box center [312, 174] width 37 height 12
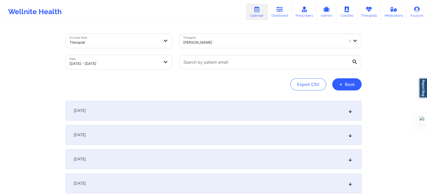
click at [109, 105] on div "October 1, 2025" at bounding box center [213, 111] width 296 height 20
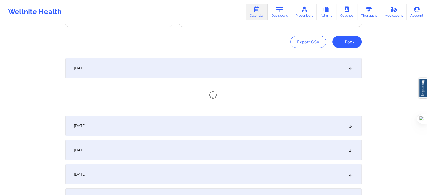
scroll to position [84, 0]
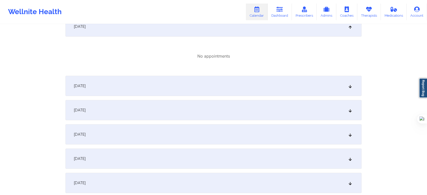
click at [148, 88] on div "October 2, 2025" at bounding box center [213, 86] width 296 height 20
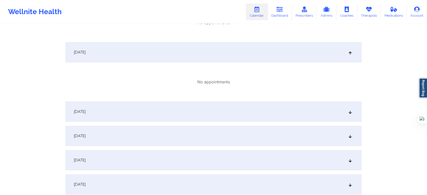
scroll to position [168, 0]
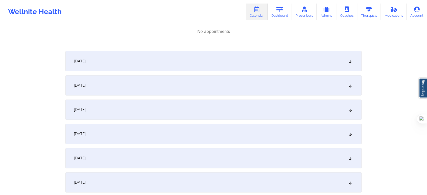
click at [115, 55] on div "October 3, 2025" at bounding box center [213, 61] width 296 height 20
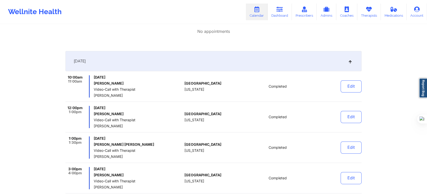
click at [108, 118] on span "Video-Call with Therapist" at bounding box center [138, 120] width 89 height 4
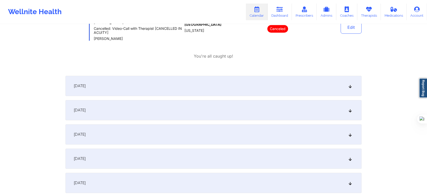
scroll to position [365, 0]
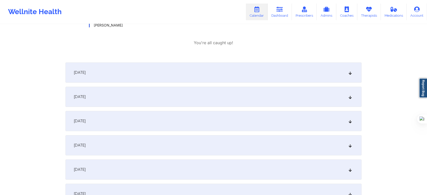
click at [130, 75] on div "October 4, 2025" at bounding box center [213, 72] width 296 height 20
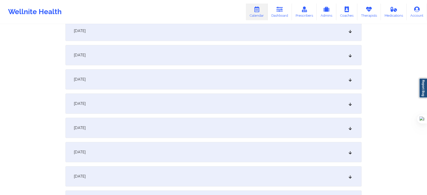
scroll to position [477, 0]
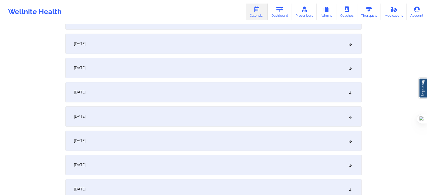
click at [99, 25] on div "October 5, 2025" at bounding box center [213, 19] width 296 height 20
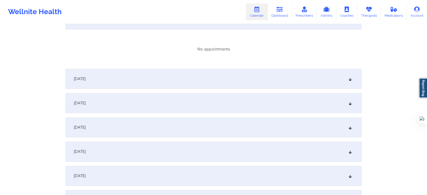
click at [101, 82] on div "October 6, 2025" at bounding box center [213, 79] width 296 height 20
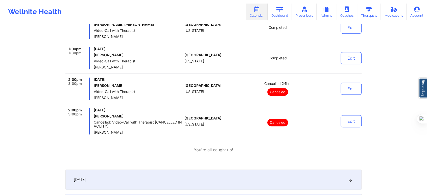
scroll to position [589, 0]
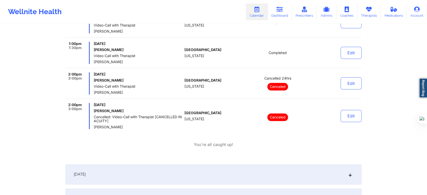
click at [104, 179] on div "October 7, 2025" at bounding box center [213, 174] width 296 height 20
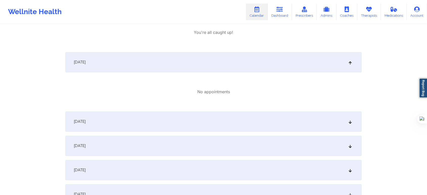
scroll to position [758, 0]
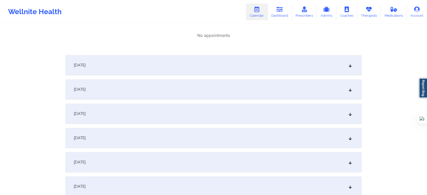
click at [115, 68] on div "October 8, 2025" at bounding box center [213, 65] width 296 height 20
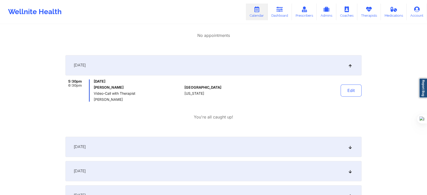
click at [107, 141] on div "October 9, 2025" at bounding box center [213, 147] width 296 height 20
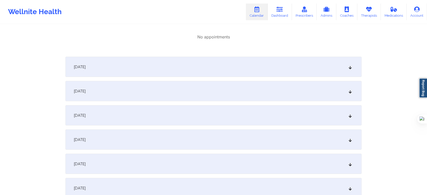
scroll to position [898, 0]
click at [102, 74] on div "October 10, 2025" at bounding box center [213, 66] width 296 height 20
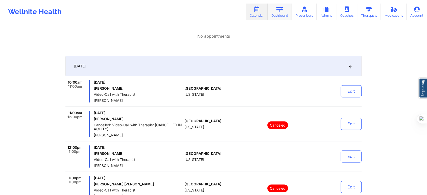
click at [279, 13] on link "Dashboard" at bounding box center [280, 12] width 24 height 17
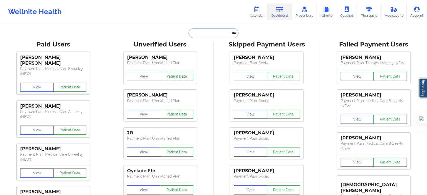
click at [195, 36] on input "text" at bounding box center [213, 33] width 50 height 10
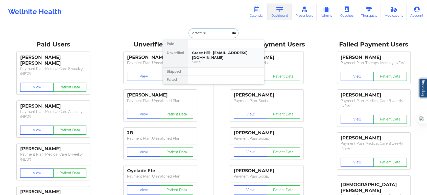
click at [202, 60] on div "Social" at bounding box center [226, 62] width 68 height 4
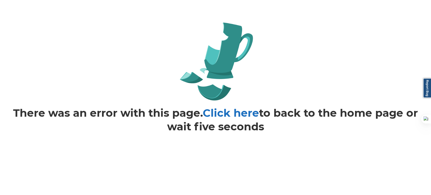
click at [233, 114] on link "Click here" at bounding box center [231, 112] width 56 height 13
click at [241, 118] on link "Click here" at bounding box center [231, 112] width 56 height 13
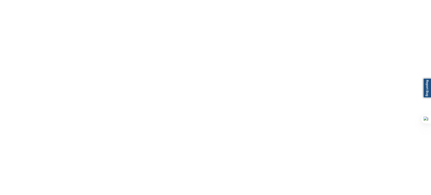
click at [237, 80] on body "Report Bug" at bounding box center [215, 97] width 431 height 195
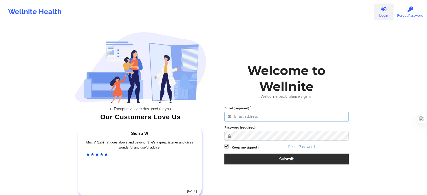
type input "[EMAIL_ADDRESS][DOMAIN_NAME]"
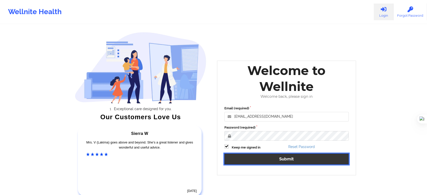
drag, startPoint x: 279, startPoint y: 158, endPoint x: 272, endPoint y: 150, distance: 10.6
click at [279, 158] on button "Submit" at bounding box center [286, 159] width 124 height 11
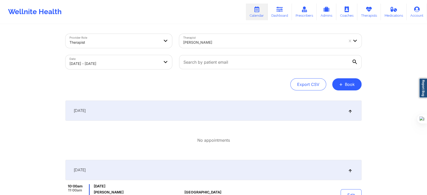
click at [349, 86] on button "+ Book" at bounding box center [346, 84] width 29 height 12
click at [337, 107] on button "Doctor Consultation" at bounding box center [338, 109] width 39 height 8
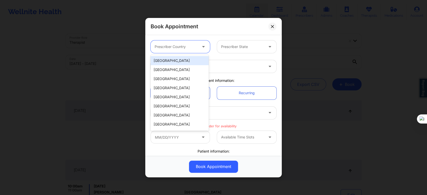
click at [161, 43] on div "Prescriber Country" at bounding box center [174, 46] width 47 height 13
click at [173, 61] on div "United States" at bounding box center [180, 60] width 58 height 9
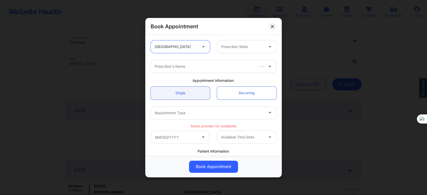
click at [229, 46] on div at bounding box center [242, 47] width 43 height 6
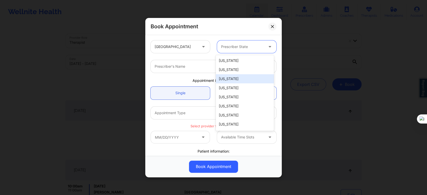
click at [230, 78] on div "Arizona" at bounding box center [245, 78] width 58 height 9
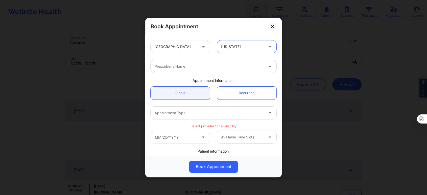
click at [202, 68] on div at bounding box center [209, 66] width 109 height 6
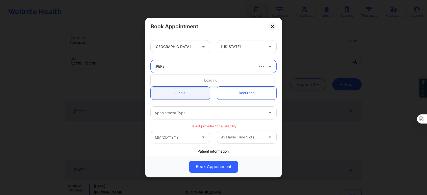
type input "amy hal"
click at [201, 82] on div "[PERSON_NAME]" at bounding box center [212, 80] width 123 height 9
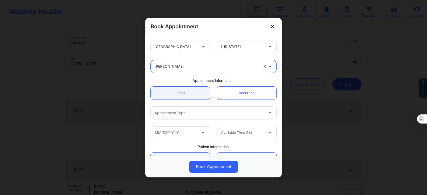
click at [186, 110] on div at bounding box center [209, 113] width 109 height 6
click at [190, 111] on div at bounding box center [209, 113] width 109 height 6
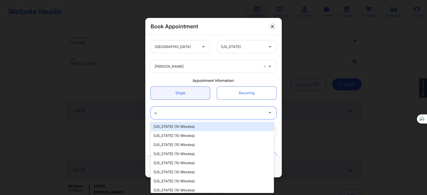
type input "ok"
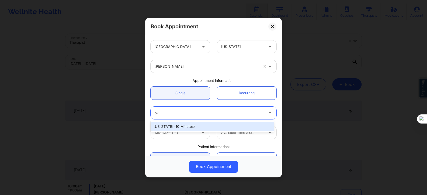
click at [174, 128] on div "Oklahoma (10 minutes)" at bounding box center [212, 126] width 123 height 9
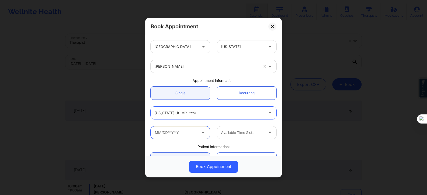
click at [175, 135] on input "text" at bounding box center [180, 132] width 59 height 13
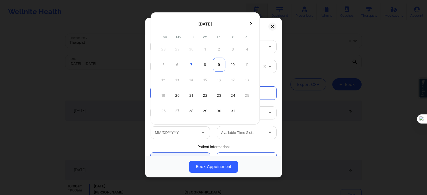
click at [215, 64] on div "9" at bounding box center [219, 65] width 13 height 14
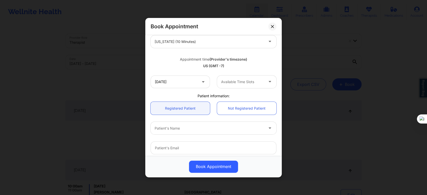
scroll to position [84, 0]
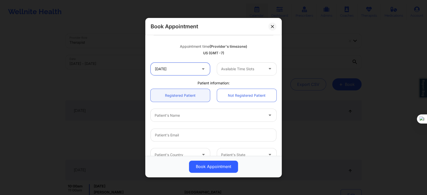
click at [191, 71] on input "10/09/2025" at bounding box center [180, 68] width 59 height 13
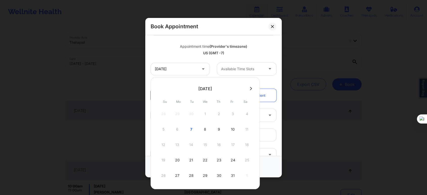
click at [211, 129] on div "5 6 7 8 9 10 11" at bounding box center [205, 129] width 96 height 14
click at [209, 129] on div "8" at bounding box center [205, 129] width 13 height 14
type input "10/08/2025"
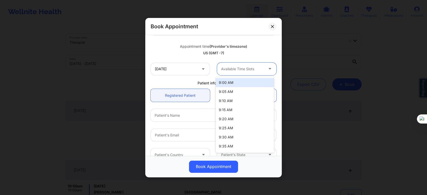
click at [253, 70] on div at bounding box center [242, 69] width 43 height 6
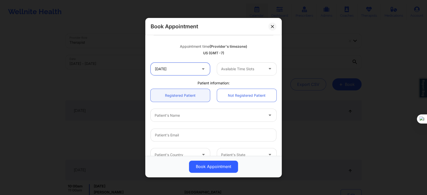
click at [184, 70] on input "10/08/2025" at bounding box center [180, 68] width 59 height 13
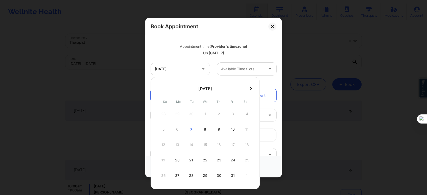
click at [305, 23] on div "Book Appointment United States Arizona Amy Halanski Appointment information: Si…" at bounding box center [213, 97] width 427 height 195
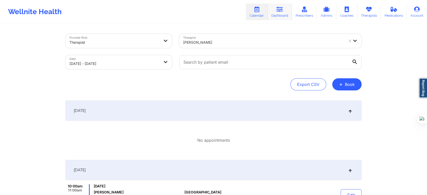
click at [284, 15] on link "Dashboard" at bounding box center [280, 12] width 24 height 17
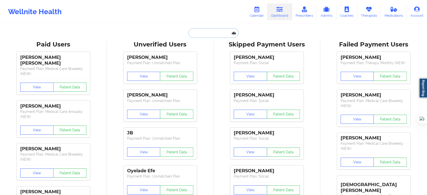
click at [217, 37] on input "text" at bounding box center [213, 33] width 50 height 10
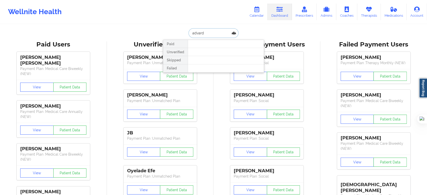
drag, startPoint x: 207, startPoint y: 36, endPoint x: 167, endPoint y: 32, distance: 39.9
click at [167, 32] on div "advard Paid Unverified Skipped Failed" at bounding box center [213, 33] width 101 height 10
type input "adam alvarado"
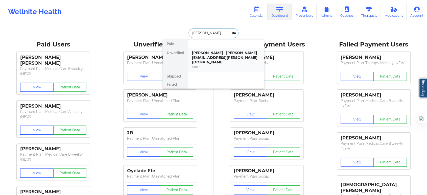
click at [202, 54] on div "Adam Alvarado - adam.alvarado@gmail.com" at bounding box center [226, 58] width 68 height 14
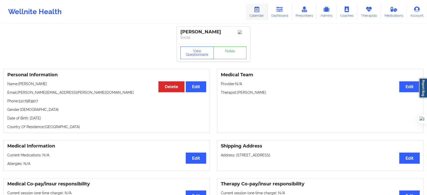
click at [261, 14] on link "Calendar" at bounding box center [257, 12] width 22 height 17
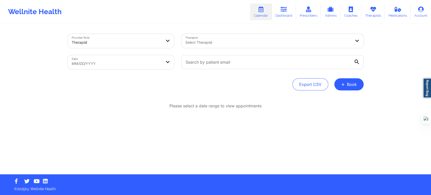
click at [248, 39] on div "Select Therapist" at bounding box center [266, 41] width 170 height 14
click at [119, 105] on div "Please select a date range to view appointments" at bounding box center [216, 106] width 296 height 6
click at [202, 48] on div "Therapist Select Therapist" at bounding box center [272, 40] width 189 height 21
click at [203, 43] on div at bounding box center [268, 42] width 166 height 6
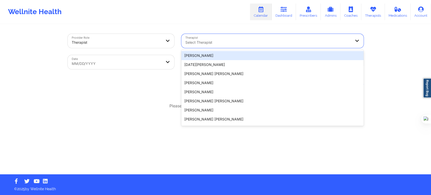
paste input "Sakima Gonzalez"
type input "Sakima Gonzalez"
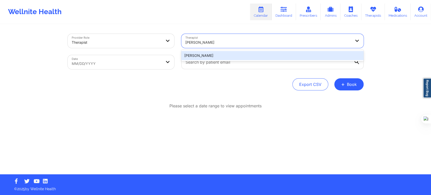
click at [202, 57] on div "Sakima Gonzalez" at bounding box center [272, 55] width 182 height 9
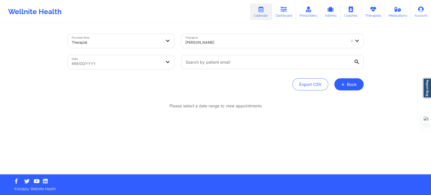
click at [125, 74] on div "Provider Role Therapist Therapist Sakima Gonzalez Date MM/DD/YYYY Export CSV + …" at bounding box center [216, 62] width 296 height 57
select select "2025-8"
select select "2025-9"
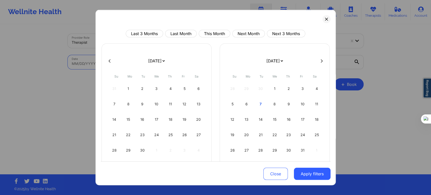
click at [129, 62] on body "Wellnite Health Calendar Dashboard Prescribers Admins Coaches Therapists Medica…" at bounding box center [215, 97] width 431 height 195
click at [290, 104] on div "9" at bounding box center [288, 104] width 13 height 14
select select "2025-9"
select select "2025-10"
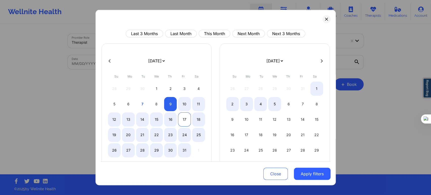
select select "2025-9"
select select "2025-10"
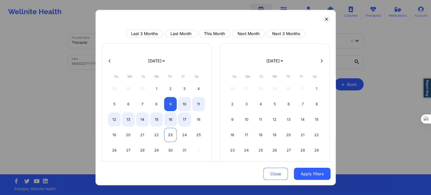
select select "2025-9"
select select "2025-10"
select select "2025-9"
select select "2025-10"
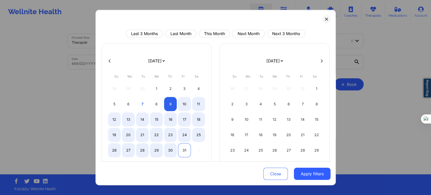
click at [188, 151] on div "31" at bounding box center [184, 150] width 13 height 14
select select "2025-9"
select select "2025-10"
click at [313, 172] on button "Apply filters" at bounding box center [312, 174] width 37 height 12
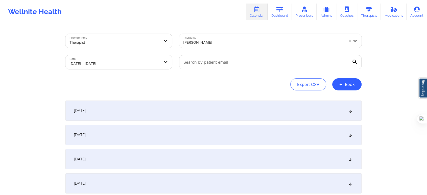
click at [155, 113] on div "[DATE]" at bounding box center [213, 111] width 296 height 20
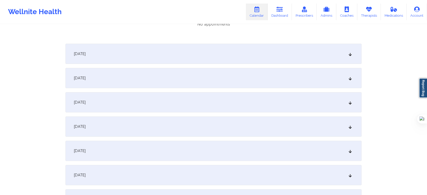
scroll to position [140, 0]
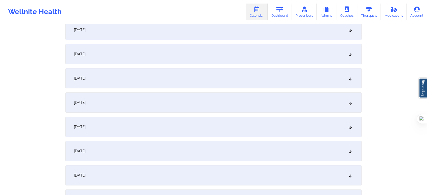
click at [122, 128] on div "October 14, 2025" at bounding box center [213, 127] width 296 height 20
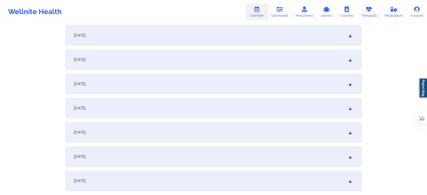
scroll to position [365, 0]
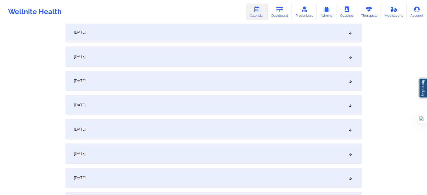
click at [125, 127] on div "October 21, 2025" at bounding box center [213, 129] width 296 height 20
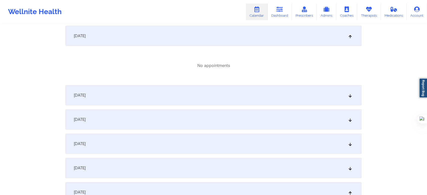
scroll to position [28, 0]
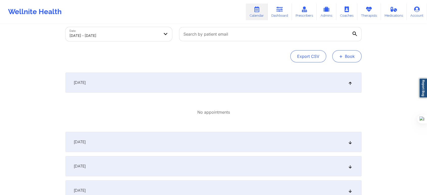
click at [343, 60] on button "+ Book" at bounding box center [346, 56] width 29 height 12
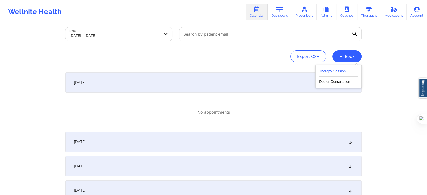
click at [338, 72] on button "Therapy Session" at bounding box center [338, 72] width 39 height 8
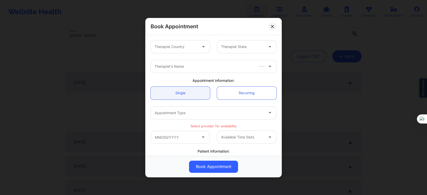
click at [177, 54] on div "Therapist Country Therapist State" at bounding box center [213, 47] width 133 height 20
click at [179, 50] on div at bounding box center [176, 47] width 43 height 6
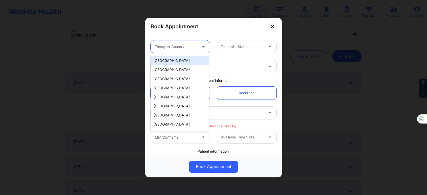
click at [174, 59] on div "United States" at bounding box center [180, 60] width 58 height 9
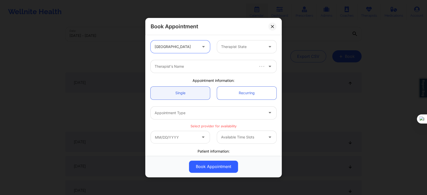
click at [235, 44] on div at bounding box center [242, 47] width 43 height 6
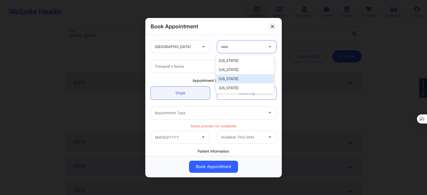
type input "new"
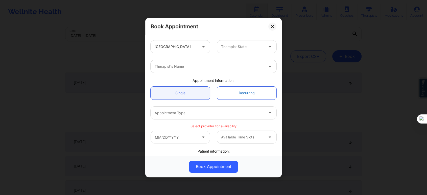
click at [232, 93] on link "Recurring" at bounding box center [246, 92] width 59 height 13
click at [228, 48] on div at bounding box center [242, 47] width 43 height 6
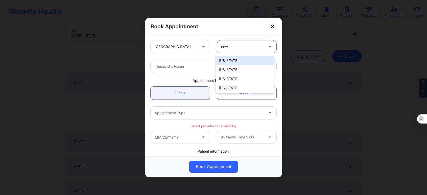
type input "new y"
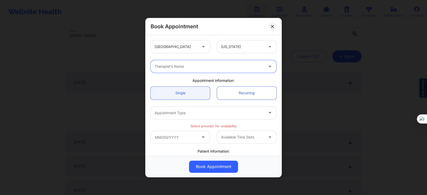
paste input "Sakima Gonzalez"
type input "Sakima Gonzalez"
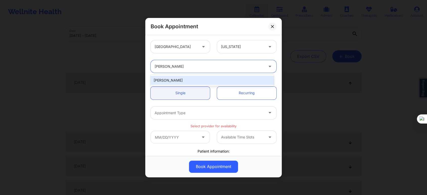
click at [165, 80] on div "Sakima Gonzalez" at bounding box center [212, 80] width 123 height 9
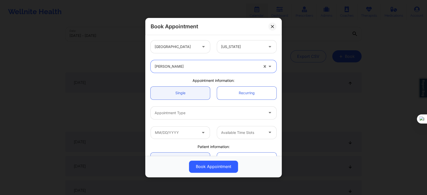
click at [175, 119] on div "Appointment Type" at bounding box center [208, 112] width 114 height 13
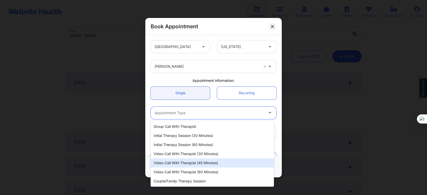
click at [192, 163] on div "Video-Call with Therapist (45 minutes)" at bounding box center [212, 162] width 123 height 9
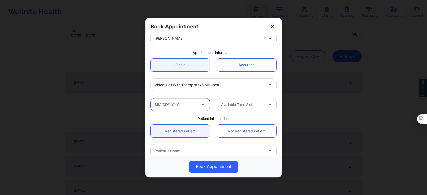
click at [178, 98] on input "text" at bounding box center [180, 104] width 59 height 13
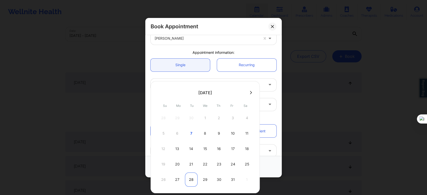
click at [194, 177] on div "28" at bounding box center [191, 180] width 13 height 14
type input "10/28/2025"
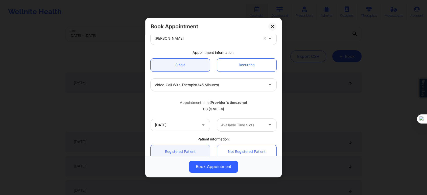
click at [233, 128] on div "Available Time Slots" at bounding box center [240, 124] width 47 height 13
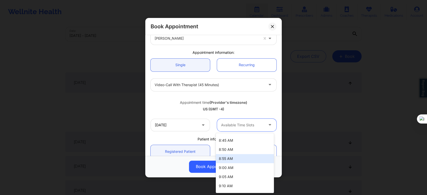
scroll to position [112, 0]
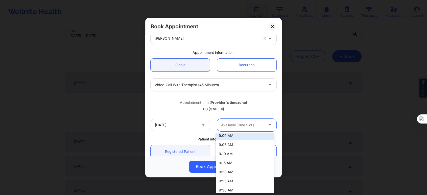
click at [227, 138] on div "9:00 AM" at bounding box center [245, 135] width 58 height 9
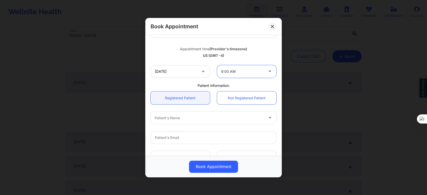
scroll to position [84, 0]
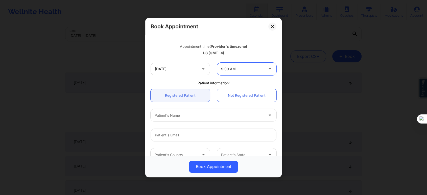
click at [193, 112] on div "Patient's Name" at bounding box center [208, 115] width 114 height 13
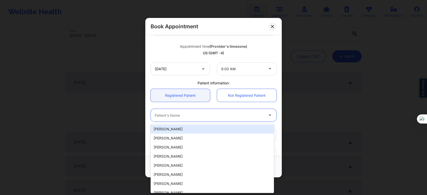
paste input "Meola Shaka"
type input "Meola Shaka"
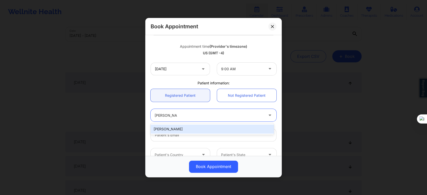
click at [189, 130] on div "Meola Shaka" at bounding box center [212, 129] width 123 height 9
type input "meolashaka04@gmail.com"
type input "(315) 795-0999"
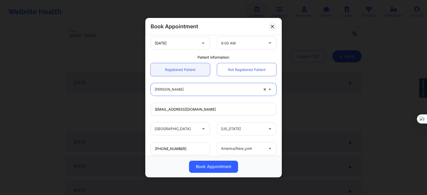
scroll to position [141, 0]
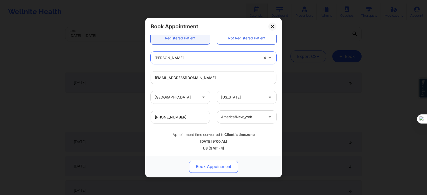
click at [212, 165] on button "Book Appointment" at bounding box center [213, 166] width 49 height 12
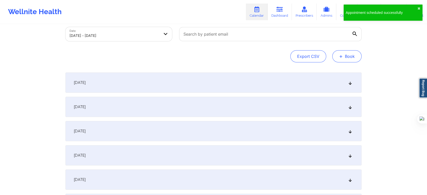
click at [344, 56] on button "+ Book" at bounding box center [346, 56] width 29 height 12
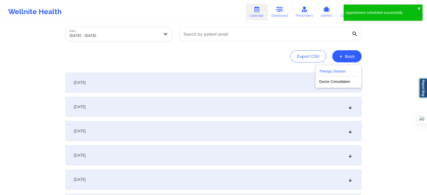
click at [337, 68] on button "Therapy Session" at bounding box center [338, 72] width 39 height 8
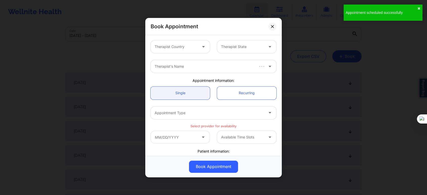
click at [198, 51] on div at bounding box center [204, 46] width 12 height 13
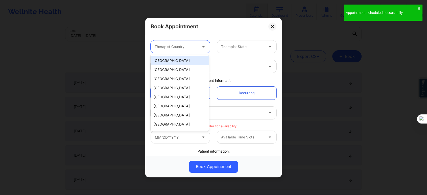
click at [192, 61] on div "United States" at bounding box center [180, 60] width 58 height 9
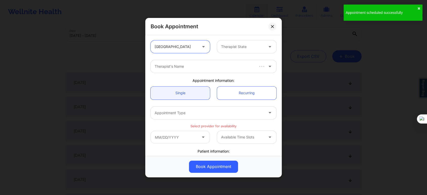
click at [221, 47] on div at bounding box center [242, 47] width 43 height 6
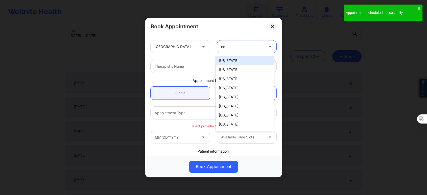
type input "new"
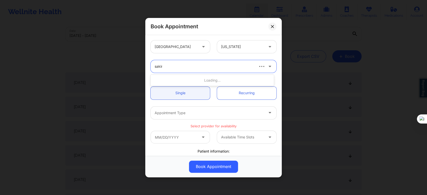
type input "sakima"
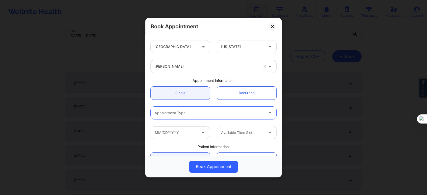
type input "b"
type input "v"
click at [178, 129] on div "United States New York Sakima Gonzalez Appointment information: Single Recurrin…" at bounding box center [213, 142] width 133 height 211
click at [178, 135] on div at bounding box center [174, 136] width 23 height 7
click at [162, 131] on input "text" at bounding box center [180, 132] width 59 height 13
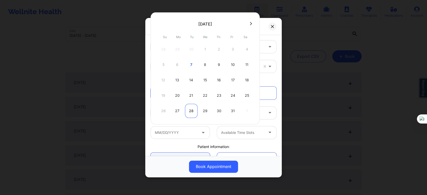
click at [189, 108] on div "28" at bounding box center [191, 111] width 13 height 14
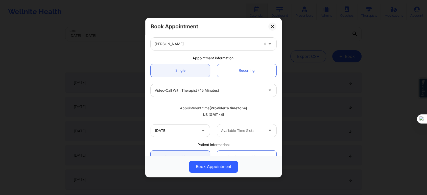
scroll to position [56, 0]
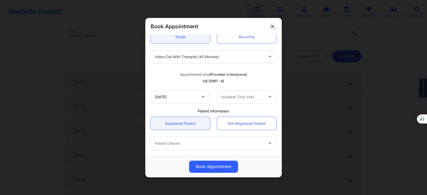
click at [249, 93] on div "Available Time Slots" at bounding box center [240, 96] width 47 height 13
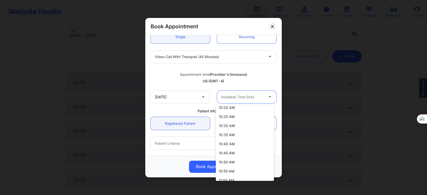
scroll to position [0, 0]
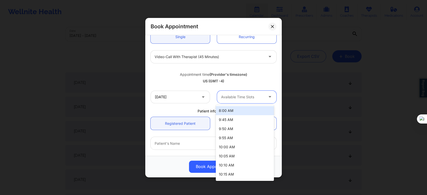
click at [177, 113] on div "Patient information:" at bounding box center [213, 110] width 133 height 5
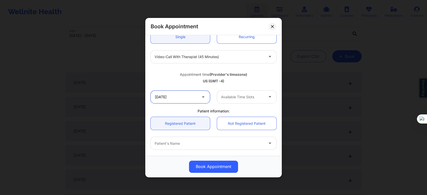
click at [179, 100] on input "10/28/2025" at bounding box center [180, 96] width 59 height 13
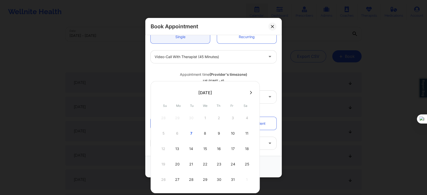
click at [250, 93] on icon at bounding box center [251, 92] width 2 height 3
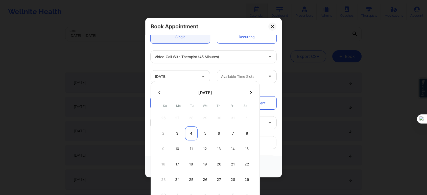
click at [195, 132] on div "4" at bounding box center [191, 133] width 13 height 14
type input "11/04/2025"
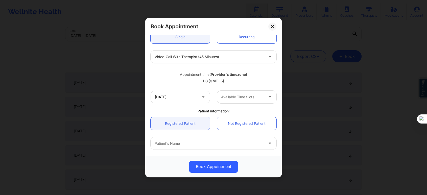
click at [240, 97] on div at bounding box center [242, 97] width 43 height 6
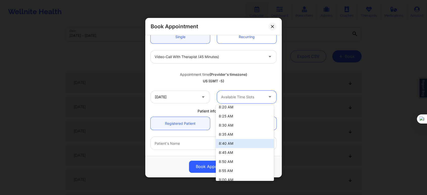
scroll to position [84, 0]
click at [240, 132] on div "9:00 AM" at bounding box center [245, 135] width 58 height 9
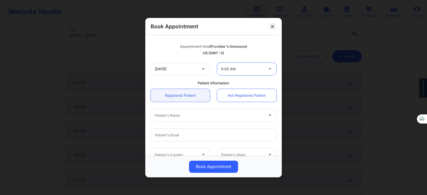
click at [193, 115] on div at bounding box center [209, 115] width 109 height 6
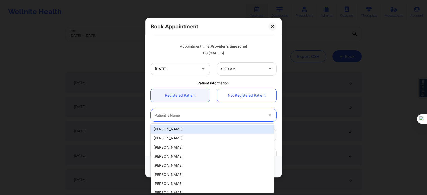
paste input "Meola Shaka"
type input "Meola Shaka"
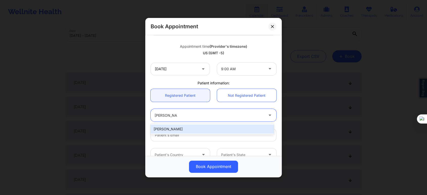
click at [190, 125] on div "Meola Shaka" at bounding box center [212, 129] width 123 height 9
type input "meolashaka04@gmail.com"
type input "(315) 795-0999"
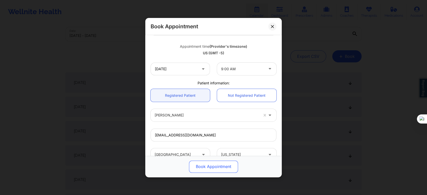
click at [216, 165] on button "Book Appointment" at bounding box center [213, 166] width 49 height 12
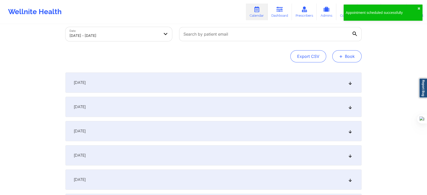
click at [342, 60] on button "+ Book" at bounding box center [346, 56] width 29 height 12
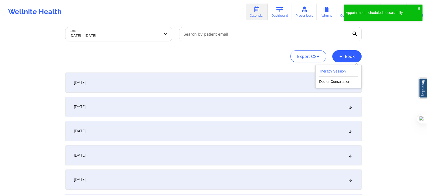
click at [329, 71] on button "Therapy Session" at bounding box center [338, 72] width 39 height 8
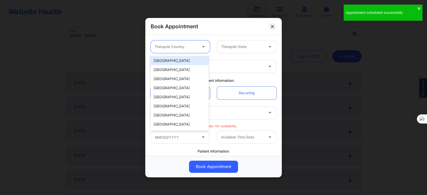
click at [196, 47] on div "Therapist Country" at bounding box center [174, 46] width 47 height 13
click at [187, 56] on div "United States" at bounding box center [180, 60] width 58 height 9
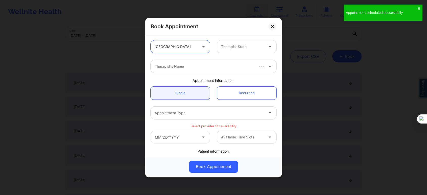
click at [238, 47] on div at bounding box center [242, 47] width 43 height 6
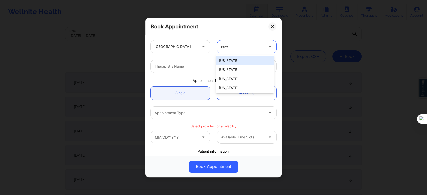
type input "new y"
click at [240, 61] on div "New York" at bounding box center [245, 60] width 58 height 9
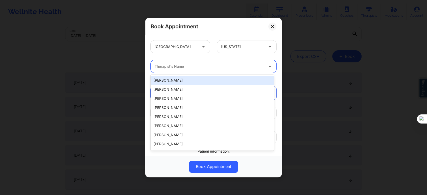
click at [222, 69] on div at bounding box center [209, 66] width 109 height 6
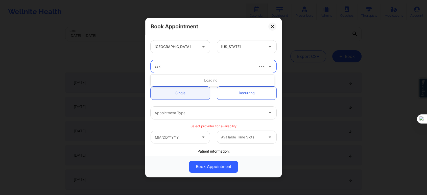
type input "sakim"
click at [212, 80] on div "Sakima Gonzalez" at bounding box center [212, 80] width 123 height 9
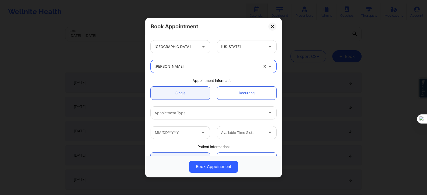
click at [187, 117] on div "Appointment Type" at bounding box center [208, 112] width 114 height 13
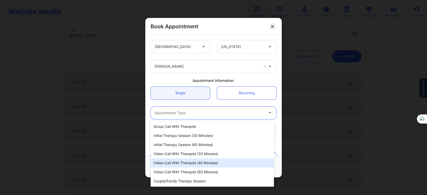
click at [200, 164] on div "Video-Call with Therapist (45 minutes)" at bounding box center [212, 162] width 123 height 9
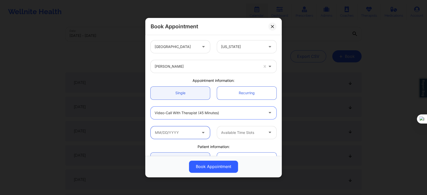
click at [186, 137] on input "text" at bounding box center [180, 132] width 59 height 13
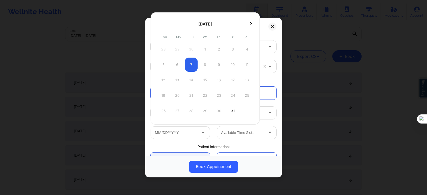
click at [250, 25] on icon at bounding box center [251, 24] width 2 height 4
click at [190, 78] on div "11" at bounding box center [191, 80] width 13 height 14
type input "11/11/2025"
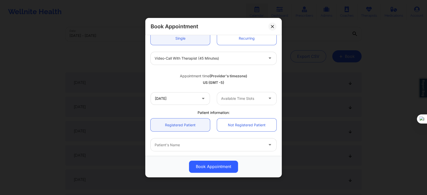
scroll to position [56, 0]
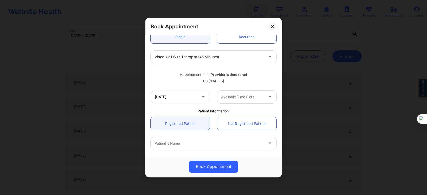
click at [235, 92] on div "Available Time Slots" at bounding box center [240, 96] width 47 height 13
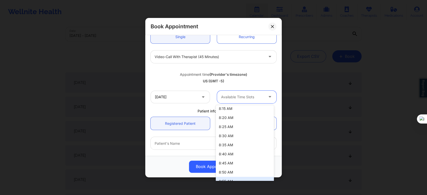
scroll to position [84, 0]
click at [235, 137] on div "9:00 AM" at bounding box center [245, 135] width 58 height 9
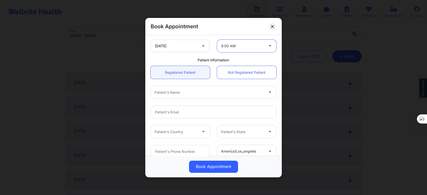
scroll to position [112, 0]
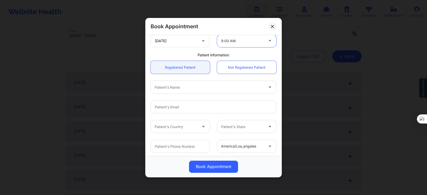
click at [182, 92] on div "Patient's Name" at bounding box center [208, 87] width 114 height 13
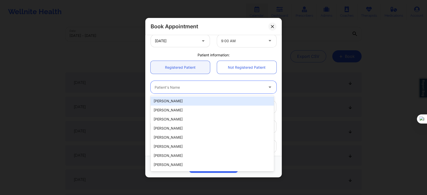
paste input "Meola Shaka"
type input "Meola Shaka"
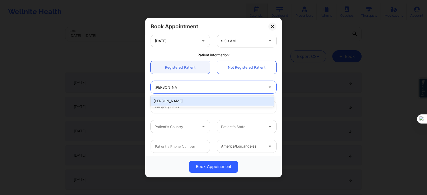
click at [186, 99] on div "Meola Shaka" at bounding box center [212, 100] width 123 height 9
type input "meolashaka04@gmail.com"
type input "(315) 795-0999"
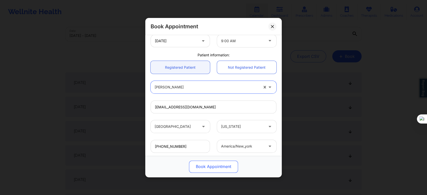
click at [226, 165] on button "Book Appointment" at bounding box center [213, 166] width 49 height 12
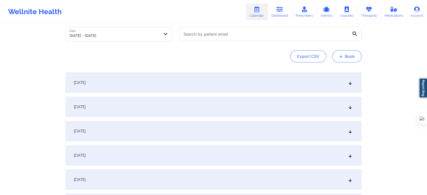
click at [348, 60] on button "+ Book" at bounding box center [346, 56] width 29 height 12
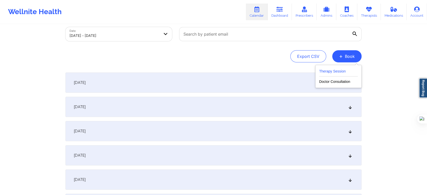
click at [339, 69] on button "Therapy Session" at bounding box center [338, 72] width 39 height 8
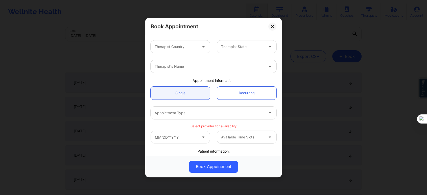
click at [190, 47] on div at bounding box center [176, 47] width 43 height 6
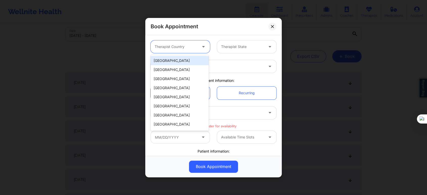
click at [186, 59] on div "United States" at bounding box center [180, 60] width 58 height 9
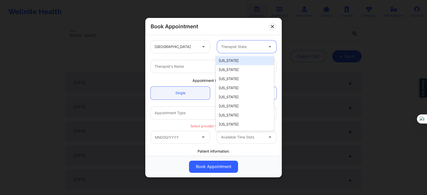
click at [238, 44] on div at bounding box center [242, 47] width 43 height 6
type input "new"
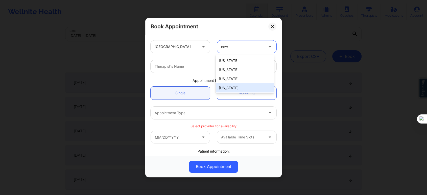
click at [233, 87] on div "New York" at bounding box center [245, 87] width 58 height 9
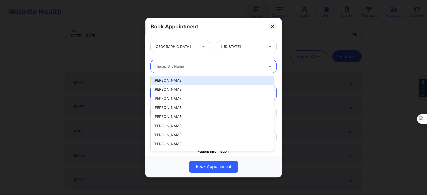
click at [200, 70] on div "Therapist's Name" at bounding box center [208, 66] width 114 height 13
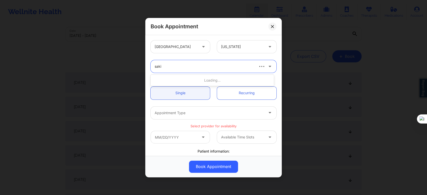
type input "sakim"
click at [195, 82] on div "Sakima Gonzalez" at bounding box center [212, 80] width 123 height 9
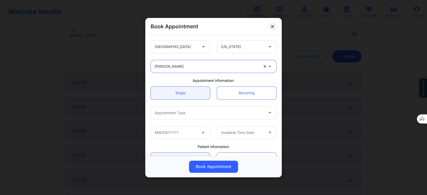
click at [184, 116] on div "Appointment Type" at bounding box center [208, 112] width 114 height 13
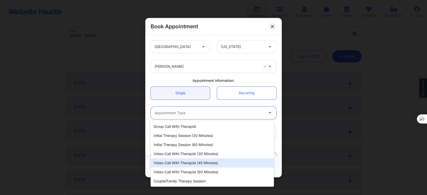
click at [186, 163] on div "Video-Call with Therapist (45 minutes)" at bounding box center [212, 162] width 123 height 9
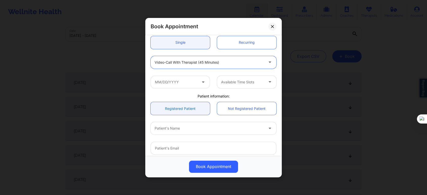
scroll to position [56, 0]
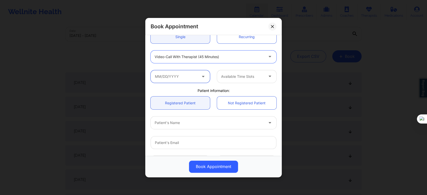
click at [184, 74] on input "text" at bounding box center [180, 76] width 59 height 13
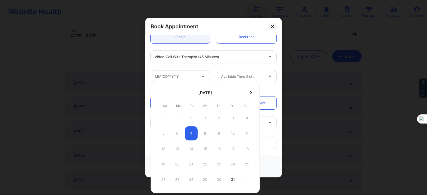
click at [250, 92] on icon at bounding box center [251, 93] width 2 height 4
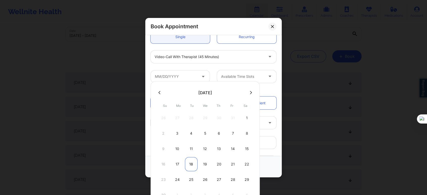
click at [190, 160] on div "18" at bounding box center [191, 164] width 13 height 14
type input "11/18/2025"
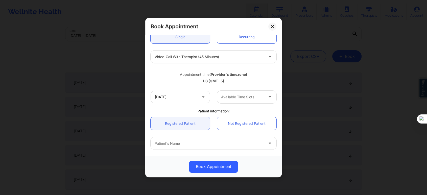
click at [238, 97] on div at bounding box center [242, 97] width 43 height 6
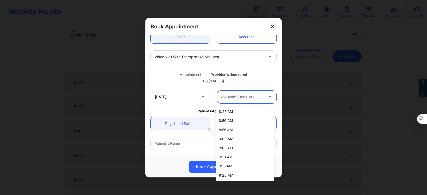
scroll to position [84, 0]
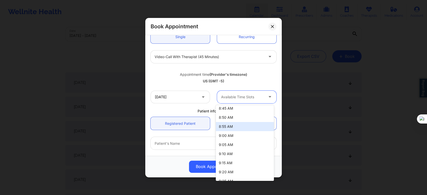
click at [233, 130] on div "8:55 AM" at bounding box center [245, 126] width 58 height 9
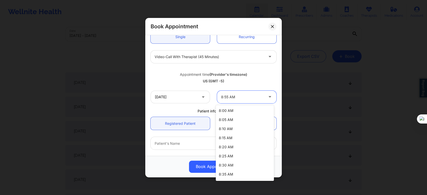
click at [239, 97] on div at bounding box center [242, 97] width 43 height 6
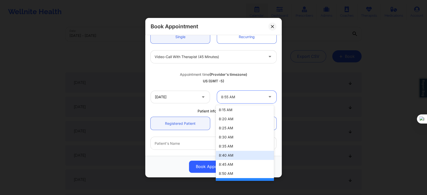
scroll to position [56, 0]
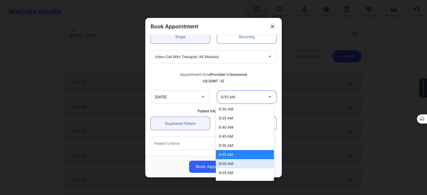
click at [228, 165] on div "9:00 AM" at bounding box center [245, 163] width 58 height 9
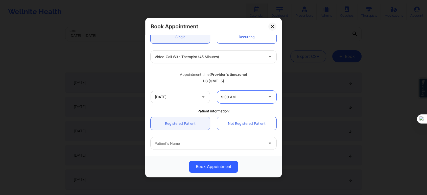
click at [183, 142] on div at bounding box center [209, 143] width 109 height 6
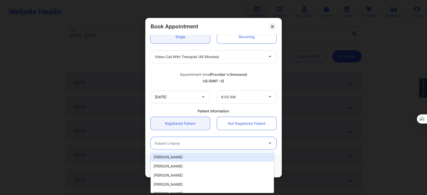
paste input "Meola Shaka"
type input "Meola Shaka"
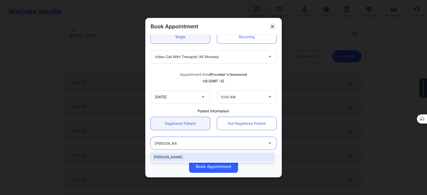
click at [183, 155] on div "Meola Shaka" at bounding box center [212, 157] width 123 height 9
type input "meolashaka04@gmail.com"
type input "(315) 795-0999"
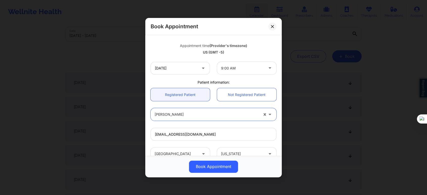
scroll to position [112, 0]
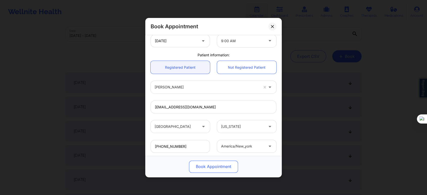
click at [212, 165] on button "Book Appointment" at bounding box center [213, 166] width 49 height 12
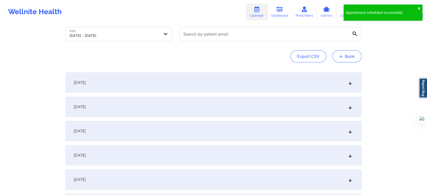
click at [344, 53] on button "+ Book" at bounding box center [346, 56] width 29 height 12
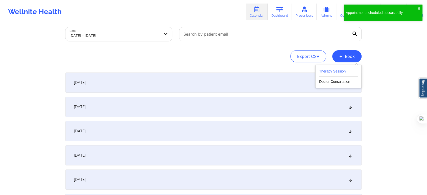
click at [326, 70] on button "Therapy Session" at bounding box center [338, 72] width 39 height 8
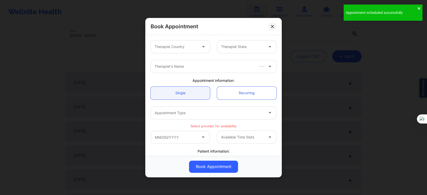
click at [180, 51] on div "Therapist Country" at bounding box center [174, 46] width 47 height 13
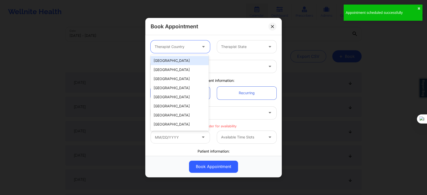
click at [177, 62] on div "United States" at bounding box center [180, 60] width 58 height 9
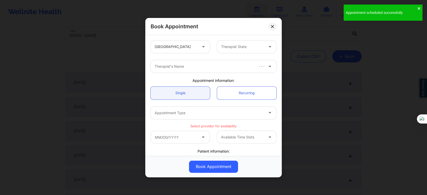
click at [215, 52] on div "Therapist State" at bounding box center [246, 46] width 66 height 13
click at [228, 52] on div "Therapist State" at bounding box center [240, 46] width 47 height 13
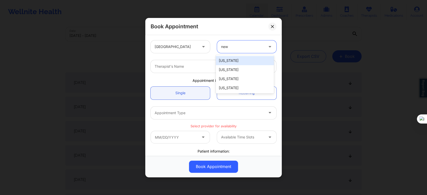
type input "new y"
click at [228, 60] on div "New York" at bounding box center [245, 60] width 58 height 9
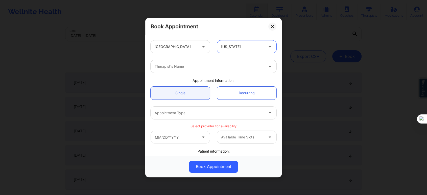
click at [212, 71] on div "Therapist's Name" at bounding box center [208, 66] width 114 height 13
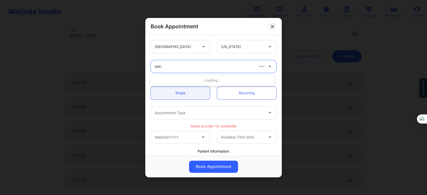
type input "sakim"
click at [202, 79] on div "Sakima Gonzalez" at bounding box center [212, 80] width 123 height 9
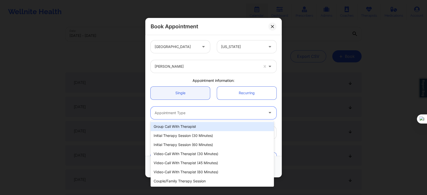
click at [186, 111] on div at bounding box center [209, 113] width 109 height 6
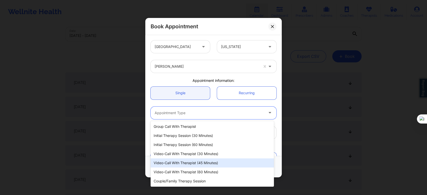
click at [192, 163] on div "Video-Call with Therapist (45 minutes)" at bounding box center [212, 162] width 123 height 9
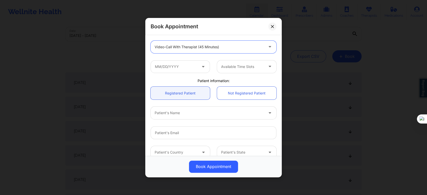
scroll to position [84, 0]
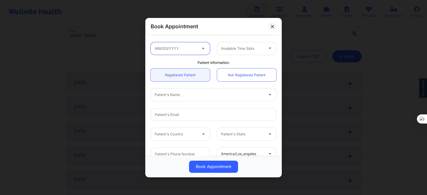
click at [177, 51] on input "text" at bounding box center [180, 48] width 59 height 13
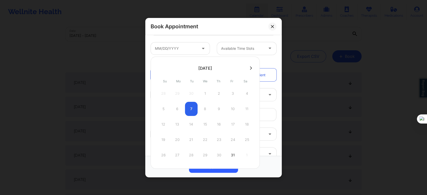
click at [250, 67] on icon at bounding box center [251, 68] width 2 height 4
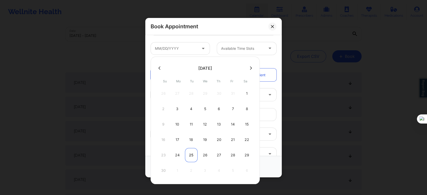
click at [190, 151] on div "25" at bounding box center [191, 155] width 13 height 14
type input "11/25/2025"
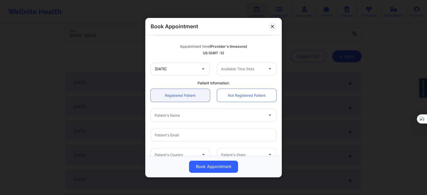
click at [238, 73] on div "Available Time Slots" at bounding box center [240, 68] width 47 height 13
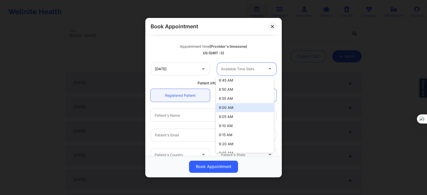
click at [230, 108] on div "9:00 AM" at bounding box center [245, 107] width 58 height 9
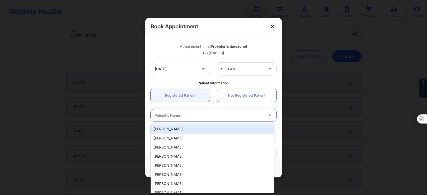
click at [193, 119] on div "Patient's Name" at bounding box center [208, 115] width 114 height 13
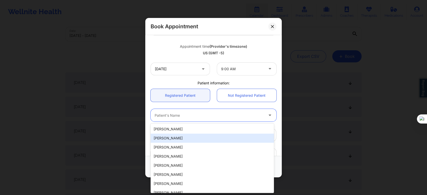
paste input "Meola Shaka"
type input "Meola Shaka"
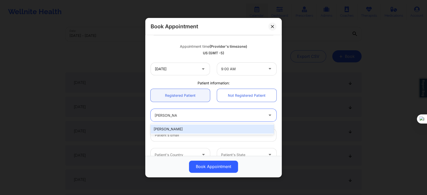
click at [187, 132] on div "Meola Shaka" at bounding box center [212, 129] width 123 height 9
type input "meolashaka04@gmail.com"
type input "(315) 795-0999"
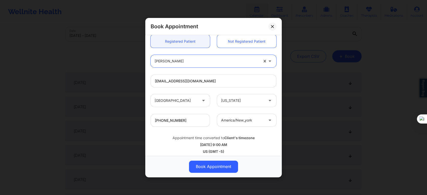
scroll to position [140, 0]
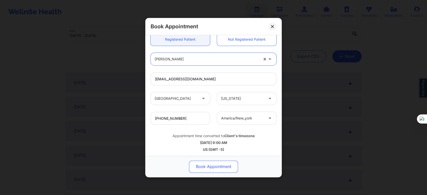
click at [208, 168] on button "Book Appointment" at bounding box center [213, 166] width 49 height 12
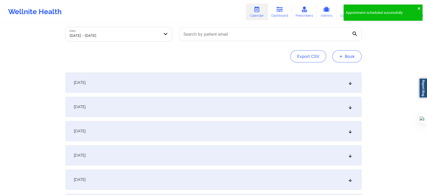
click at [341, 52] on button "+ Book" at bounding box center [346, 56] width 29 height 12
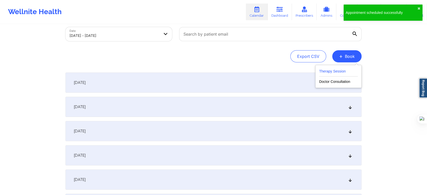
click at [330, 72] on button "Therapy Session" at bounding box center [338, 72] width 39 height 8
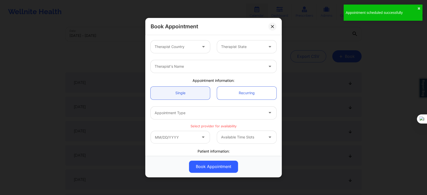
click at [196, 54] on div "Therapist Country Therapist State" at bounding box center [213, 47] width 133 height 20
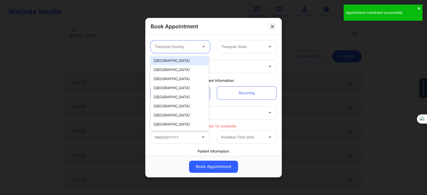
click at [192, 52] on div "Therapist Country" at bounding box center [174, 46] width 47 height 13
click at [184, 62] on div "United States" at bounding box center [180, 60] width 58 height 9
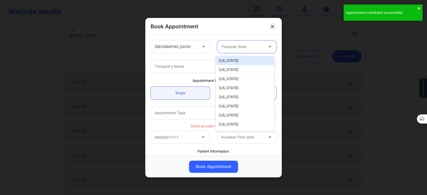
click at [230, 52] on div "Therapist State" at bounding box center [240, 46] width 47 height 13
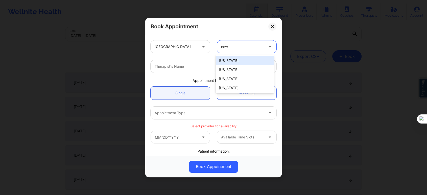
type input "new y"
click at [232, 61] on div "New York" at bounding box center [245, 60] width 58 height 9
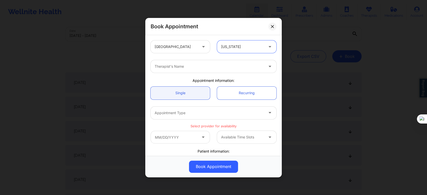
click at [216, 66] on div at bounding box center [209, 66] width 109 height 6
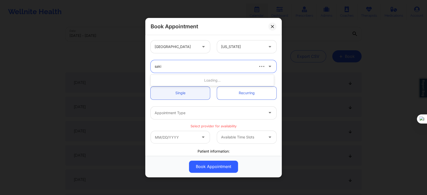
type input "sakim"
click at [205, 80] on div "Sakima Gonzalez" at bounding box center [212, 80] width 123 height 9
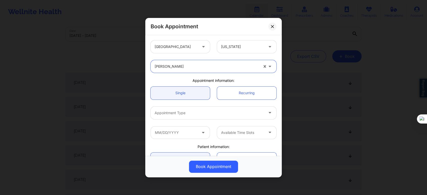
click at [187, 110] on div at bounding box center [209, 113] width 109 height 6
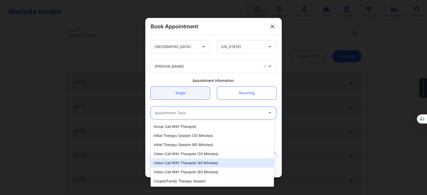
click at [192, 161] on div "Video-Call with Therapist (45 minutes)" at bounding box center [212, 162] width 123 height 9
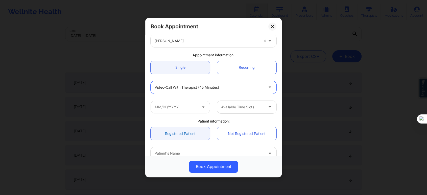
scroll to position [56, 0]
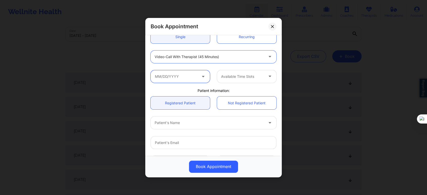
click at [183, 78] on input "text" at bounding box center [180, 76] width 59 height 13
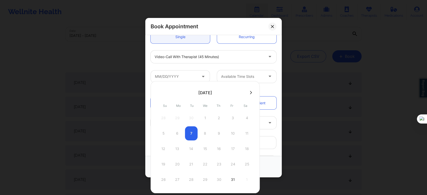
click at [250, 93] on icon at bounding box center [251, 93] width 2 height 4
click at [192, 179] on div "25" at bounding box center [191, 180] width 13 height 14
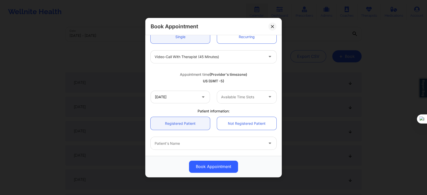
click at [232, 97] on div at bounding box center [242, 97] width 43 height 6
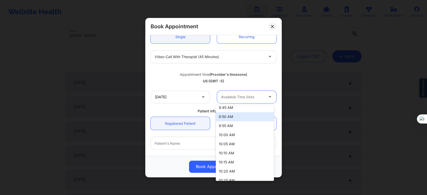
scroll to position [0, 0]
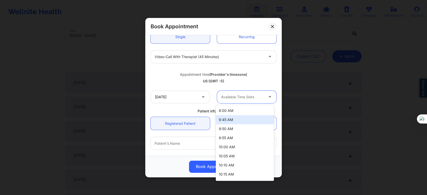
click at [184, 107] on div "United States New York Sakima Gonzalez Appointment information: Single Recurrin…" at bounding box center [213, 96] width 133 height 231
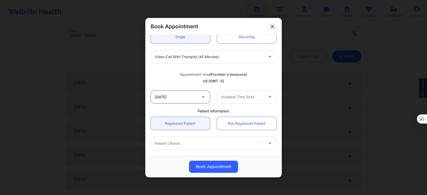
click at [189, 99] on input "11/25/2025" at bounding box center [180, 96] width 59 height 13
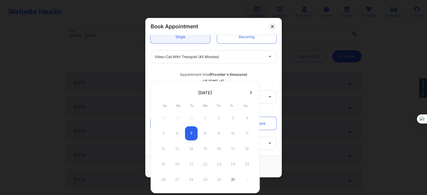
click at [250, 92] on icon at bounding box center [251, 93] width 2 height 4
click at [249, 92] on div at bounding box center [205, 145] width 109 height 128
click at [250, 91] on icon at bounding box center [251, 92] width 2 height 3
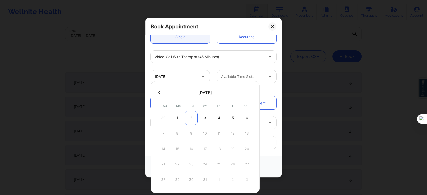
click at [191, 118] on div "2" at bounding box center [191, 118] width 13 height 14
type input "12/02/2025"
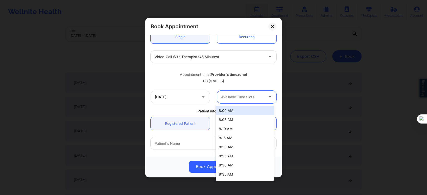
click at [240, 98] on div at bounding box center [242, 97] width 43 height 6
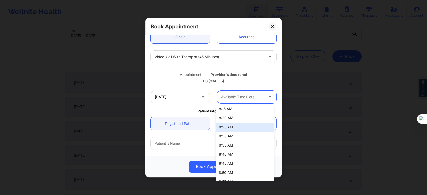
scroll to position [56, 0]
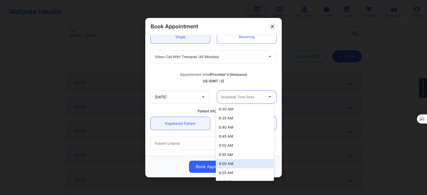
click at [226, 163] on div "9:00 AM" at bounding box center [245, 163] width 58 height 9
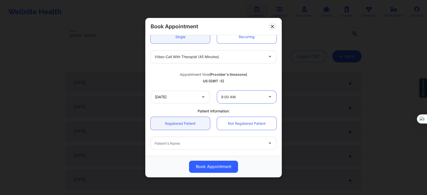
click at [191, 147] on div "Patient's Name" at bounding box center [208, 143] width 114 height 13
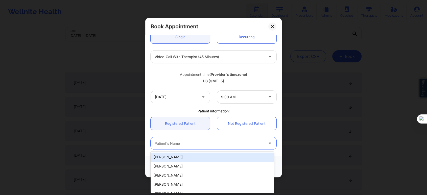
paste input "Meola Shaka"
type input "Meola Shaka"
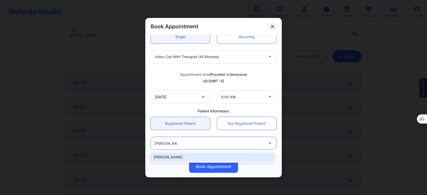
click at [198, 152] on div "Meola Shaka" at bounding box center [212, 157] width 123 height 11
click at [199, 155] on div "Meola Shaka" at bounding box center [212, 157] width 123 height 9
type input "meolashaka04@gmail.com"
type input "(315) 795-0999"
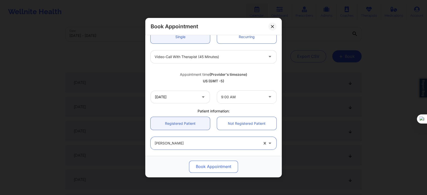
click at [203, 169] on button "Book Appointment" at bounding box center [213, 166] width 49 height 12
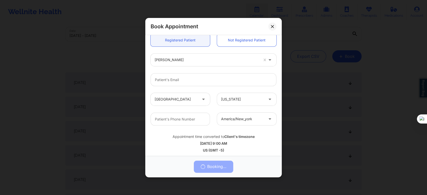
scroll to position [0, 0]
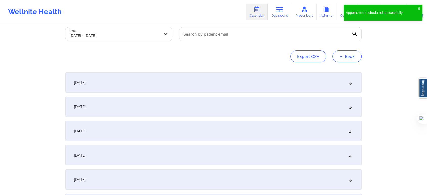
drag, startPoint x: 345, startPoint y: 58, endPoint x: 341, endPoint y: 59, distance: 4.6
click at [345, 58] on button "+ Book" at bounding box center [346, 56] width 29 height 12
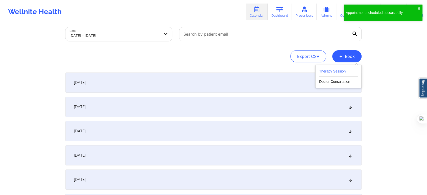
click at [328, 71] on button "Therapy Session" at bounding box center [338, 72] width 39 height 8
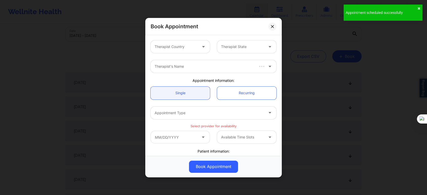
click at [177, 41] on div "Therapist Country" at bounding box center [174, 46] width 47 height 13
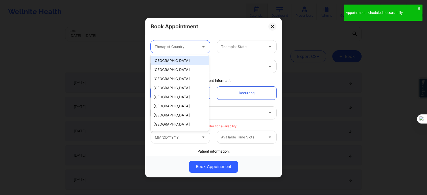
click at [173, 57] on div "United States" at bounding box center [180, 60] width 58 height 9
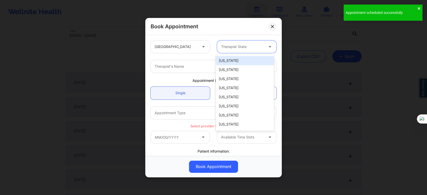
click at [229, 46] on div at bounding box center [242, 47] width 43 height 6
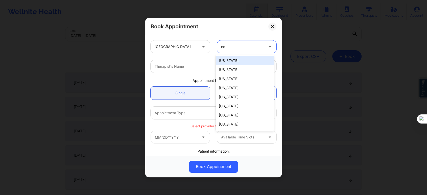
type input "new"
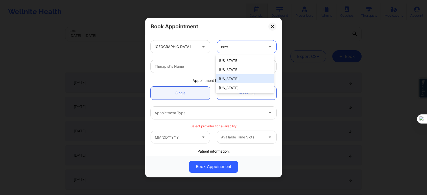
click at [232, 80] on div "New Mexico" at bounding box center [245, 78] width 58 height 9
click at [225, 48] on input "neew y" at bounding box center [227, 46] width 13 height 5
type input "new y"
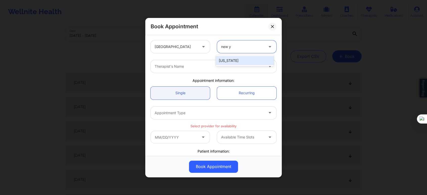
click at [231, 59] on div "New York" at bounding box center [245, 60] width 58 height 9
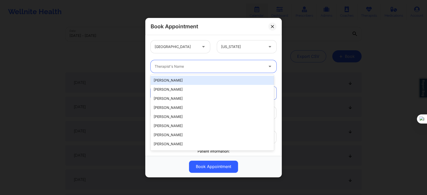
click at [208, 67] on div at bounding box center [209, 66] width 109 height 6
type input "sam"
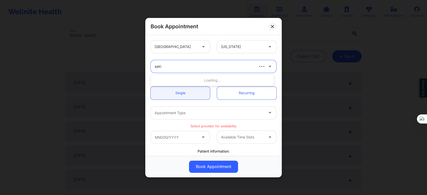
type input "sakim"
click at [169, 77] on div "Sakima Gonzalez" at bounding box center [212, 80] width 123 height 9
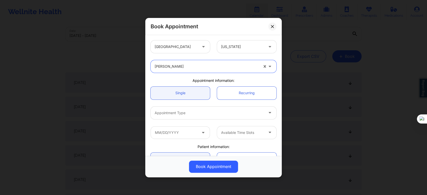
click at [173, 112] on div at bounding box center [209, 113] width 109 height 6
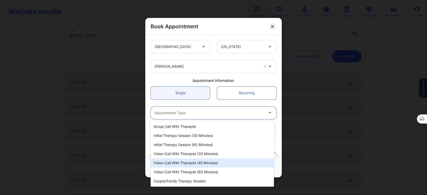
click at [205, 165] on div "Video-Call with Therapist (45 minutes)" at bounding box center [212, 162] width 123 height 9
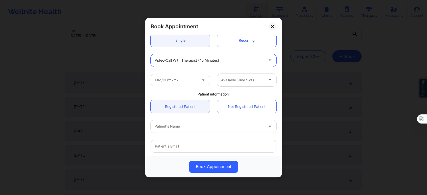
scroll to position [56, 0]
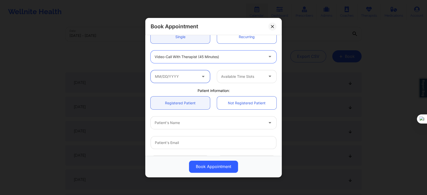
click at [184, 79] on input "text" at bounding box center [180, 76] width 59 height 13
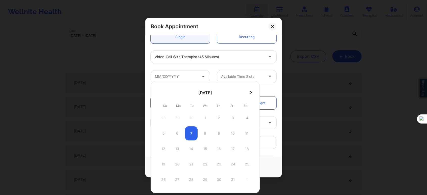
click at [219, 134] on div "5 6 7 8 9 10 11" at bounding box center [205, 133] width 96 height 14
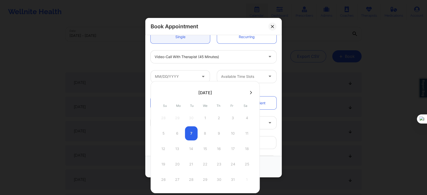
click at [250, 93] on icon at bounding box center [251, 92] width 2 height 3
click at [250, 92] on icon at bounding box center [251, 92] width 2 height 3
click at [190, 118] on div "2" at bounding box center [191, 118] width 13 height 14
type input "12/02/2025"
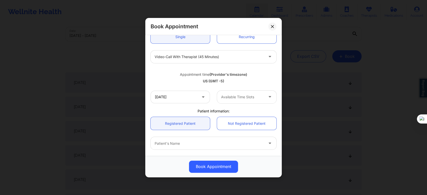
click at [233, 105] on div "12/02/2025 Available Time Slots" at bounding box center [213, 97] width 133 height 20
click at [238, 101] on div "Available Time Slots" at bounding box center [240, 96] width 47 height 13
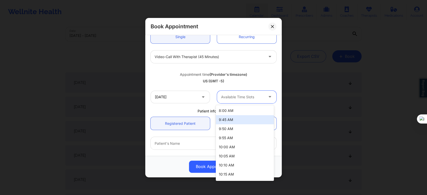
click at [164, 81] on div "US (GMT -5)" at bounding box center [214, 81] width 126 height 5
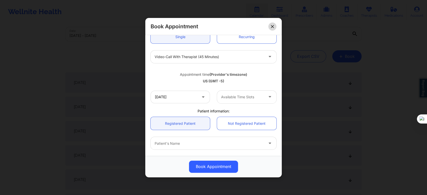
click at [269, 27] on button at bounding box center [272, 26] width 8 height 8
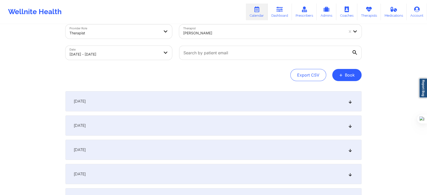
scroll to position [0, 0]
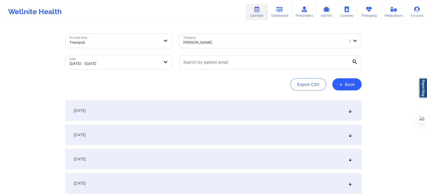
click at [209, 40] on div at bounding box center [263, 42] width 161 height 6
type input "christopher l"
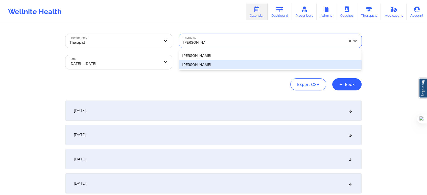
click at [196, 63] on div "Christopher LaPierre" at bounding box center [270, 64] width 182 height 9
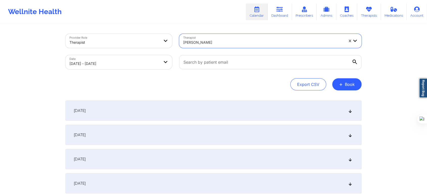
click at [123, 66] on body "Wellnite Health Calendar Dashboard Prescribers Admins Coaches Therapists Medica…" at bounding box center [213, 97] width 427 height 195
select select "2025-9"
select select "2025-10"
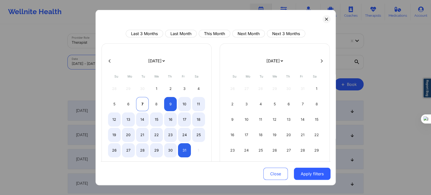
click at [141, 107] on div "7" at bounding box center [142, 104] width 13 height 14
select select "2025-9"
select select "2025-10"
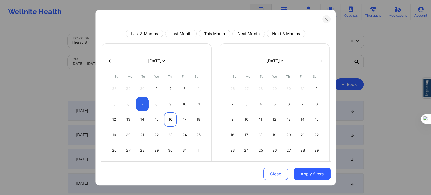
select select "2025-9"
select select "2025-10"
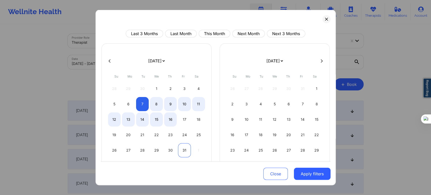
select select "2025-9"
select select "2025-10"
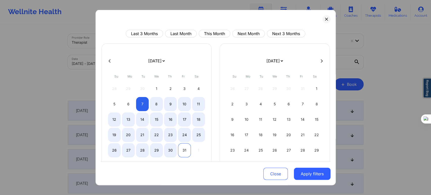
click at [186, 146] on div "31" at bounding box center [184, 150] width 13 height 14
select select "2025-9"
select select "2025-10"
click at [300, 173] on button "Apply filters" at bounding box center [312, 174] width 37 height 12
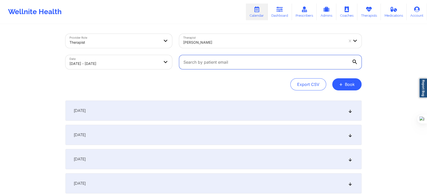
click at [195, 66] on input "text" at bounding box center [270, 62] width 182 height 14
paste input "Claudia Schuckert"
type input "Claudia Schuckert"
paste input "claudia.chinama@yahoo.com"
type input "claudia.chinama@yahoo.com"
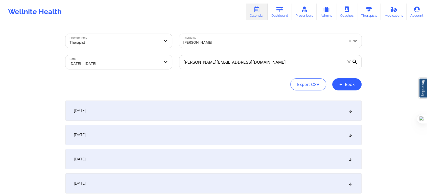
click at [261, 83] on div "Export CSV + Book" at bounding box center [213, 84] width 296 height 12
click at [174, 106] on div "October 7, 2025" at bounding box center [213, 111] width 296 height 20
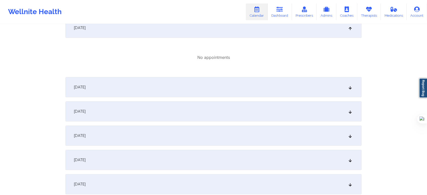
scroll to position [84, 0]
click at [134, 90] on div "October 8, 2025" at bounding box center [213, 86] width 296 height 20
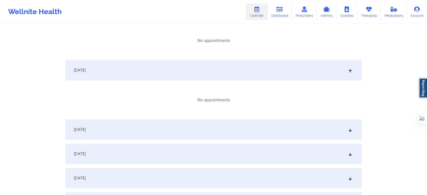
scroll to position [140, 0]
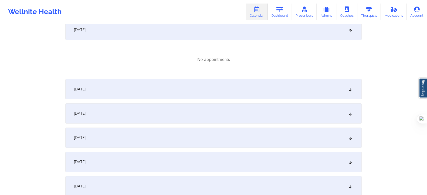
click at [135, 92] on div "October 9, 2025" at bounding box center [213, 89] width 296 height 20
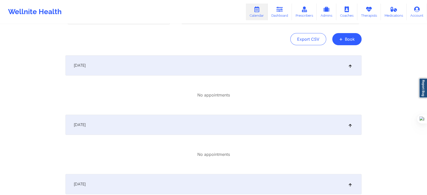
scroll to position [0, 0]
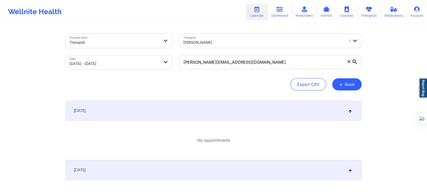
click at [152, 63] on body "Wellnite Health Calendar Dashboard Prescribers Admins Coaches Therapists Medica…" at bounding box center [213, 97] width 427 height 195
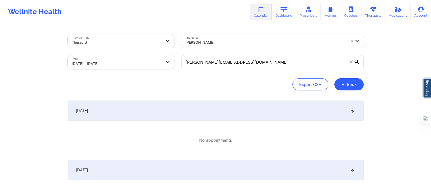
select select "2025-9"
select select "2025-10"
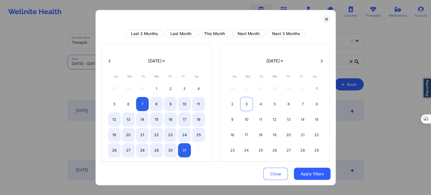
click at [247, 103] on div "3" at bounding box center [246, 104] width 13 height 14
select select "2025-10"
select select "2025-11"
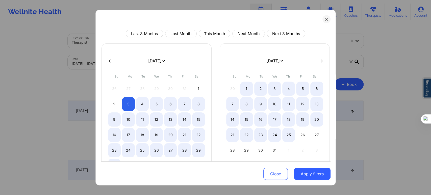
select select "2025-10"
select select "2025-11"
select select "2025-10"
select select "2025-11"
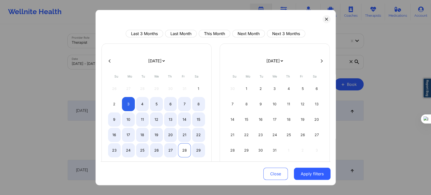
select select "2025-10"
select select "2025-11"
select select "2025-10"
select select "2025-11"
click at [184, 151] on div "28" at bounding box center [184, 150] width 13 height 14
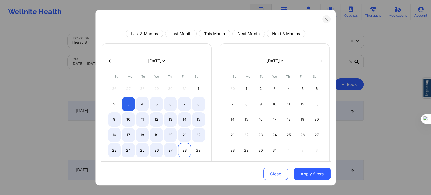
select select "2025-10"
select select "2025-11"
click at [318, 172] on button "Apply filters" at bounding box center [312, 174] width 37 height 12
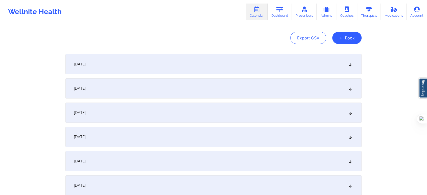
scroll to position [56, 0]
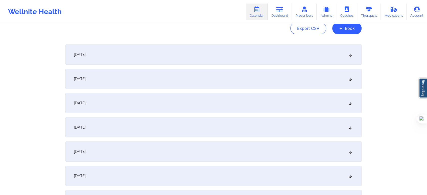
click at [133, 57] on div "November 3, 2025" at bounding box center [213, 54] width 296 height 20
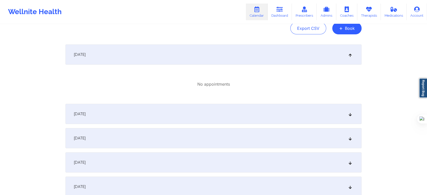
click at [134, 119] on div "November 4, 2025" at bounding box center [213, 114] width 296 height 20
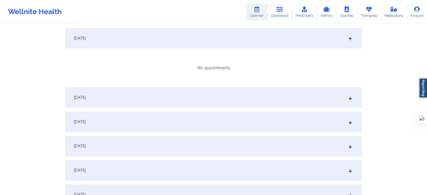
scroll to position [140, 0]
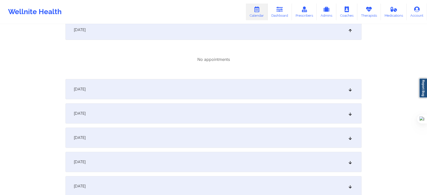
click at [149, 82] on div "November 5, 2025" at bounding box center [213, 89] width 296 height 20
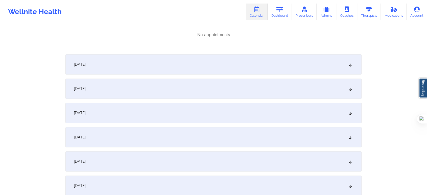
click at [158, 66] on div "November 6, 2025" at bounding box center [213, 64] width 296 height 20
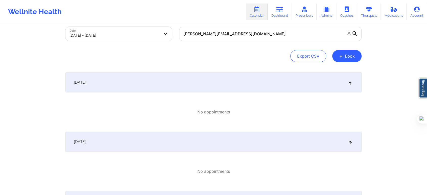
scroll to position [0, 0]
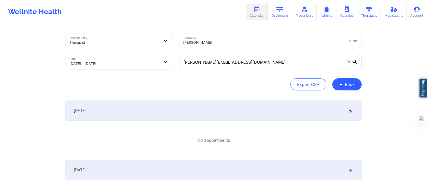
select select "2025-10"
select select "2025-11"
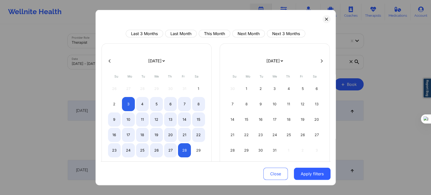
click at [111, 60] on button at bounding box center [109, 61] width 5 height 4
select select "2025-9"
select select "2025-10"
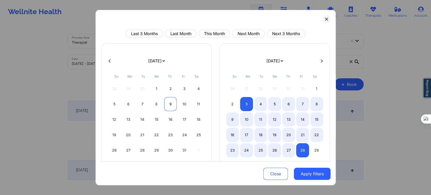
click at [170, 103] on div "9" at bounding box center [170, 104] width 13 height 14
select select "2025-9"
select select "2025-10"
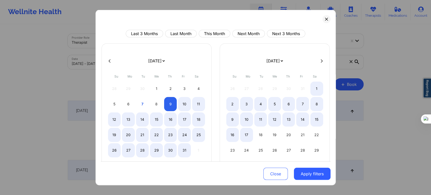
select select "2025-9"
select select "2025-10"
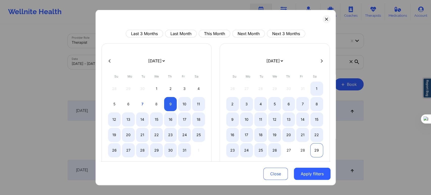
select select "2025-9"
select select "2025-10"
select select "2025-9"
select select "2025-10"
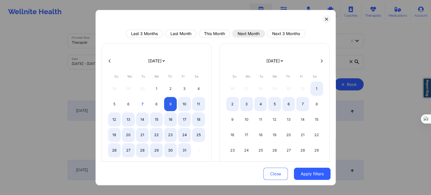
click at [248, 33] on button "Next Month" at bounding box center [248, 34] width 33 height 8
select select "2025-10"
select select "2025-11"
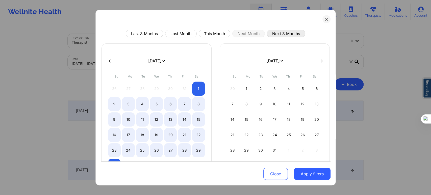
click at [277, 34] on button "Next 3 Months" at bounding box center [286, 34] width 38 height 8
select select "2025-10"
select select "2025-11"
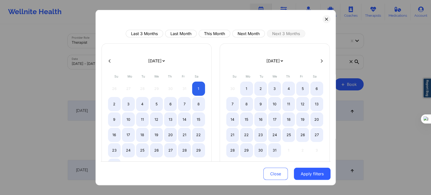
click at [108, 60] on button at bounding box center [109, 61] width 5 height 4
select select "2025-9"
select select "2025-10"
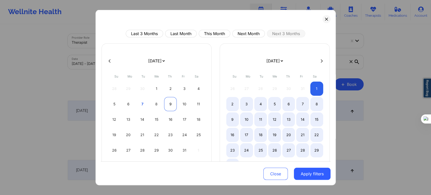
click at [168, 104] on div "9" at bounding box center [170, 104] width 13 height 14
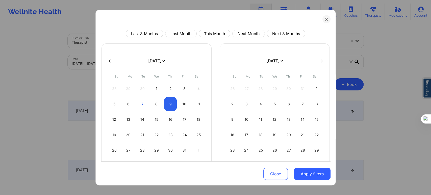
select select "2025-9"
select select "2025-10"
click at [277, 36] on button "Next 3 Months" at bounding box center [286, 34] width 38 height 8
select select "2025-10"
select select "2025-11"
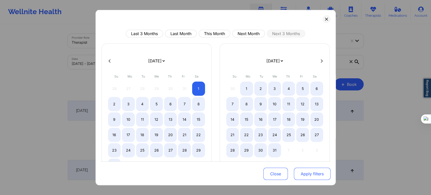
click at [309, 173] on button "Apply filters" at bounding box center [312, 174] width 37 height 12
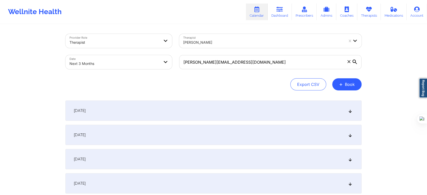
click at [111, 57] on body "Wellnite Health Calendar Dashboard Prescribers Admins Coaches Therapists Medica…" at bounding box center [213, 97] width 427 height 195
select select "2025-10"
select select "2025-11"
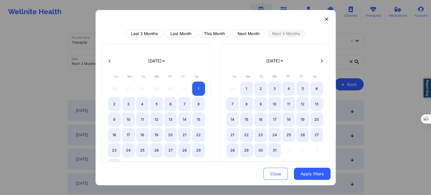
click at [107, 58] on div at bounding box center [216, 61] width 230 height 8
click at [105, 60] on div at bounding box center [216, 61] width 230 height 8
click at [110, 60] on icon at bounding box center [110, 61] width 2 height 4
select select "2025-9"
select select "2025-10"
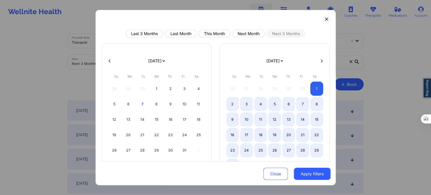
click at [110, 60] on icon at bounding box center [110, 61] width 2 height 4
select select "2025-8"
select select "2025-9"
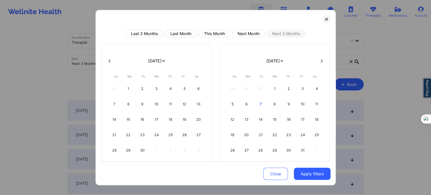
click at [177, 123] on div "14 15 16 17 18 19 20" at bounding box center [156, 119] width 97 height 14
click at [178, 121] on div "19" at bounding box center [184, 119] width 13 height 14
select select "2025-8"
select select "2025-9"
select select "2025-8"
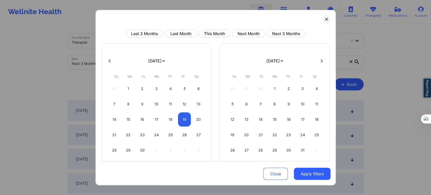
select select "2025-9"
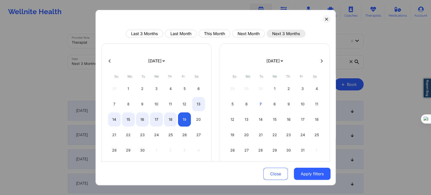
click at [273, 36] on button "Next 3 Months" at bounding box center [286, 34] width 38 height 8
select select "2025-10"
select select "2025-11"
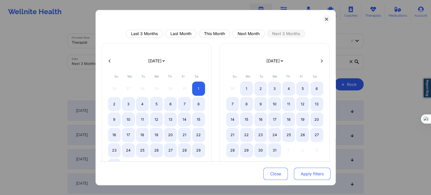
click at [305, 172] on button "Apply filters" at bounding box center [312, 174] width 37 height 12
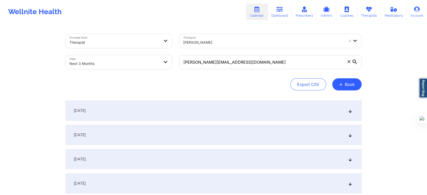
click at [114, 69] on div "Date Next 3 Months" at bounding box center [119, 62] width 114 height 21
click at [118, 68] on body "Wellnite Health Calendar Dashboard Prescribers Admins Coaches Therapists Medica…" at bounding box center [213, 97] width 427 height 195
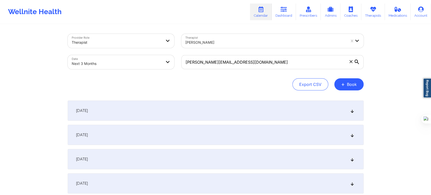
select select "2025-10"
select select "2025-11"
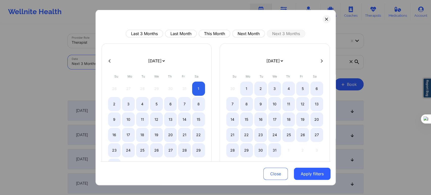
click at [113, 60] on div at bounding box center [216, 61] width 230 height 8
click at [109, 60] on icon at bounding box center [110, 61] width 2 height 4
select select "2025-9"
select select "2025-10"
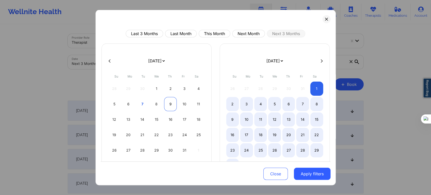
click at [168, 99] on div "9" at bounding box center [170, 104] width 13 height 14
select select "2025-9"
select select "2025-10"
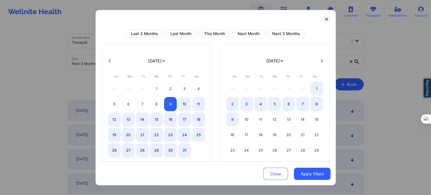
select select "2025-9"
select select "2025-10"
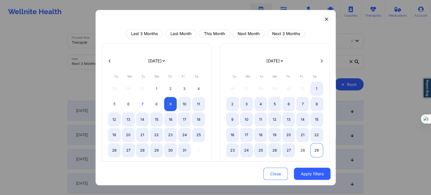
select select "2025-9"
select select "2025-10"
click at [316, 149] on div "29" at bounding box center [316, 150] width 13 height 14
select select "2025-9"
select select "2025-10"
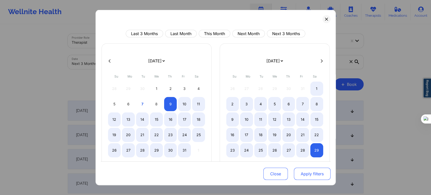
click at [324, 170] on button "Apply filters" at bounding box center [312, 174] width 37 height 12
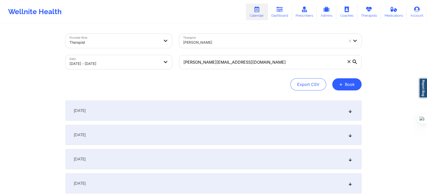
click at [117, 113] on div "October 9, 2025" at bounding box center [213, 111] width 296 height 20
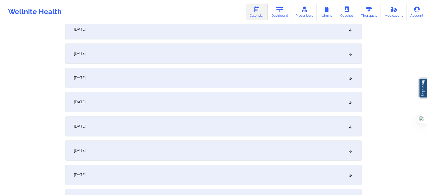
scroll to position [253, 0]
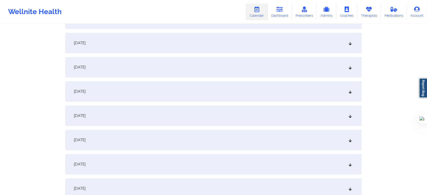
click at [131, 117] on div "October 16, 2025" at bounding box center [213, 116] width 296 height 20
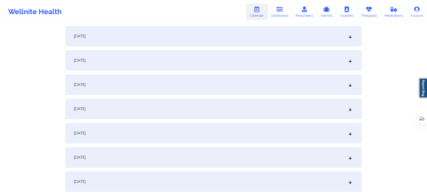
scroll to position [477, 0]
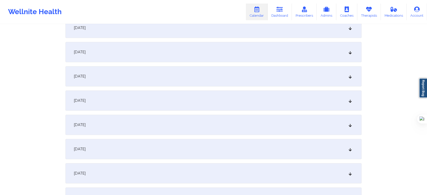
click at [116, 129] on div "October 22, 2025" at bounding box center [213, 125] width 296 height 20
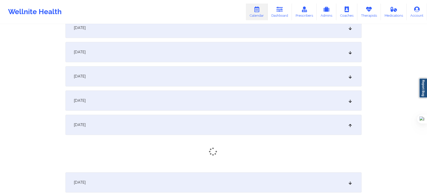
click at [111, 133] on div "October 22, 2025" at bounding box center [213, 125] width 296 height 20
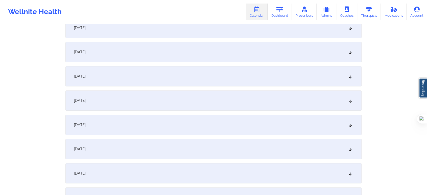
click at [106, 151] on div "October 23, 2025" at bounding box center [213, 149] width 296 height 20
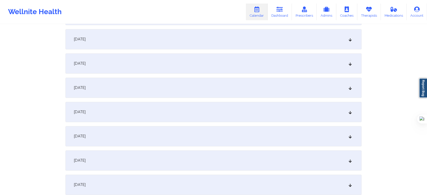
scroll to position [758, 0]
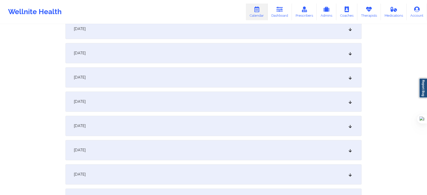
click at [86, 126] on span "October 30, 2025" at bounding box center [80, 125] width 12 height 5
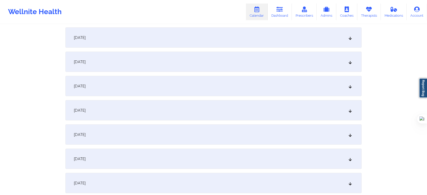
scroll to position [1010, 0]
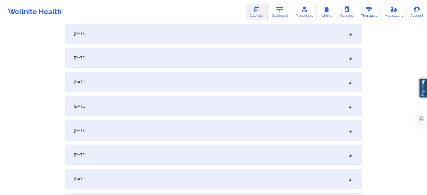
click at [99, 134] on div "November 6, 2025" at bounding box center [213, 130] width 296 height 20
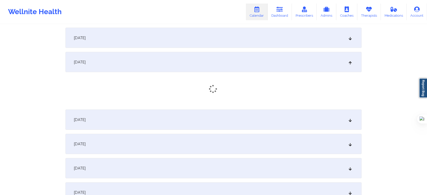
scroll to position [1095, 0]
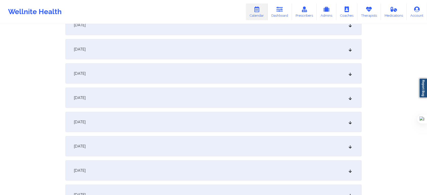
scroll to position [1263, 0]
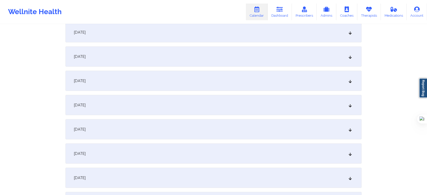
click at [130, 104] on div "November 13, 2025" at bounding box center [213, 105] width 296 height 20
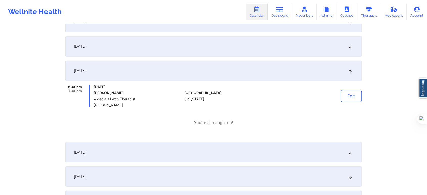
scroll to position [1347, 0]
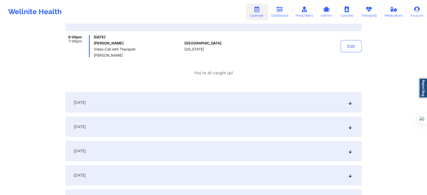
click at [86, 100] on span "November 14, 2025" at bounding box center [80, 102] width 12 height 5
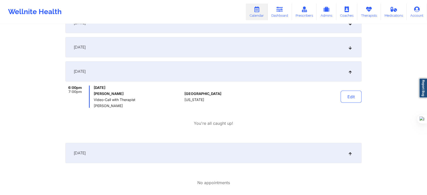
scroll to position [1291, 0]
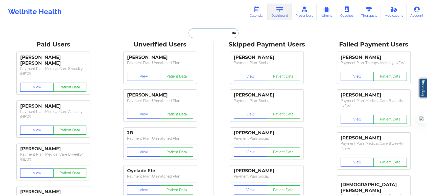
click at [215, 36] on input "text" at bounding box center [213, 33] width 50 height 10
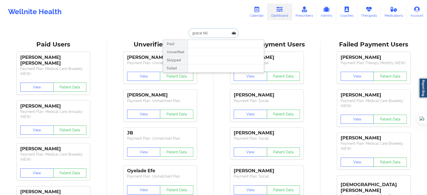
type input "grace hill"
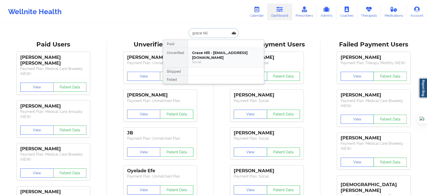
click at [217, 51] on div "Grace Hill - [EMAIL_ADDRESS][DOMAIN_NAME]" at bounding box center [226, 55] width 68 height 9
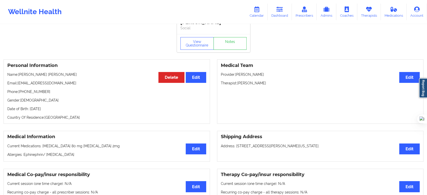
scroll to position [28, 0]
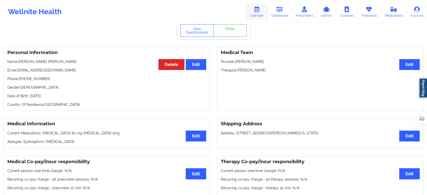
click at [254, 8] on link "Calendar" at bounding box center [257, 12] width 22 height 17
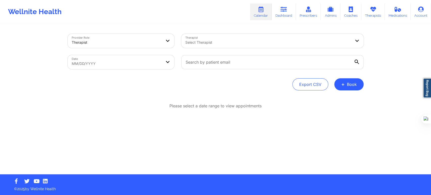
click at [142, 48] on div "Provider Role Therapist" at bounding box center [121, 40] width 114 height 21
click at [108, 42] on div at bounding box center [117, 42] width 90 height 6
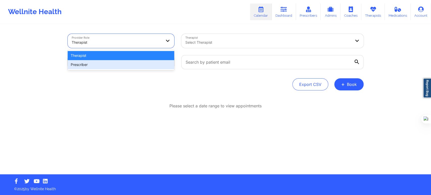
click at [97, 64] on div "Prescriber" at bounding box center [121, 64] width 107 height 9
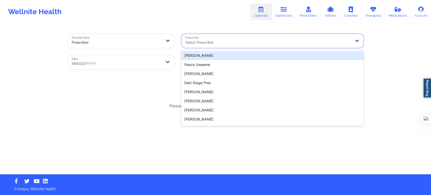
click at [202, 40] on div at bounding box center [268, 42] width 166 height 6
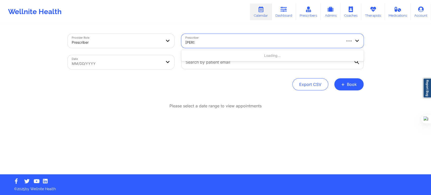
type input "[PERSON_NAME]"
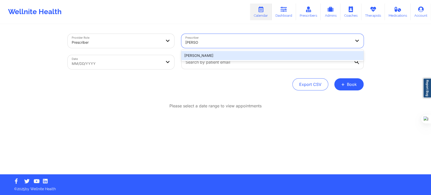
click at [216, 53] on div "[PERSON_NAME]" at bounding box center [272, 55] width 182 height 9
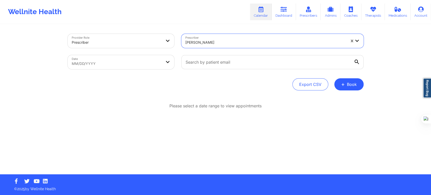
click at [161, 68] on body "Wellnite Health Calendar Dashboard Prescribers Admins Coaches Therapists Medica…" at bounding box center [215, 97] width 431 height 195
select select "2025-8"
select select "2025-9"
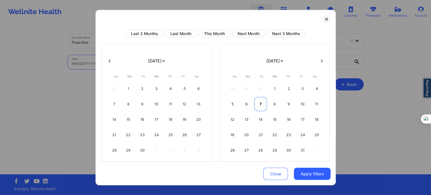
click at [261, 105] on div "7" at bounding box center [260, 104] width 13 height 14
select select "2025-9"
select select "2025-10"
select select "2025-9"
select select "2025-10"
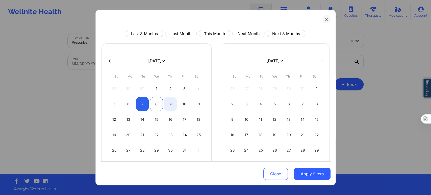
select select "2025-9"
select select "2025-10"
click at [158, 106] on div "8" at bounding box center [156, 104] width 13 height 14
select select "2025-9"
select select "2025-10"
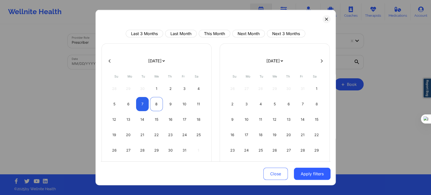
click at [154, 105] on div "8" at bounding box center [156, 104] width 13 height 14
select select "2025-9"
select select "2025-10"
select select "2025-9"
select select "2025-10"
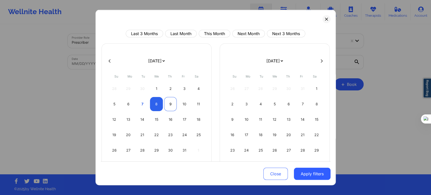
click at [168, 105] on div "9" at bounding box center [170, 104] width 13 height 14
select select "2025-9"
select select "2025-10"
click at [311, 176] on button "Apply filters" at bounding box center [312, 174] width 37 height 12
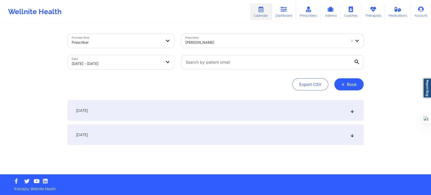
click at [110, 111] on div "[DATE]" at bounding box center [216, 111] width 296 height 20
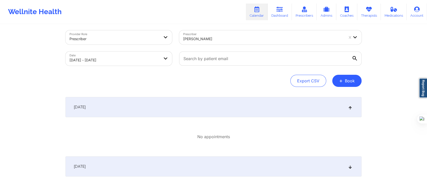
scroll to position [26, 0]
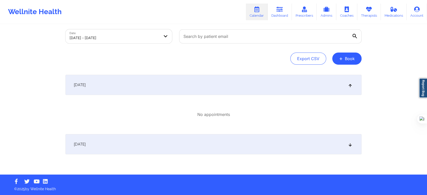
click at [88, 153] on div "[DATE]" at bounding box center [213, 144] width 296 height 20
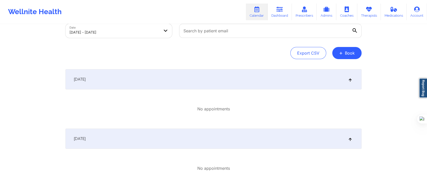
scroll to position [0, 0]
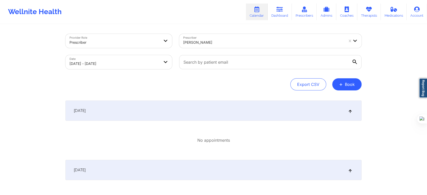
click at [135, 62] on body "Wellnite Health Calendar Dashboard Prescribers Admins Coaches Therapists Medica…" at bounding box center [213, 97] width 427 height 195
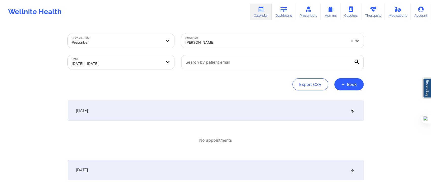
select select "2025-9"
select select "2025-10"
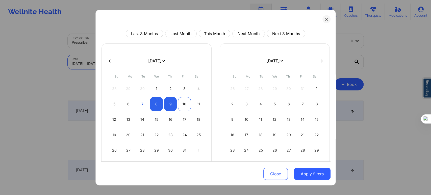
click at [185, 103] on div "10" at bounding box center [184, 104] width 13 height 14
select select "2025-9"
select select "2025-10"
select select "2025-9"
select select "2025-10"
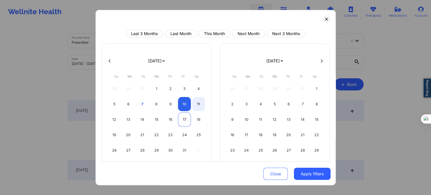
select select "2025-9"
select select "2025-10"
select select "2025-9"
select select "2025-10"
select select "2025-9"
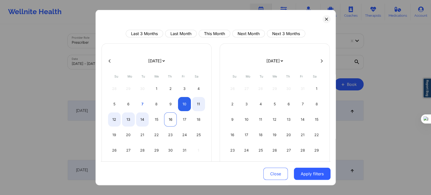
select select "2025-10"
select select "2025-9"
select select "2025-10"
select select "2025-9"
select select "2025-10"
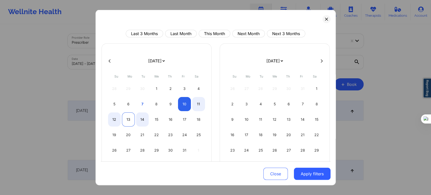
select select "2025-9"
select select "2025-10"
select select "2025-9"
select select "2025-10"
select select "2025-9"
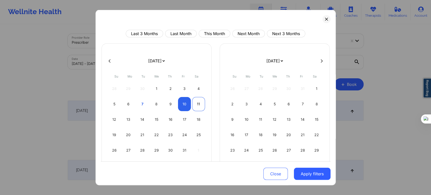
select select "2025-10"
click at [200, 103] on div "11" at bounding box center [198, 104] width 13 height 14
select select "2025-9"
select select "2025-10"
click at [305, 171] on button "Apply filters" at bounding box center [312, 174] width 37 height 12
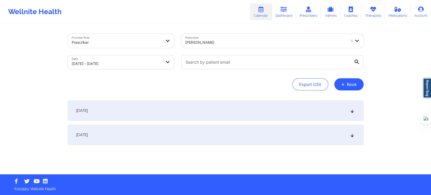
click at [88, 113] on span "[DATE]" at bounding box center [82, 110] width 12 height 5
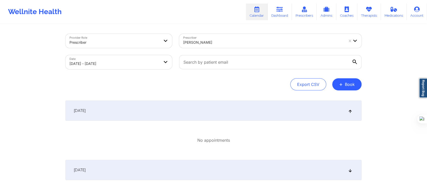
click at [114, 176] on div "[DATE]" at bounding box center [213, 170] width 296 height 20
click at [152, 61] on body "Wellnite Health Calendar Dashboard Prescribers Admins Coaches Therapists Medica…" at bounding box center [213, 97] width 427 height 195
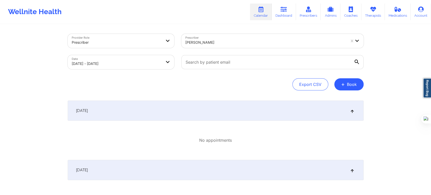
select select "2025-9"
select select "2025-10"
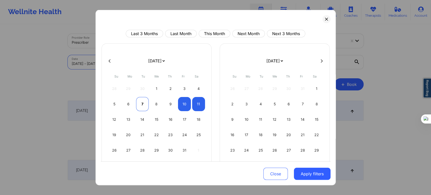
click at [143, 106] on div "7" at bounding box center [142, 104] width 13 height 14
select select "2025-9"
select select "2025-10"
select select "2025-9"
select select "2025-10"
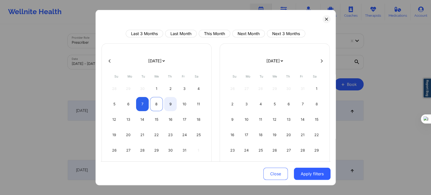
select select "2025-9"
select select "2025-10"
click at [158, 105] on div "8" at bounding box center [156, 104] width 13 height 14
select select "2025-9"
select select "2025-10"
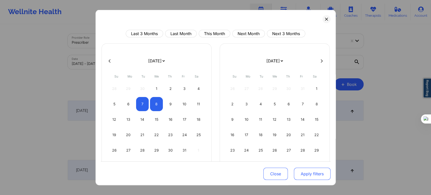
click at [317, 177] on button "Apply filters" at bounding box center [312, 174] width 37 height 12
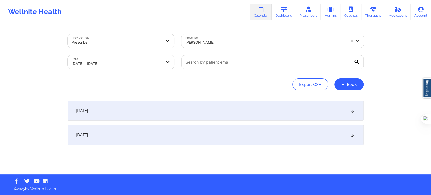
click at [129, 125] on div "[DATE] No appointments [DATE] No appointments" at bounding box center [216, 123] width 296 height 44
click at [116, 116] on div "[DATE]" at bounding box center [216, 111] width 296 height 20
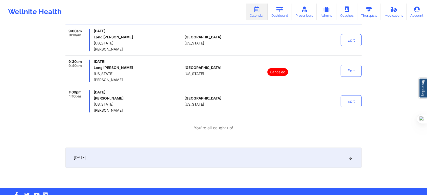
scroll to position [109, 0]
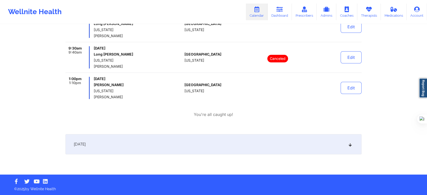
click at [124, 146] on div "[DATE]" at bounding box center [213, 144] width 296 height 20
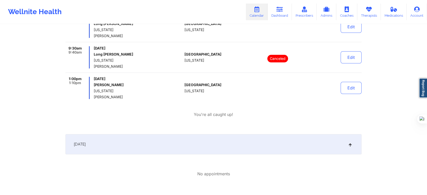
scroll to position [81, 0]
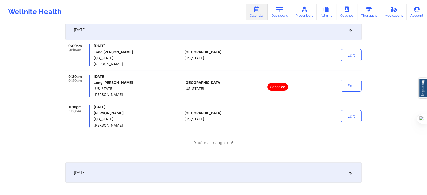
click at [260, 14] on link "Calendar" at bounding box center [257, 12] width 22 height 17
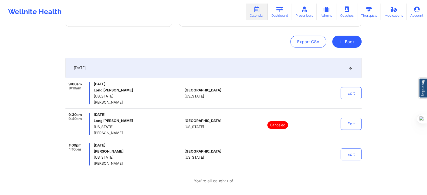
scroll to position [0, 0]
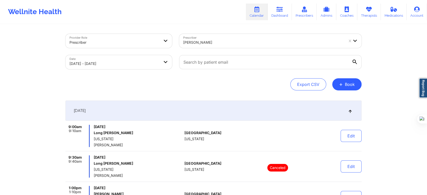
click at [130, 40] on div at bounding box center [114, 42] width 90 height 6
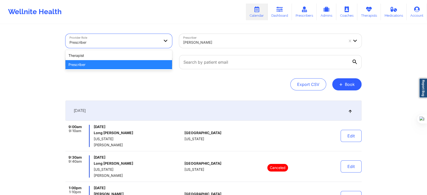
click at [95, 62] on div "Prescriber" at bounding box center [118, 64] width 107 height 9
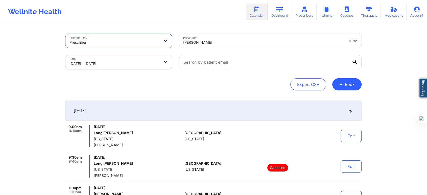
click at [102, 57] on body "Wellnite Health Calendar Dashboard Prescribers Admins Coaches Therapists Medica…" at bounding box center [213, 97] width 427 height 195
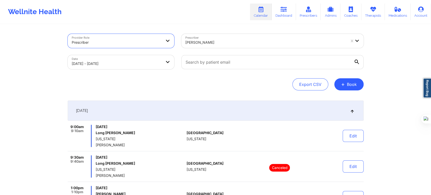
select select "2025-9"
select select "2025-10"
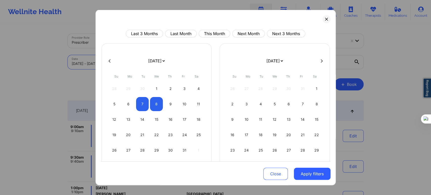
click at [114, 37] on div "Last 3 Months Last Month This Month Next Month Next 3 Months" at bounding box center [216, 34] width 230 height 8
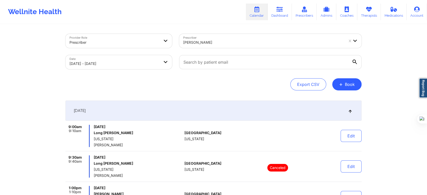
click at [129, 41] on div at bounding box center [114, 42] width 90 height 6
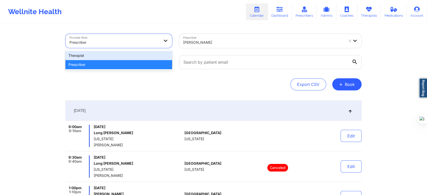
click at [111, 56] on div "Therapist" at bounding box center [118, 55] width 107 height 9
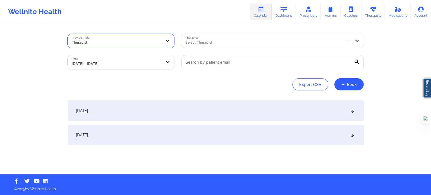
click at [210, 46] on div "Select Therapist" at bounding box center [261, 41] width 160 height 14
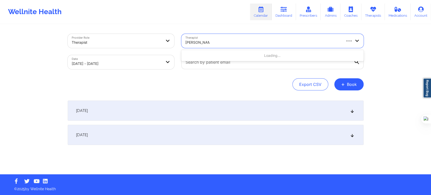
type input "[PERSON_NAME]"
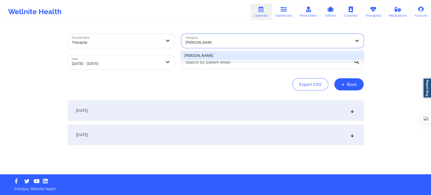
click at [220, 56] on div "[PERSON_NAME]" at bounding box center [272, 55] width 182 height 9
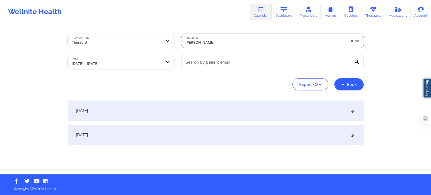
click at [134, 65] on body "Wellnite Health Calendar Dashboard Prescribers Admins Coaches Therapists Medica…" at bounding box center [215, 97] width 431 height 195
select select "2025-9"
select select "2025-10"
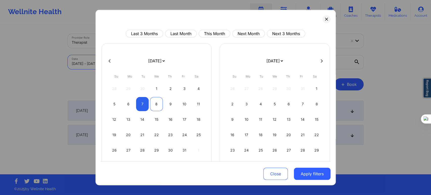
click at [158, 104] on div "8" at bounding box center [156, 104] width 13 height 14
select select "2025-9"
select select "2025-10"
select select "2025-9"
select select "2025-10"
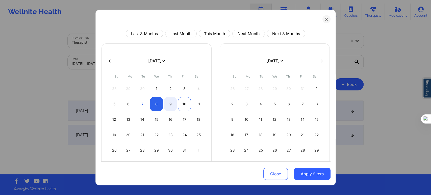
click at [182, 104] on div "10" at bounding box center [184, 104] width 13 height 14
select select "2025-9"
select select "2025-10"
click at [309, 174] on button "Apply filters" at bounding box center [312, 174] width 37 height 12
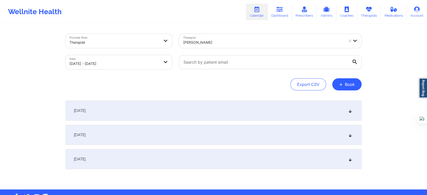
click at [121, 107] on div "[DATE]" at bounding box center [213, 111] width 296 height 20
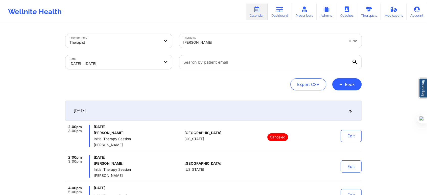
click at [134, 63] on body "Wellnite Health Calendar Dashboard Prescribers Admins Coaches Therapists Medica…" at bounding box center [213, 97] width 427 height 195
select select "2025-9"
select select "2025-10"
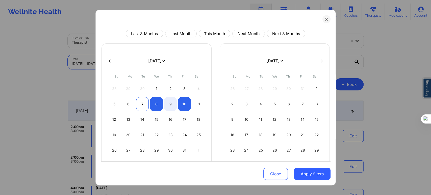
click at [144, 103] on div "7" at bounding box center [142, 104] width 13 height 14
select select "2025-9"
select select "2025-10"
select select "2025-9"
select select "2025-10"
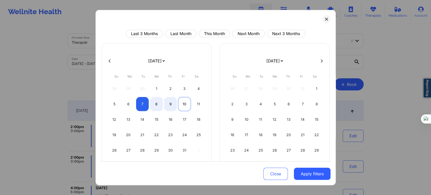
select select "2025-9"
select select "2025-10"
click at [183, 103] on div "10" at bounding box center [184, 104] width 13 height 14
select select "2025-9"
select select "2025-10"
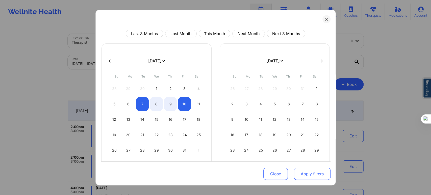
click at [302, 169] on button "Apply filters" at bounding box center [312, 174] width 37 height 12
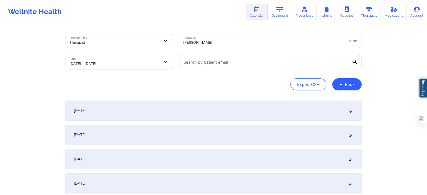
click at [105, 109] on div "[DATE]" at bounding box center [213, 111] width 296 height 20
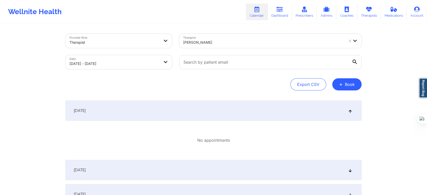
drag, startPoint x: 97, startPoint y: 162, endPoint x: 97, endPoint y: 169, distance: 6.8
click at [97, 164] on div "[DATE]" at bounding box center [213, 170] width 296 height 20
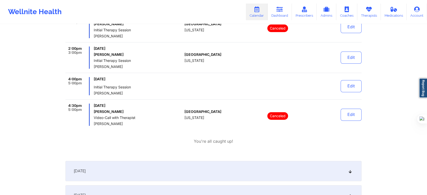
scroll to position [140, 0]
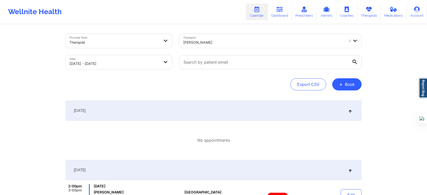
click at [283, 11] on icon at bounding box center [279, 10] width 7 height 6
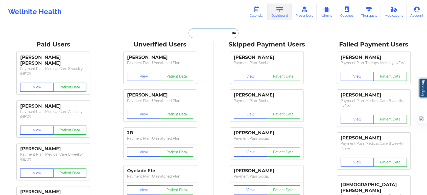
click at [210, 35] on input "text" at bounding box center [213, 33] width 50 height 10
paste input "[PHONE_NUMBER]"
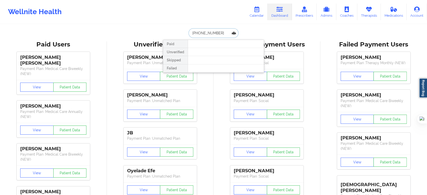
drag, startPoint x: 218, startPoint y: 34, endPoint x: 143, endPoint y: 34, distance: 74.5
type input "[PERSON_NAME]"
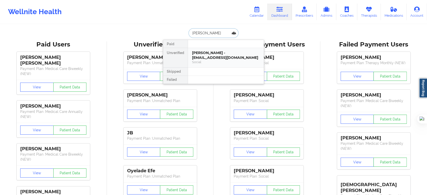
click at [199, 50] on div "[PERSON_NAME] - [EMAIL_ADDRESS][DOMAIN_NAME] Social" at bounding box center [226, 57] width 76 height 19
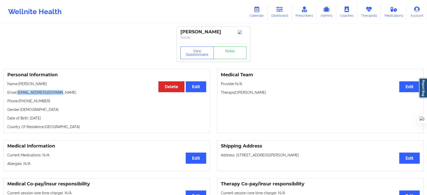
drag, startPoint x: 66, startPoint y: 92, endPoint x: 18, endPoint y: 94, distance: 47.8
click at [18, 94] on p "Email: [EMAIL_ADDRESS][DOMAIN_NAME]" at bounding box center [106, 92] width 199 height 5
copy p "[EMAIL_ADDRESS][DOMAIN_NAME]"
drag, startPoint x: 273, startPoint y: 95, endPoint x: 238, endPoint y: 94, distance: 34.4
click at [238, 94] on p "Therapist: [PERSON_NAME]" at bounding box center [320, 92] width 199 height 5
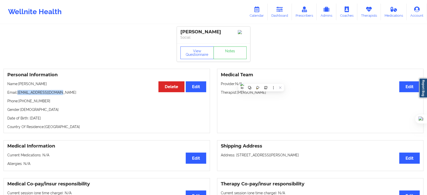
copy p "[PERSON_NAME]"
click at [255, 13] on link "Calendar" at bounding box center [257, 12] width 22 height 17
